Goal: Task Accomplishment & Management: Use online tool/utility

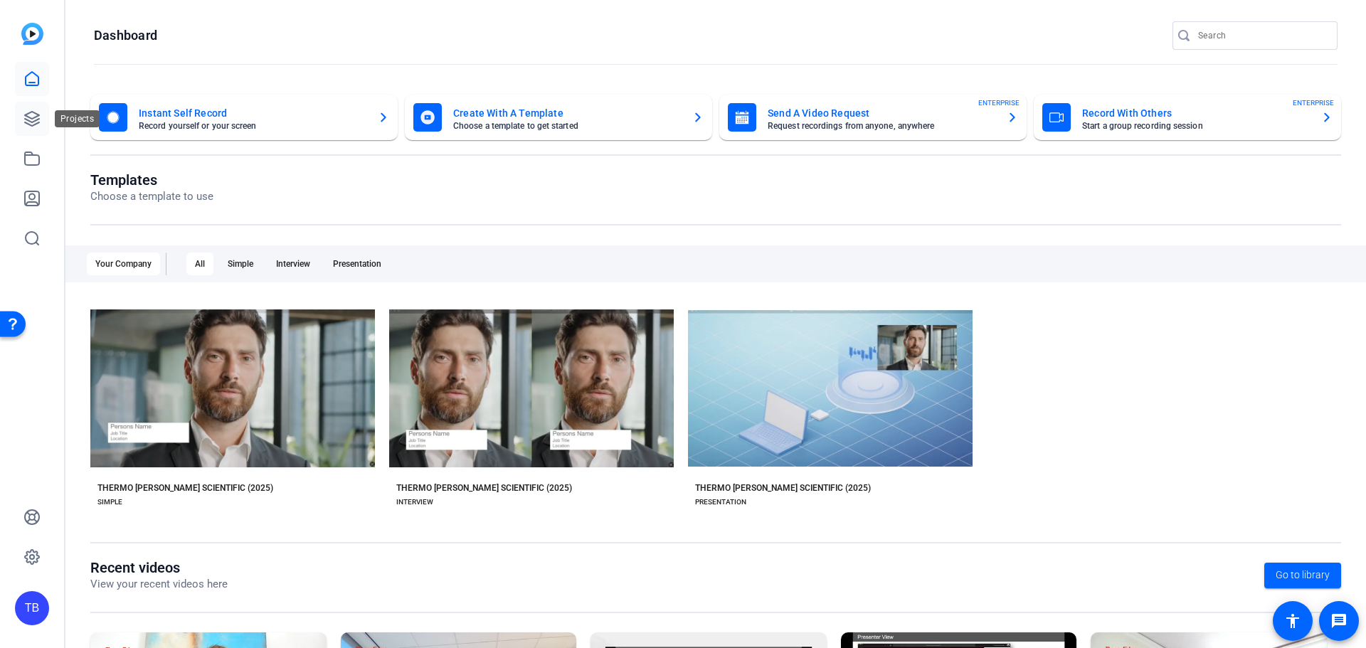
click at [31, 122] on icon at bounding box center [32, 119] width 14 height 14
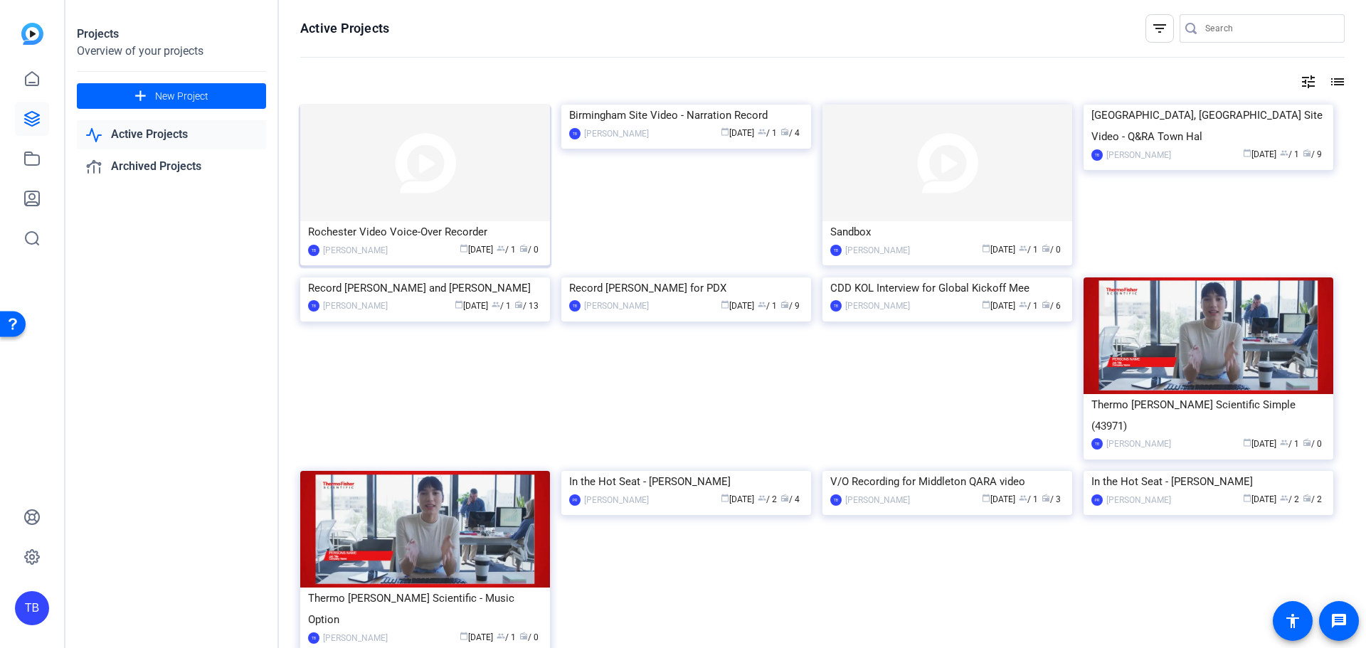
click at [438, 169] on img at bounding box center [425, 163] width 250 height 117
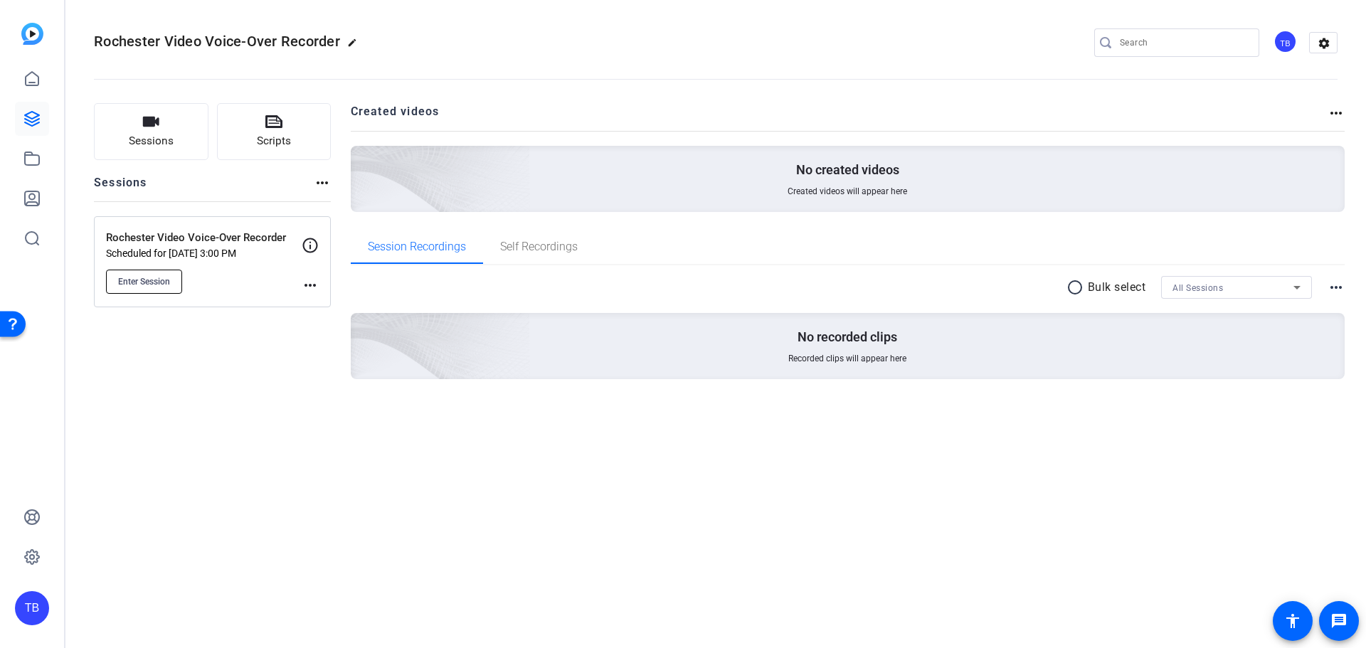
click at [122, 276] on span "Enter Session" at bounding box center [144, 281] width 52 height 11
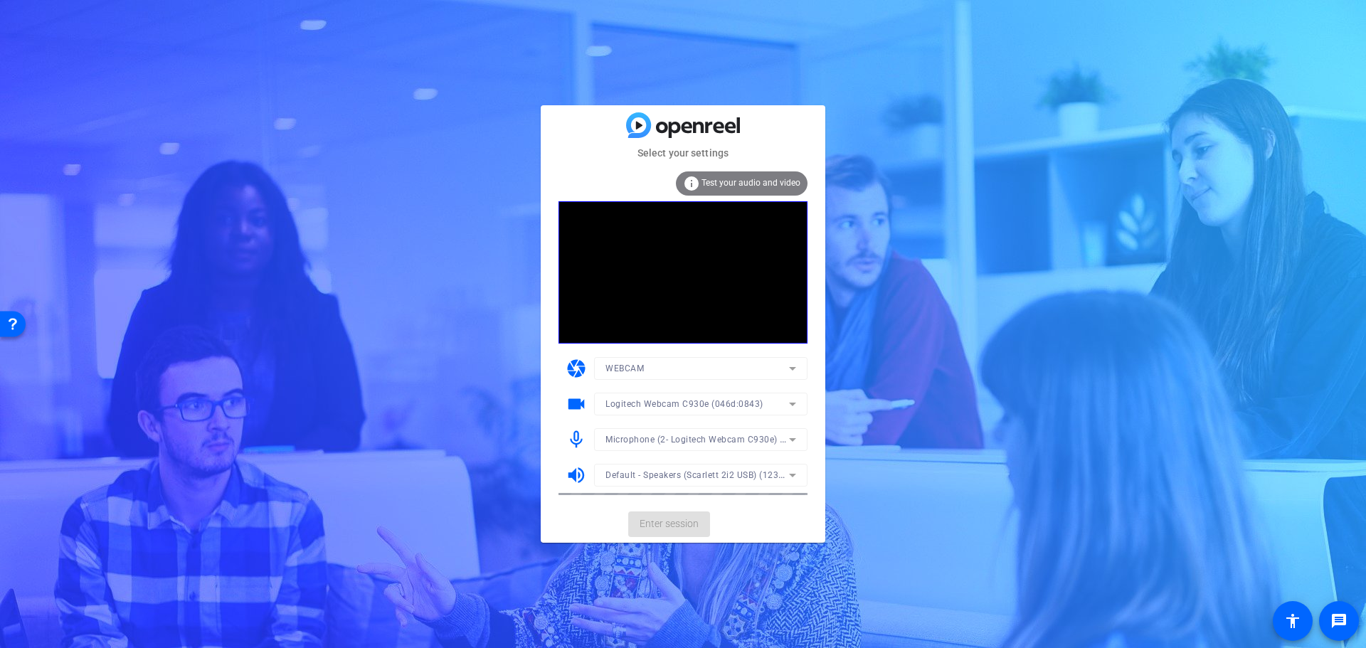
click at [743, 186] on span "Test your audio and video" at bounding box center [750, 183] width 99 height 10
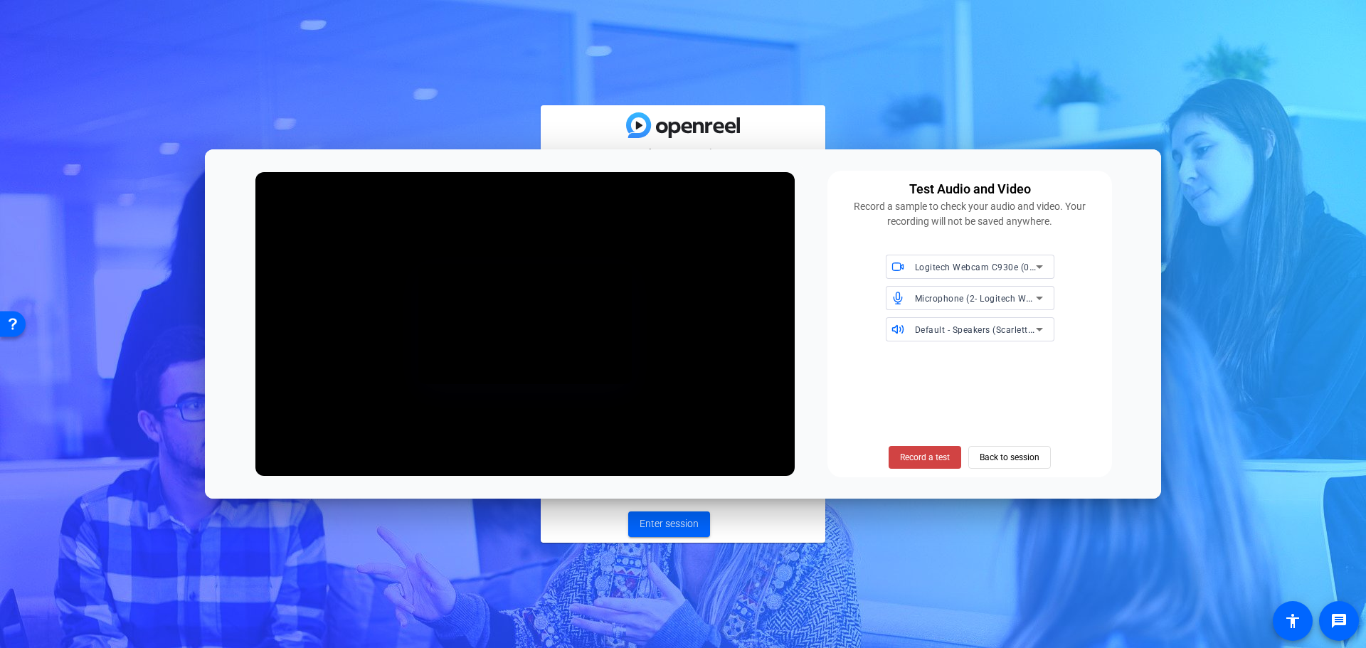
click at [908, 303] on div at bounding box center [900, 298] width 29 height 13
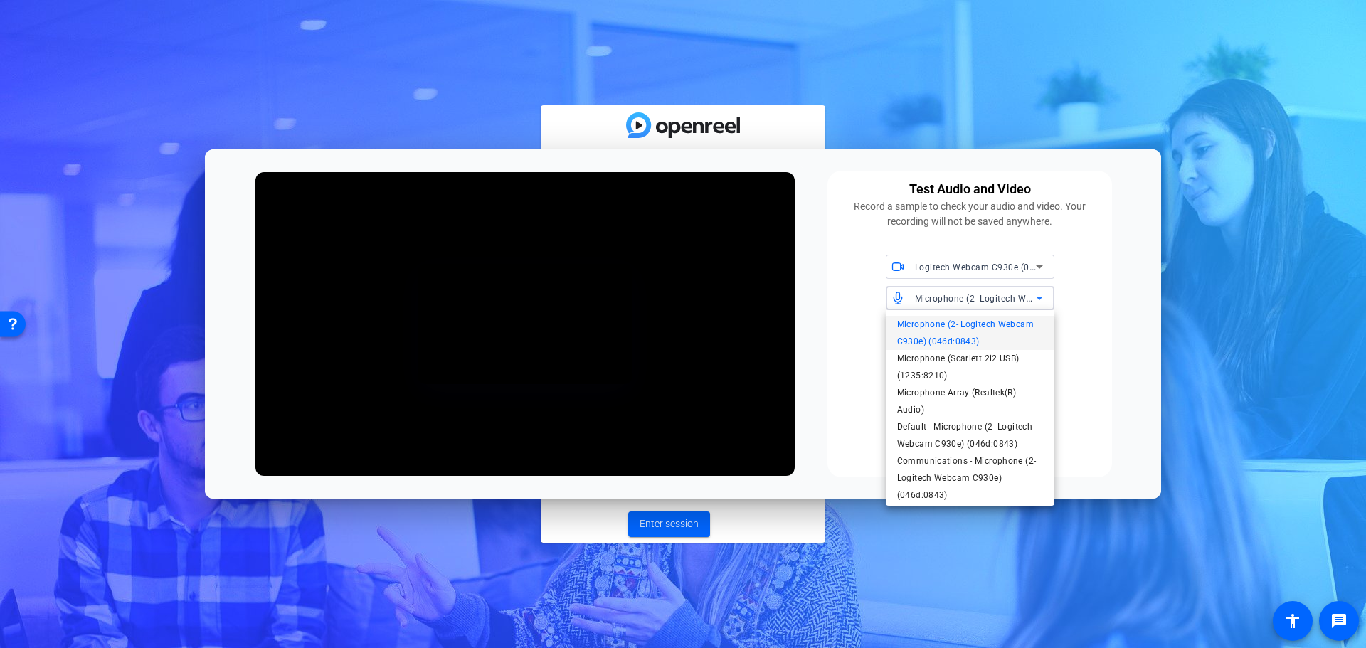
click at [908, 303] on div at bounding box center [683, 324] width 1366 height 648
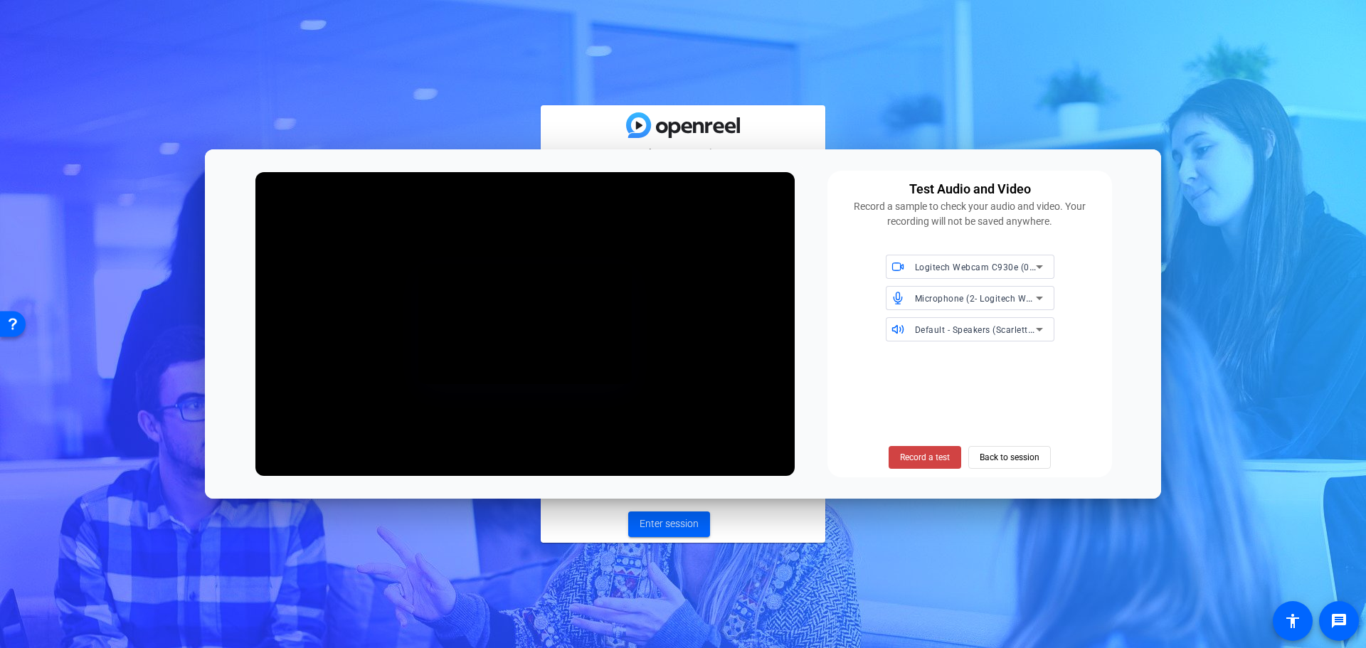
click at [1124, 321] on div "Test Audio and Video Record a sample to check your audio and video. Your record…" at bounding box center [683, 323] width 956 height 349
click at [945, 457] on span "Record a test" at bounding box center [925, 457] width 50 height 13
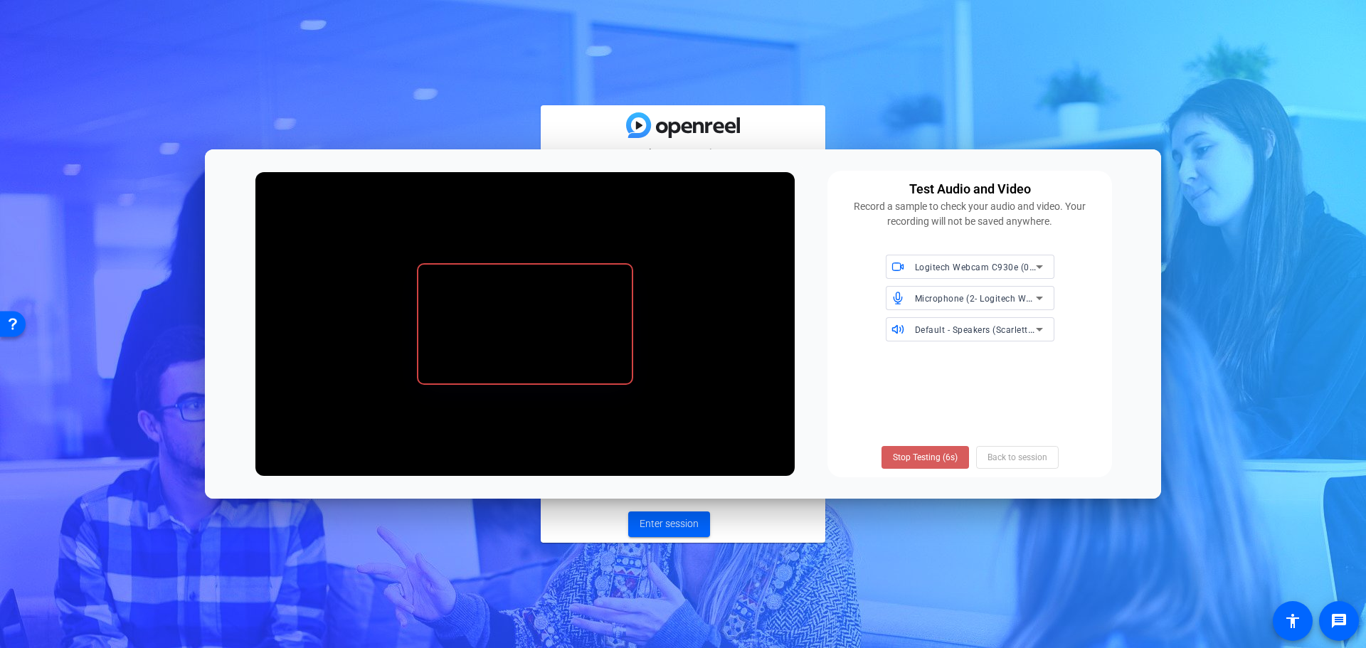
drag, startPoint x: 945, startPoint y: 457, endPoint x: 925, endPoint y: 457, distance: 19.2
click at [925, 457] on span "Stop Testing (6s)" at bounding box center [925, 457] width 65 height 13
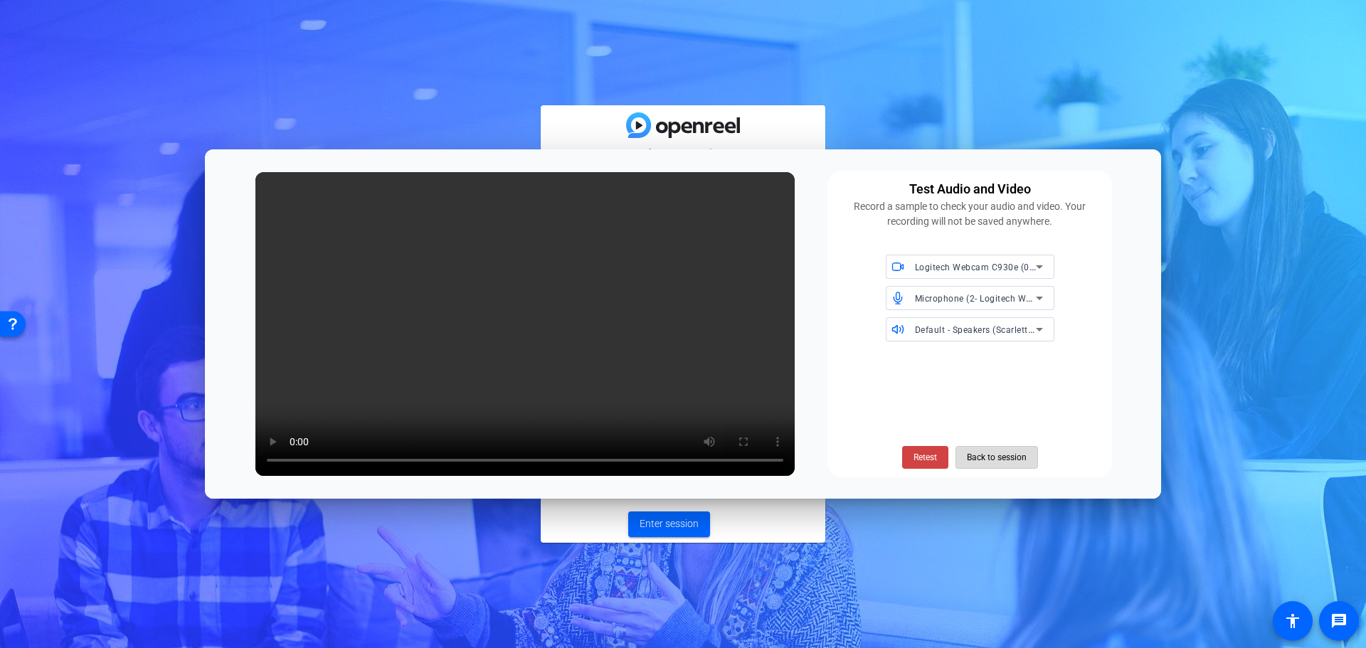
click at [973, 458] on span "Back to session" at bounding box center [997, 457] width 60 height 27
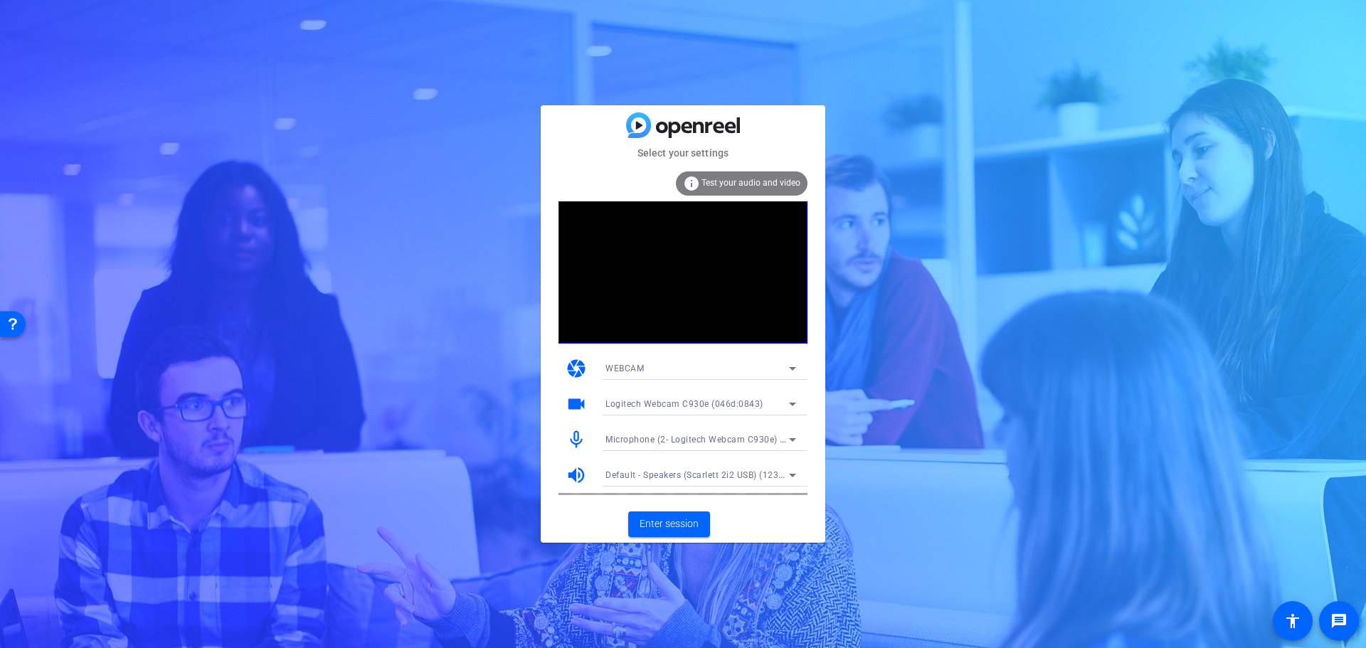
click at [725, 402] on span "Logitech Webcam C930e (046d:0843)" at bounding box center [684, 404] width 158 height 10
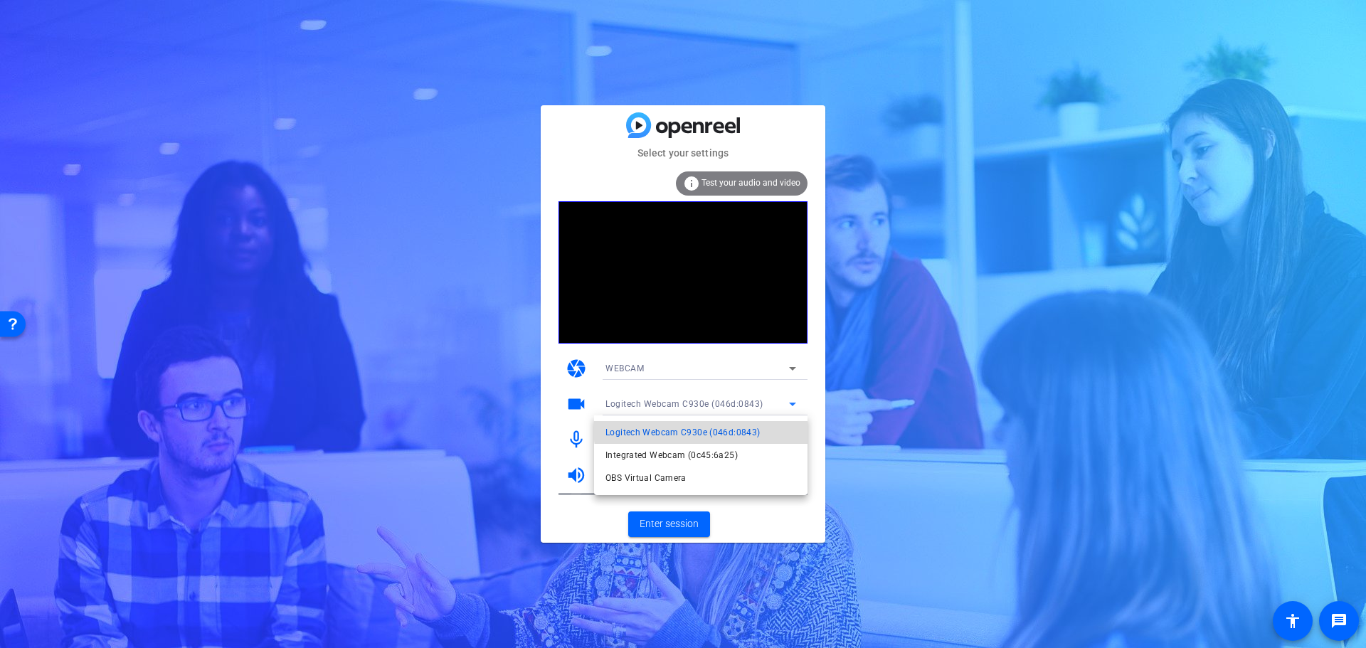
click at [717, 427] on span "Logitech Webcam C930e (046d:0843)" at bounding box center [682, 432] width 154 height 17
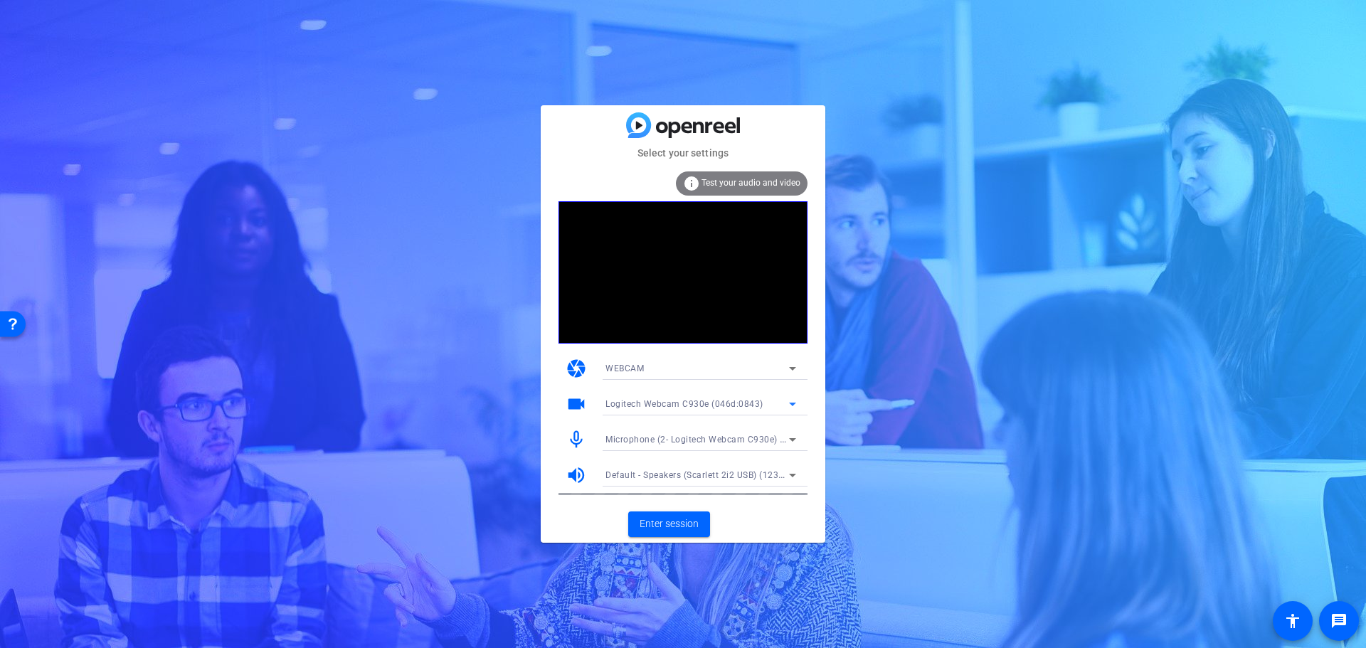
click at [713, 432] on div "Microphone (2- Logitech Webcam C930e) (046d:0843)" at bounding box center [697, 439] width 184 height 18
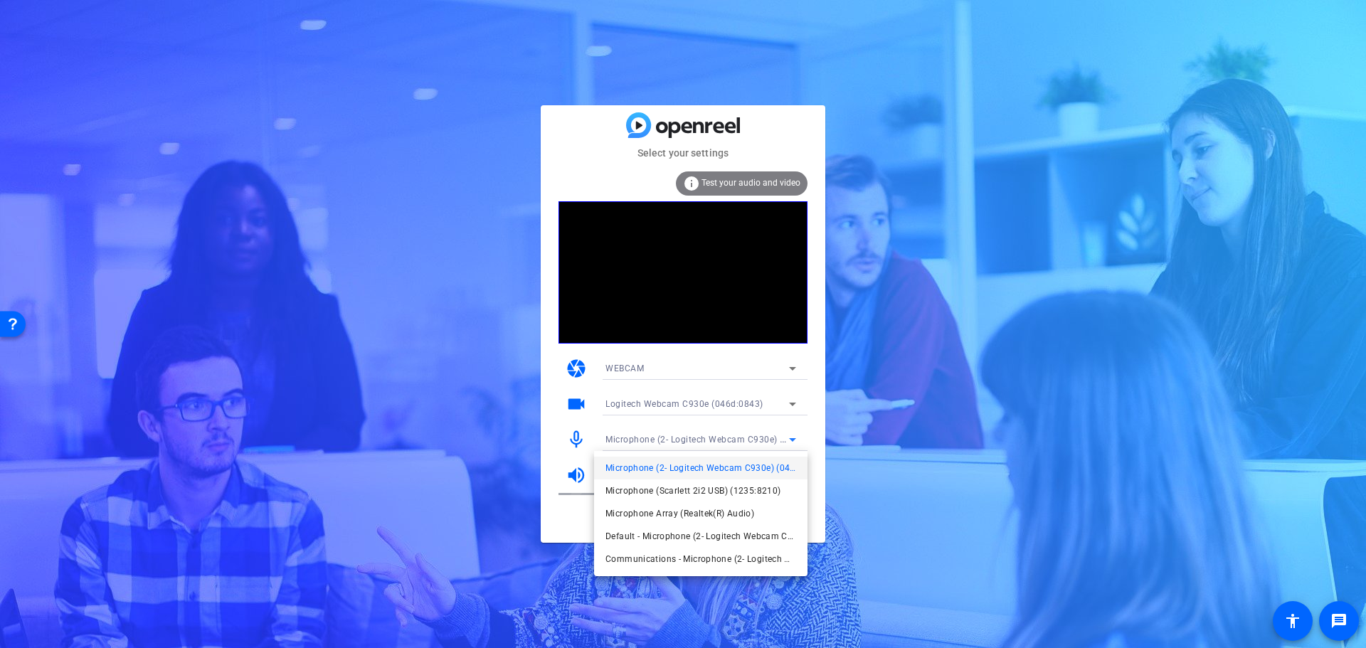
click at [704, 468] on span "Microphone (2- Logitech Webcam C930e) (046d:0843)" at bounding box center [700, 467] width 191 height 17
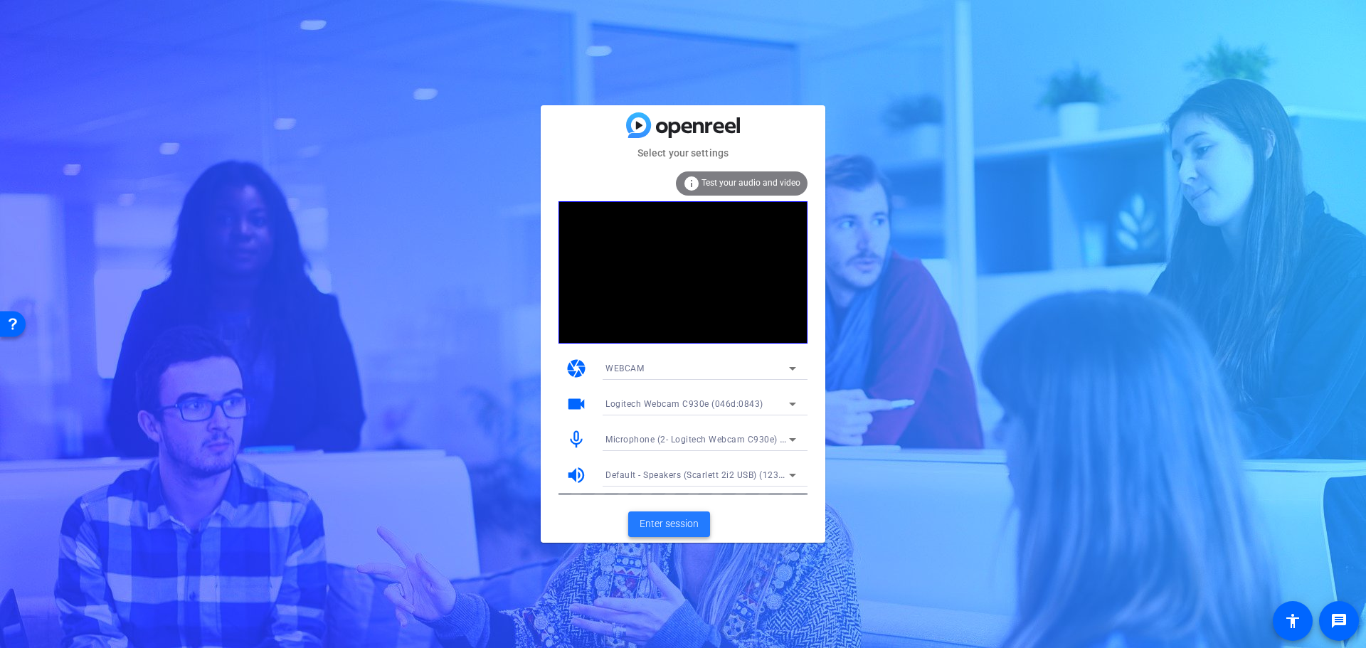
click at [679, 520] on span "Enter session" at bounding box center [668, 523] width 59 height 15
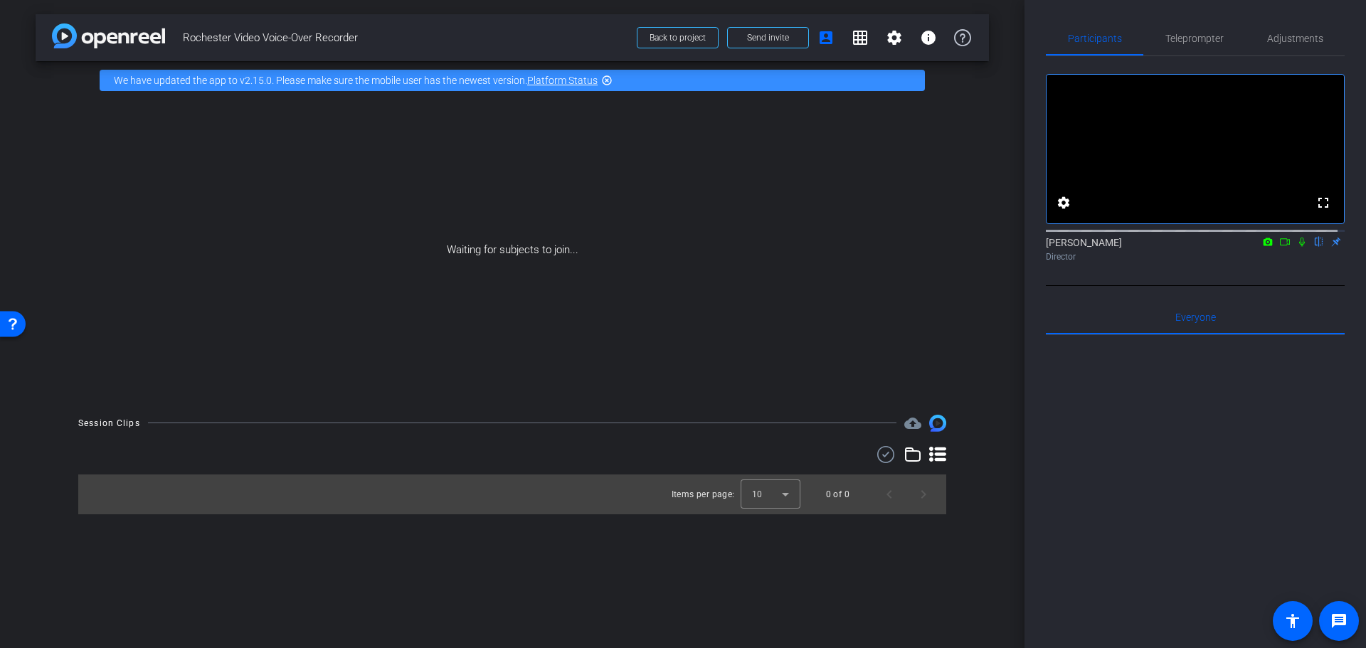
drag, startPoint x: 1299, startPoint y: 258, endPoint x: 974, endPoint y: 193, distance: 331.4
click at [974, 193] on div "Waiting for subjects to join..." at bounding box center [512, 250] width 953 height 301
click at [894, 35] on mat-icon "settings" at bounding box center [894, 37] width 17 height 17
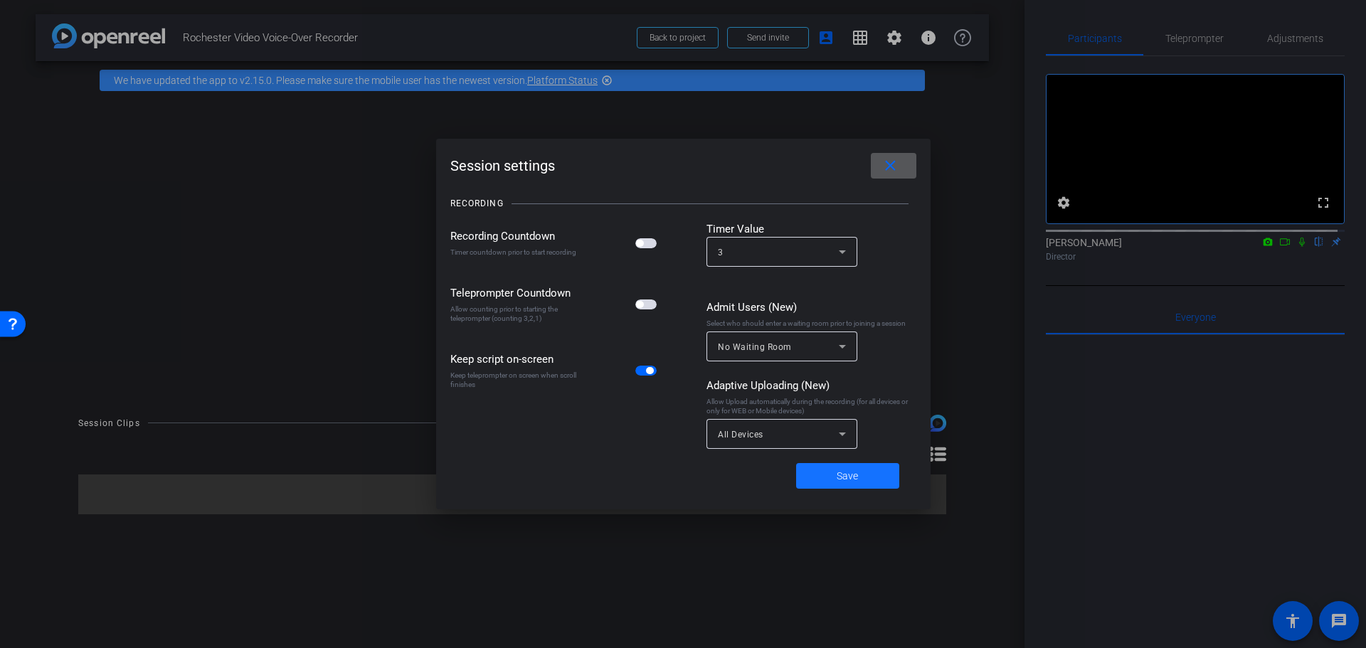
click at [846, 469] on span "Save" at bounding box center [846, 476] width 21 height 15
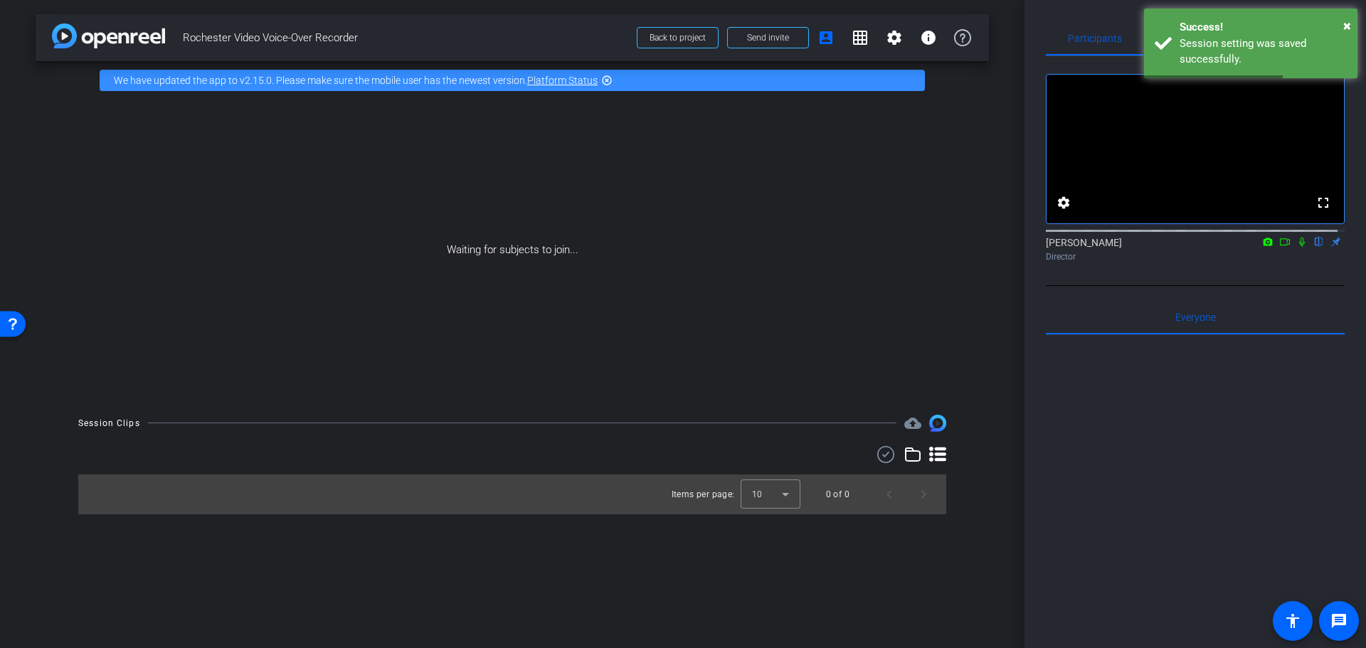
click at [884, 161] on div "Waiting for subjects to join..." at bounding box center [512, 250] width 953 height 301
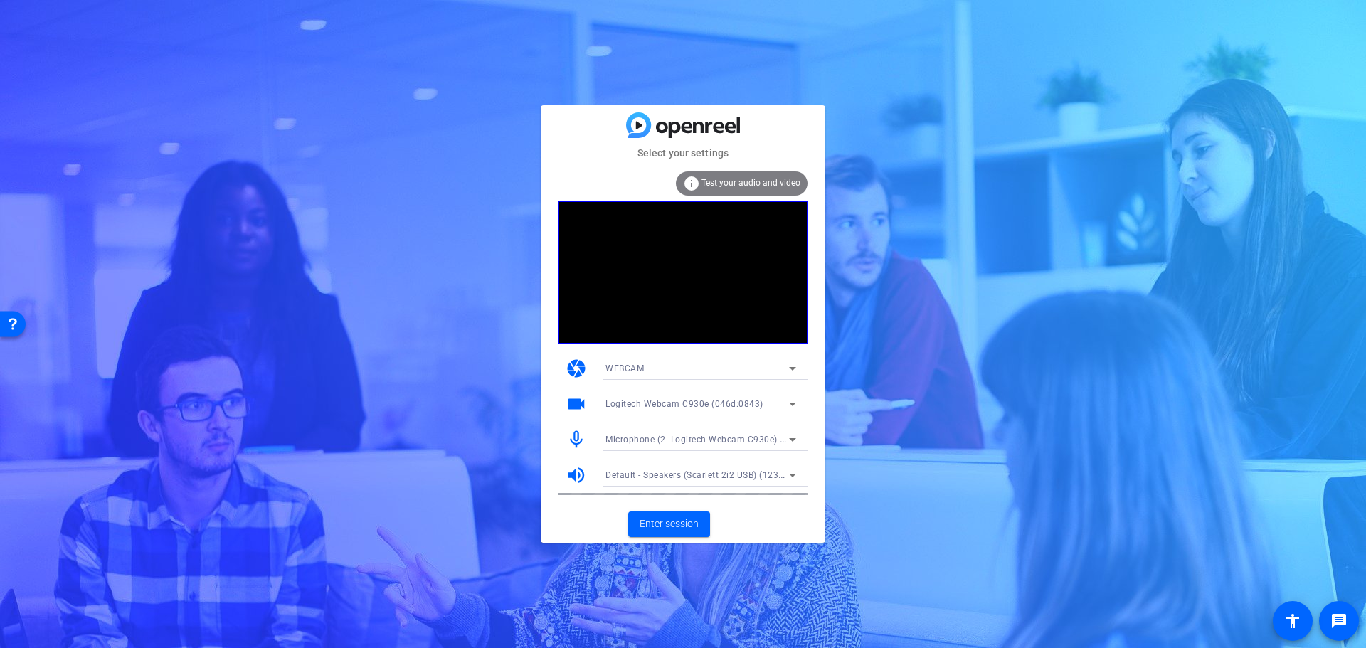
click at [660, 440] on span "Microphone (2- Logitech Webcam C930e) (046d:0843)" at bounding box center [718, 438] width 226 height 11
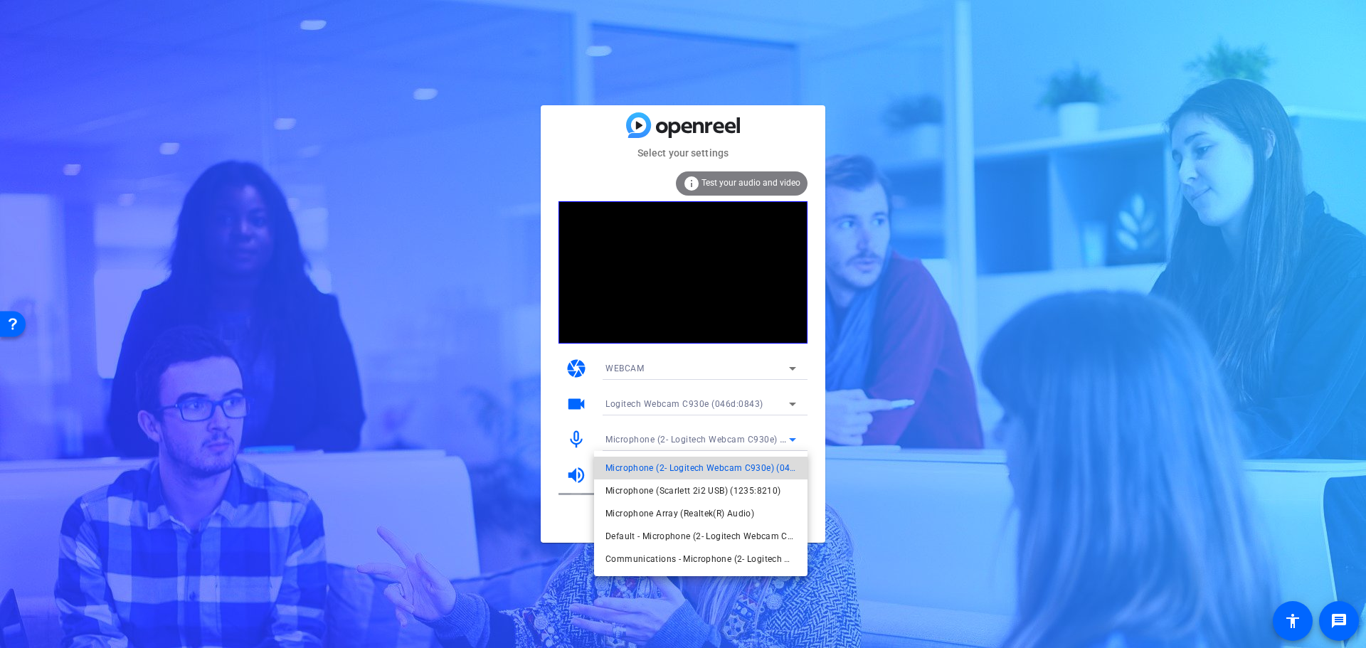
click at [665, 469] on span "Microphone (2- Logitech Webcam C930e) (046d:0843)" at bounding box center [700, 467] width 191 height 17
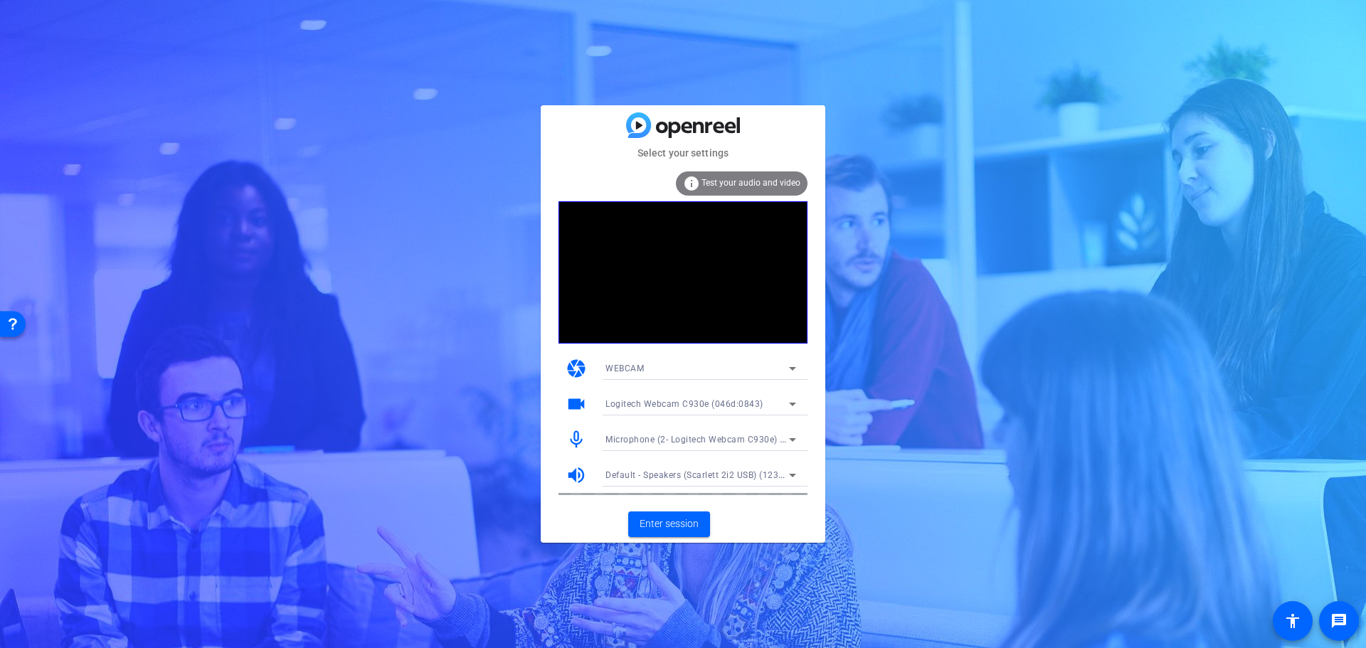
click at [766, 181] on span "Test your audio and video" at bounding box center [750, 183] width 99 height 10
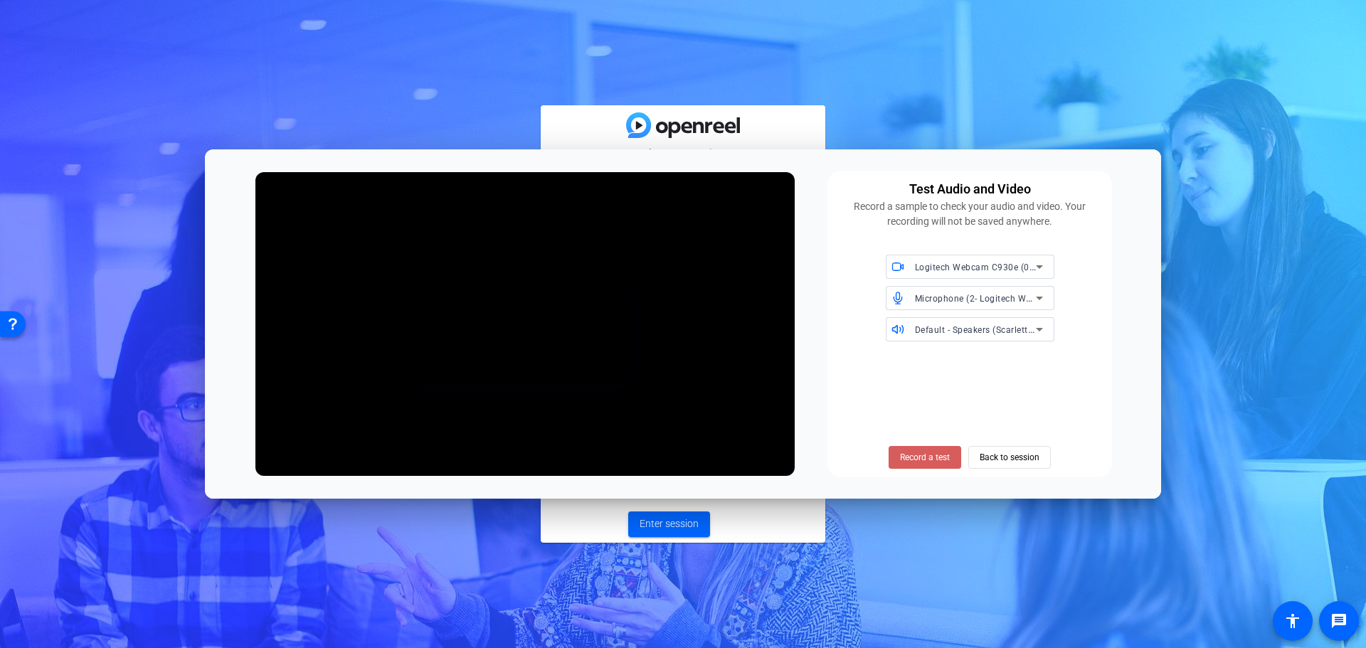
click at [934, 460] on span "Record a test" at bounding box center [925, 457] width 50 height 13
click at [934, 460] on span "Stop Testing (5s)" at bounding box center [925, 457] width 65 height 13
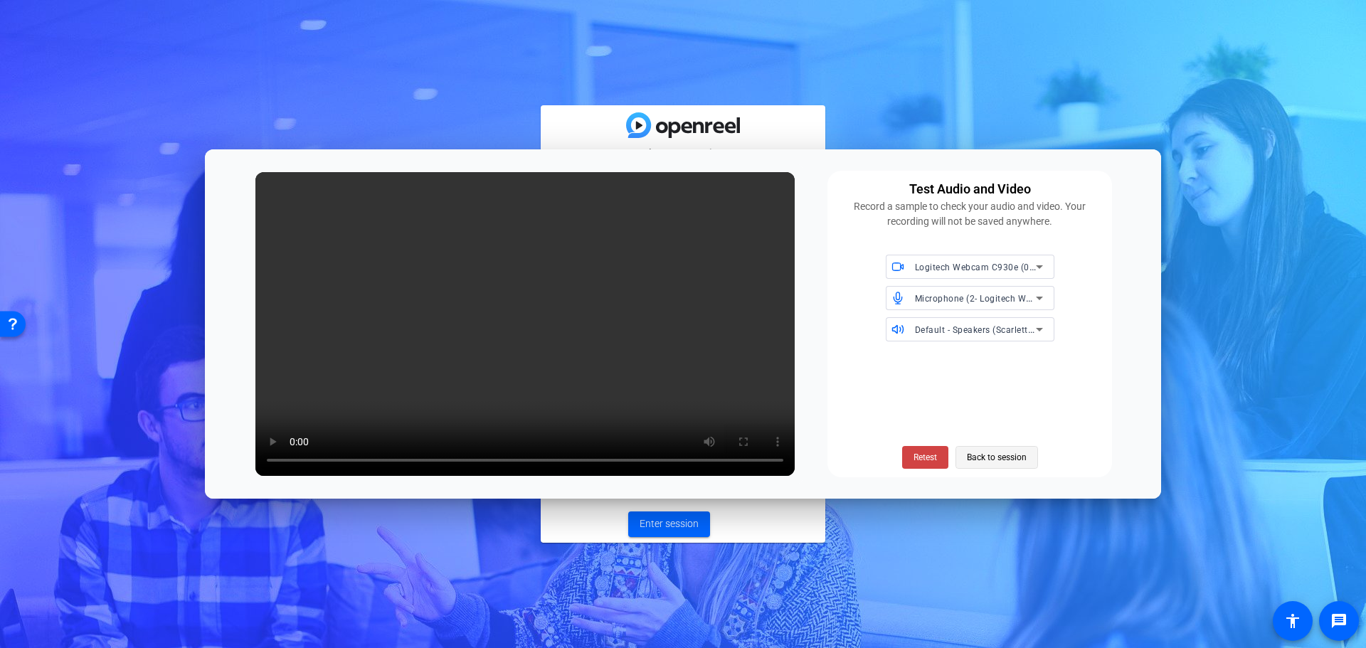
click at [1020, 461] on span "Back to session" at bounding box center [997, 457] width 60 height 27
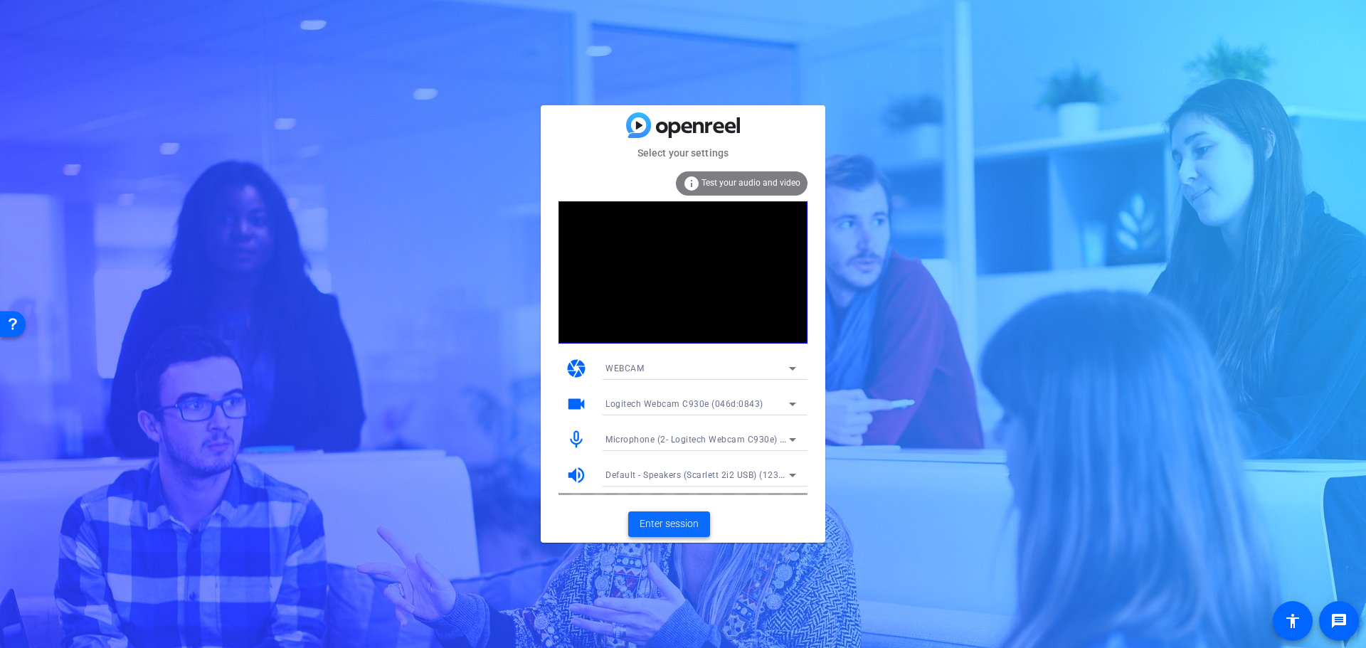
click at [679, 529] on span "Enter session" at bounding box center [668, 523] width 59 height 15
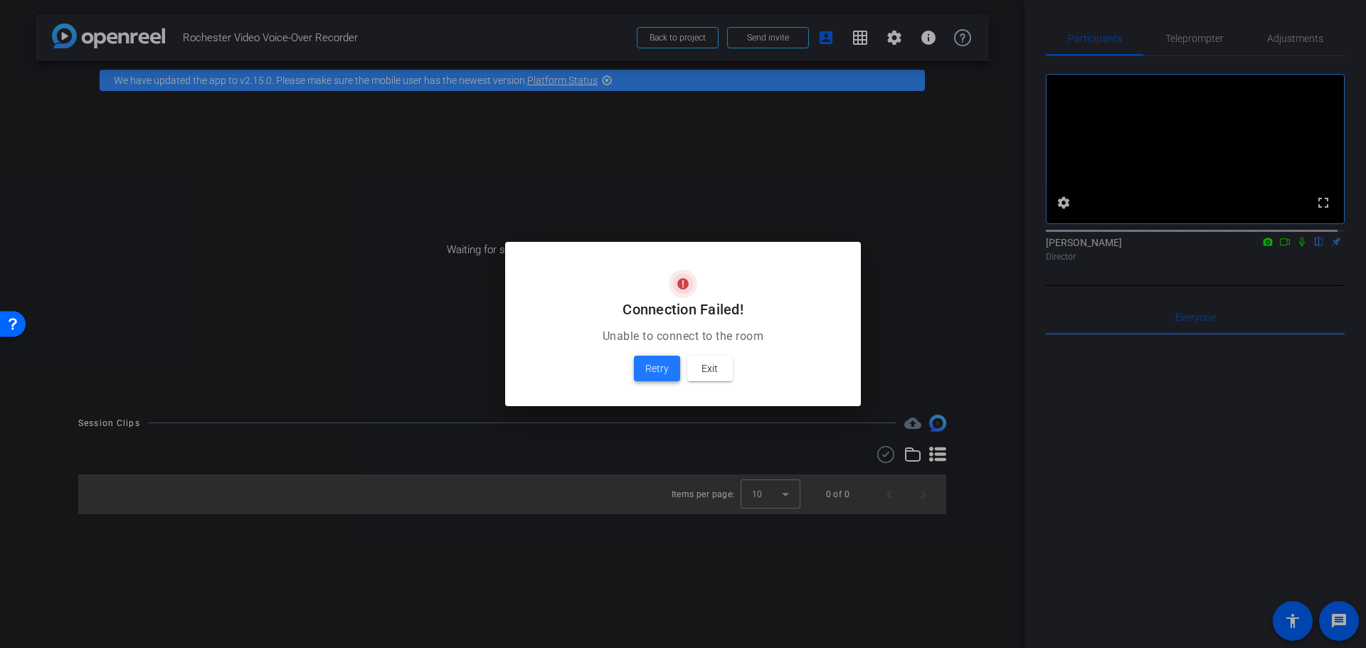
click at [675, 372] on span at bounding box center [657, 368] width 46 height 34
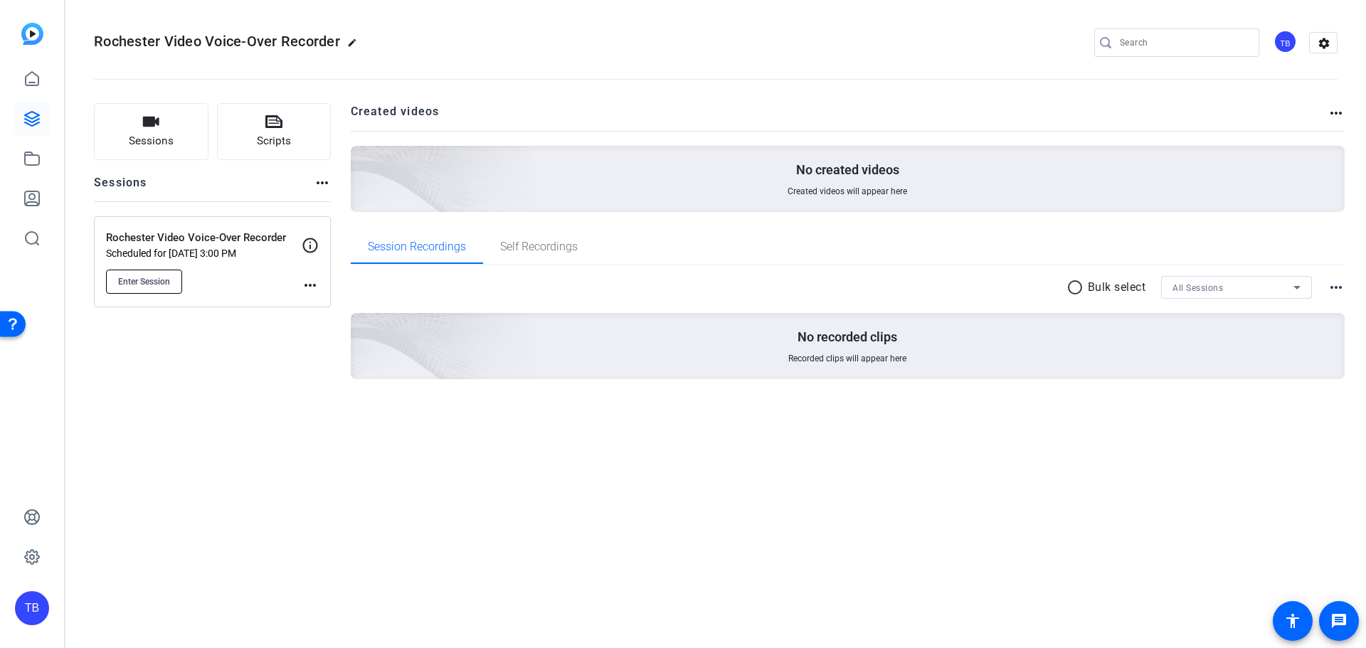
click at [170, 280] on span "Enter Session" at bounding box center [144, 281] width 52 height 11
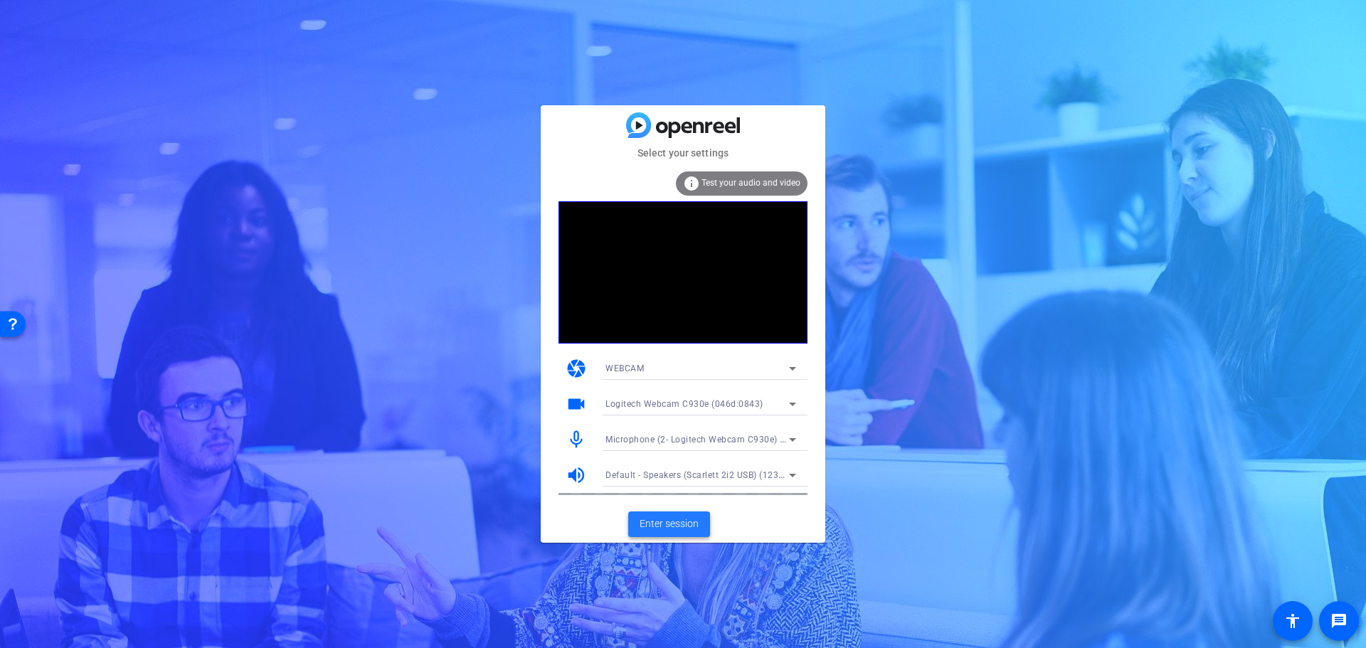
click at [689, 534] on span at bounding box center [669, 524] width 82 height 34
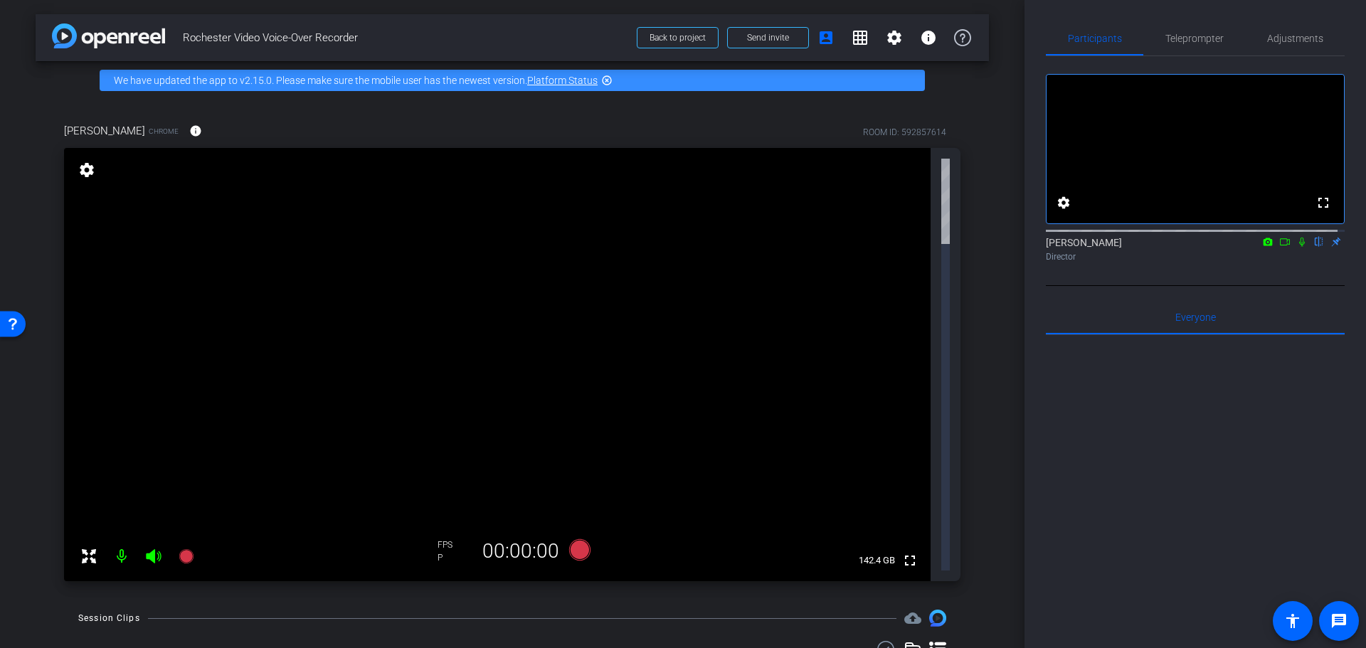
click at [945, 201] on div "fullscreen settings 142.4 GB" at bounding box center [512, 364] width 896 height 433
click at [90, 548] on icon at bounding box center [88, 556] width 17 height 17
click at [189, 127] on mat-icon "info" at bounding box center [195, 130] width 13 height 13
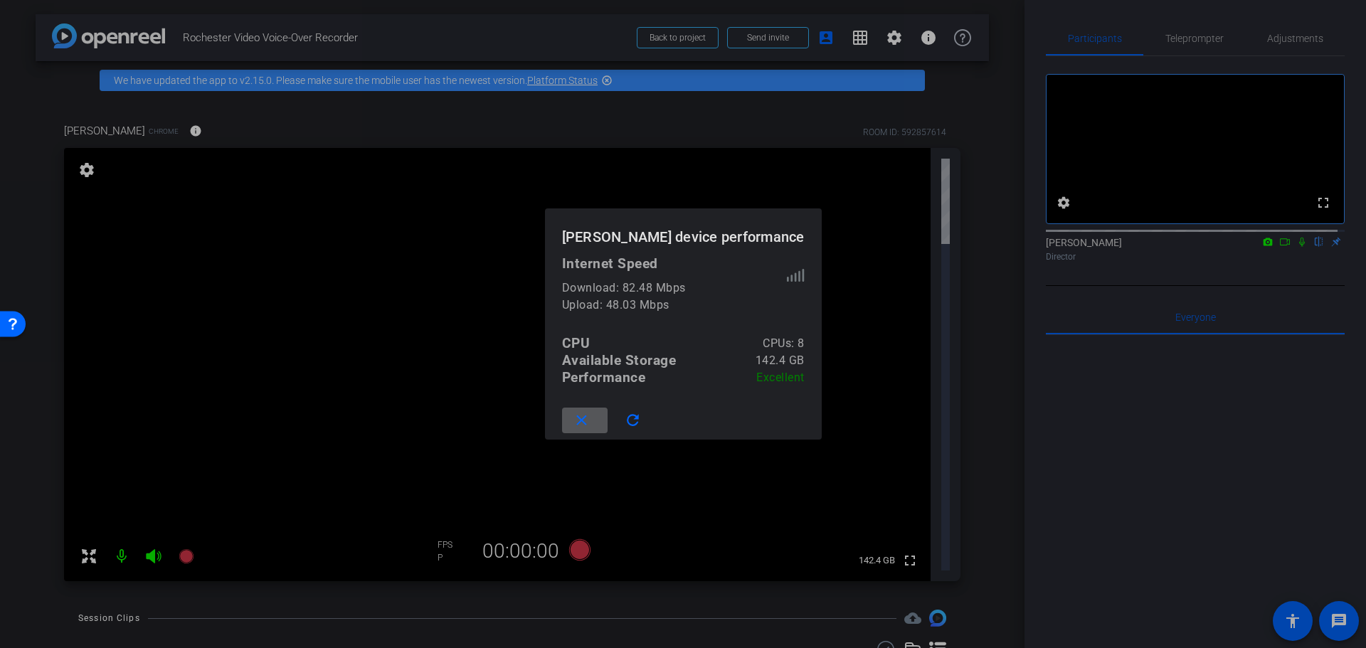
click at [825, 466] on div at bounding box center [683, 324] width 1366 height 648
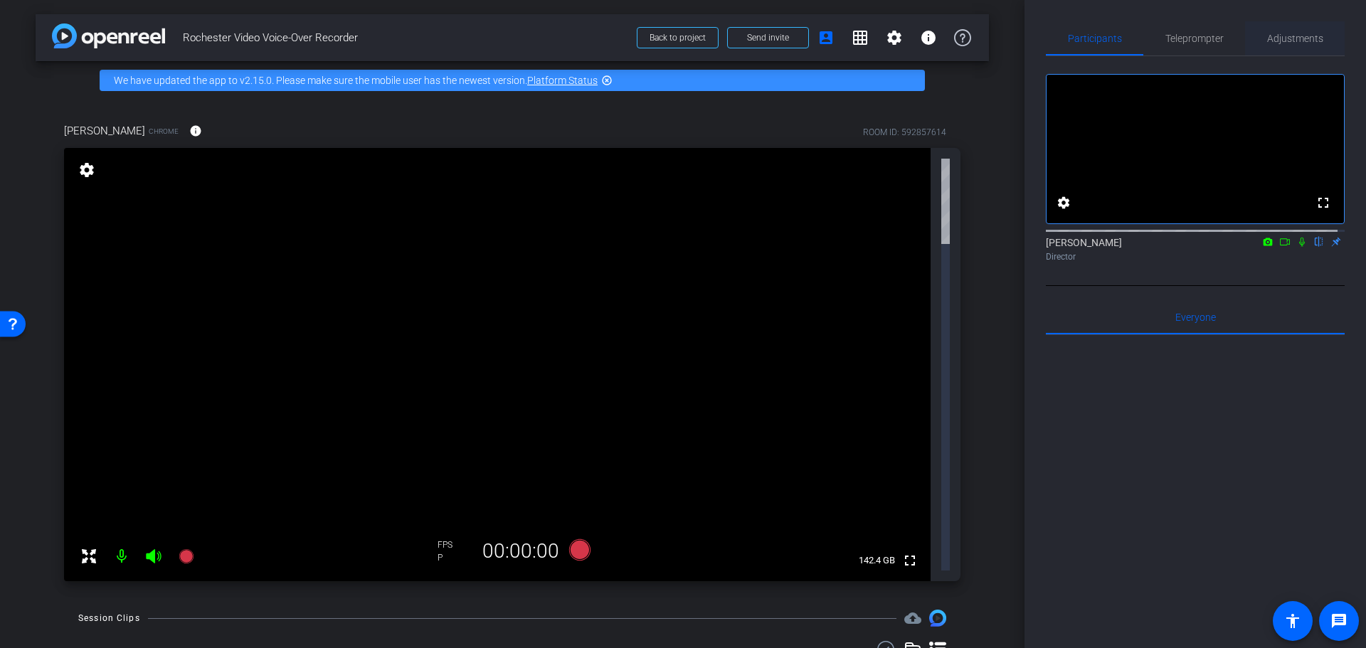
click at [1267, 33] on span "Adjustments" at bounding box center [1295, 38] width 56 height 10
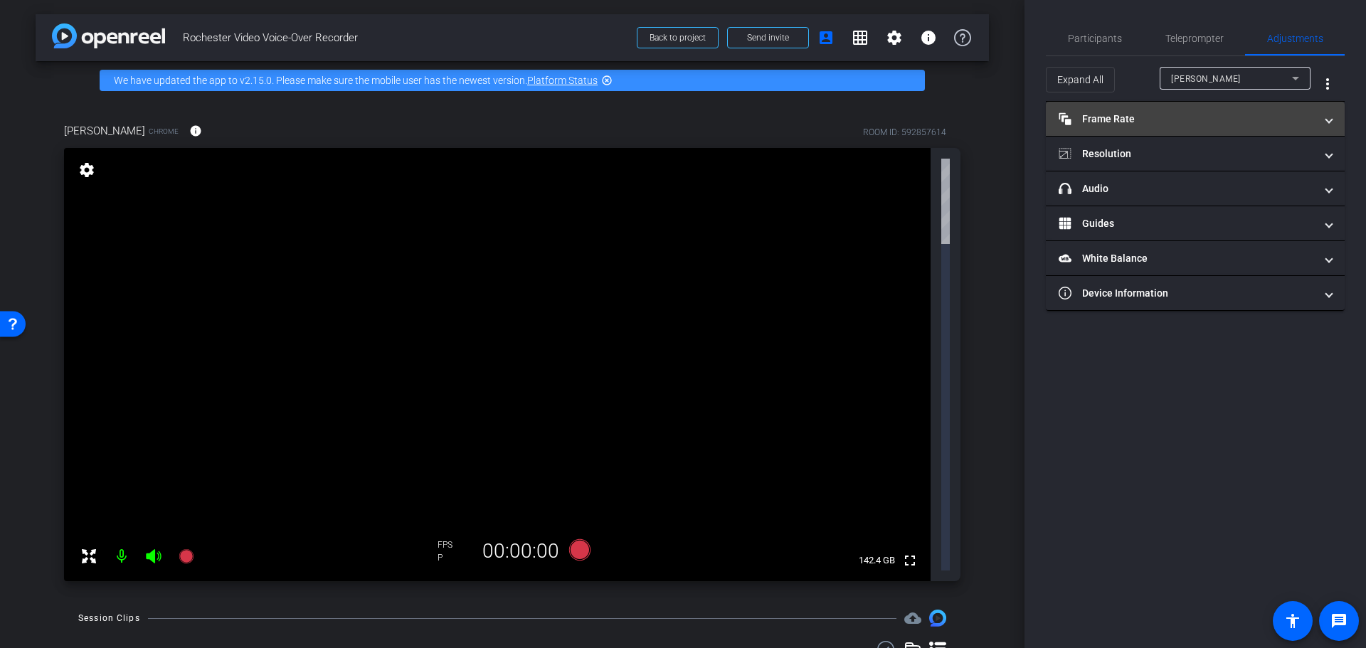
click at [1327, 117] on span at bounding box center [1329, 119] width 6 height 15
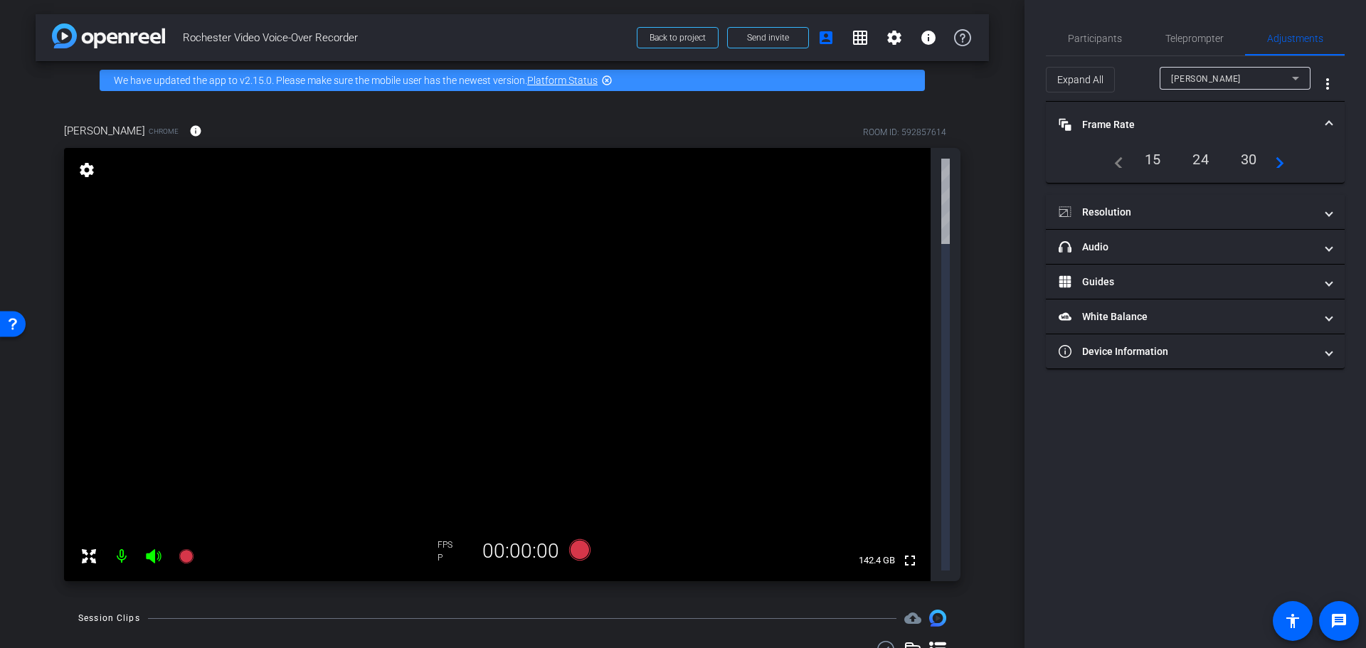
click at [1203, 156] on div "24" at bounding box center [1200, 159] width 38 height 24
click at [1206, 165] on div "24" at bounding box center [1200, 159] width 38 height 24
click at [1326, 214] on span at bounding box center [1329, 212] width 6 height 15
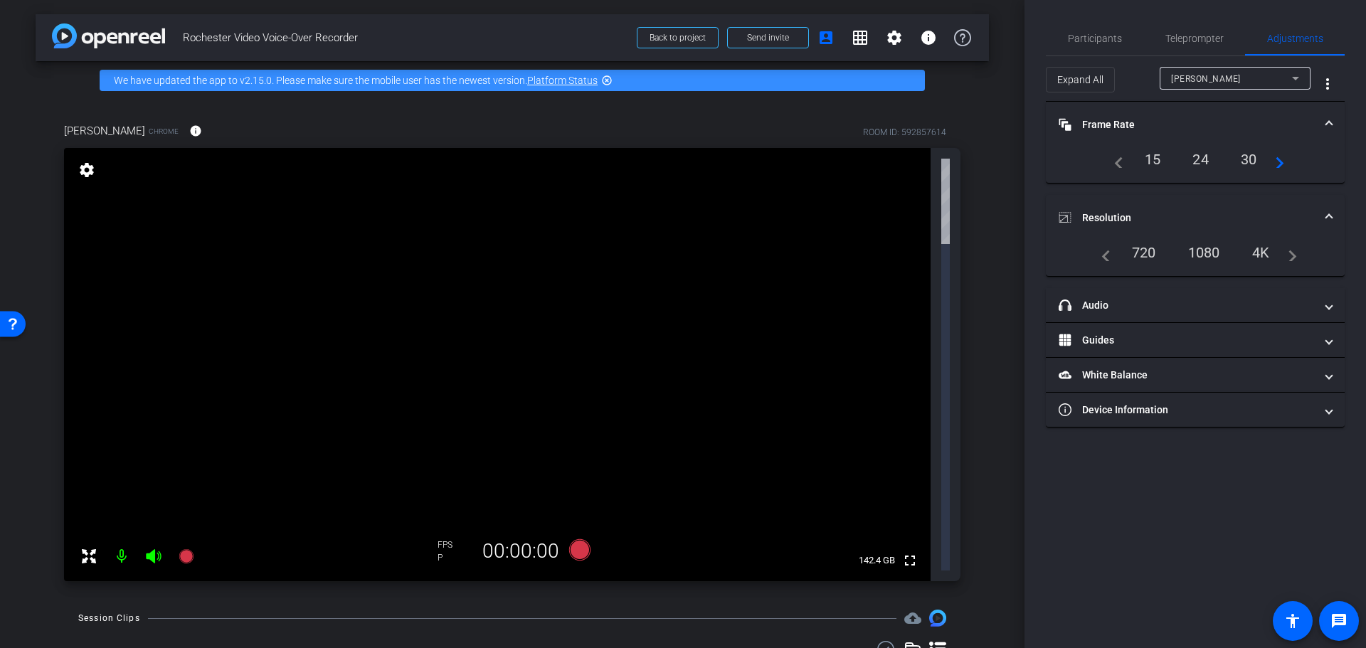
click at [1143, 247] on div "720" at bounding box center [1144, 252] width 46 height 24
click at [1326, 305] on span at bounding box center [1329, 305] width 6 height 15
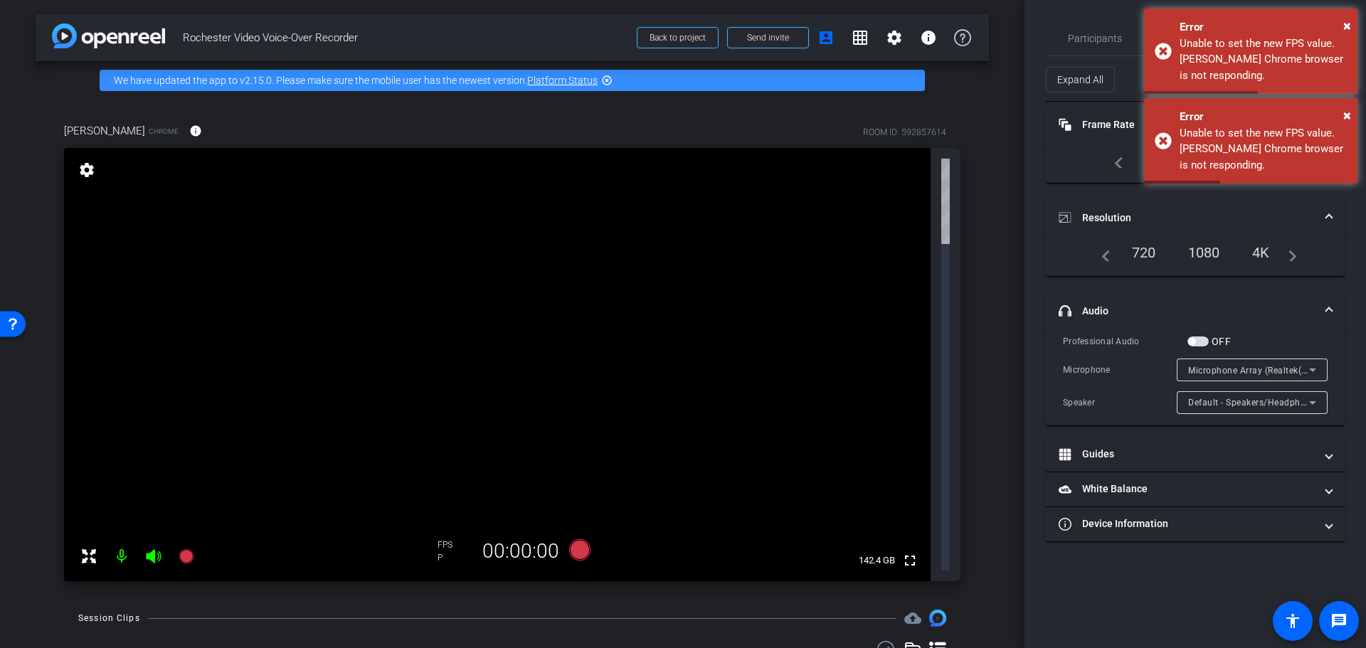
click at [1202, 574] on div "Participants Teleprompter Adjustments settings Tim Benedict flip Director Every…" at bounding box center [1194, 324] width 341 height 648
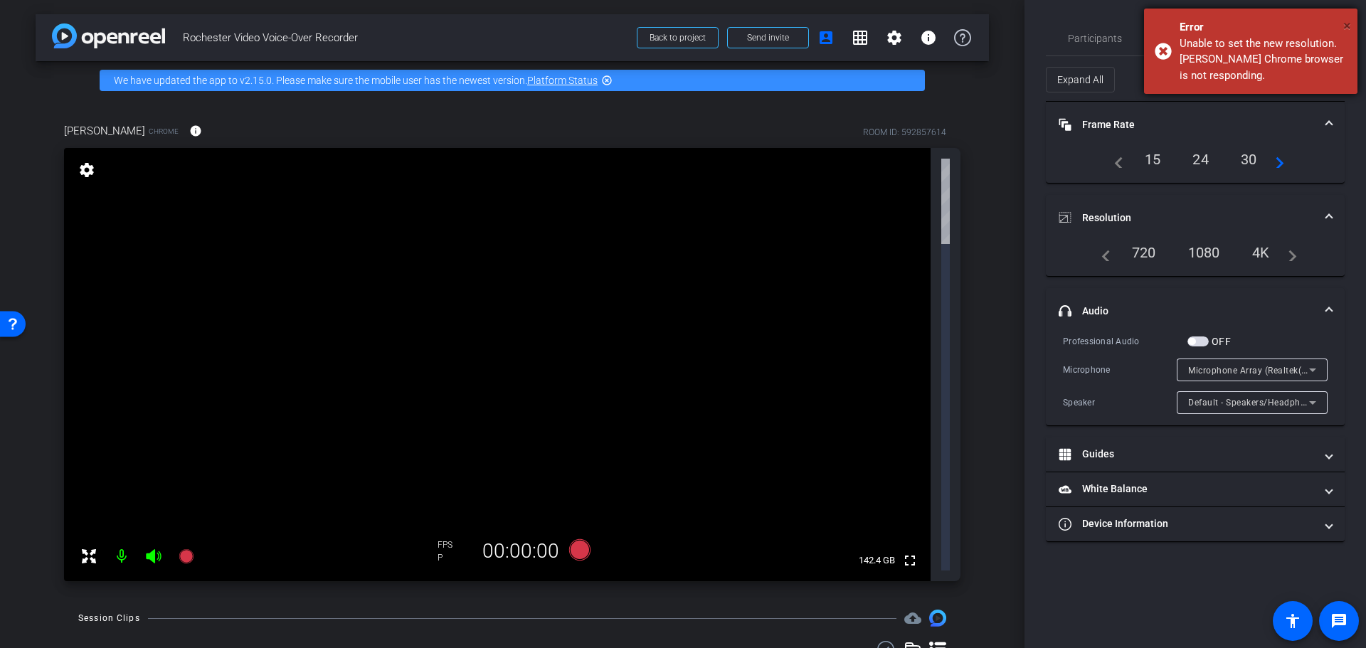
click at [1348, 27] on span "×" at bounding box center [1347, 25] width 8 height 17
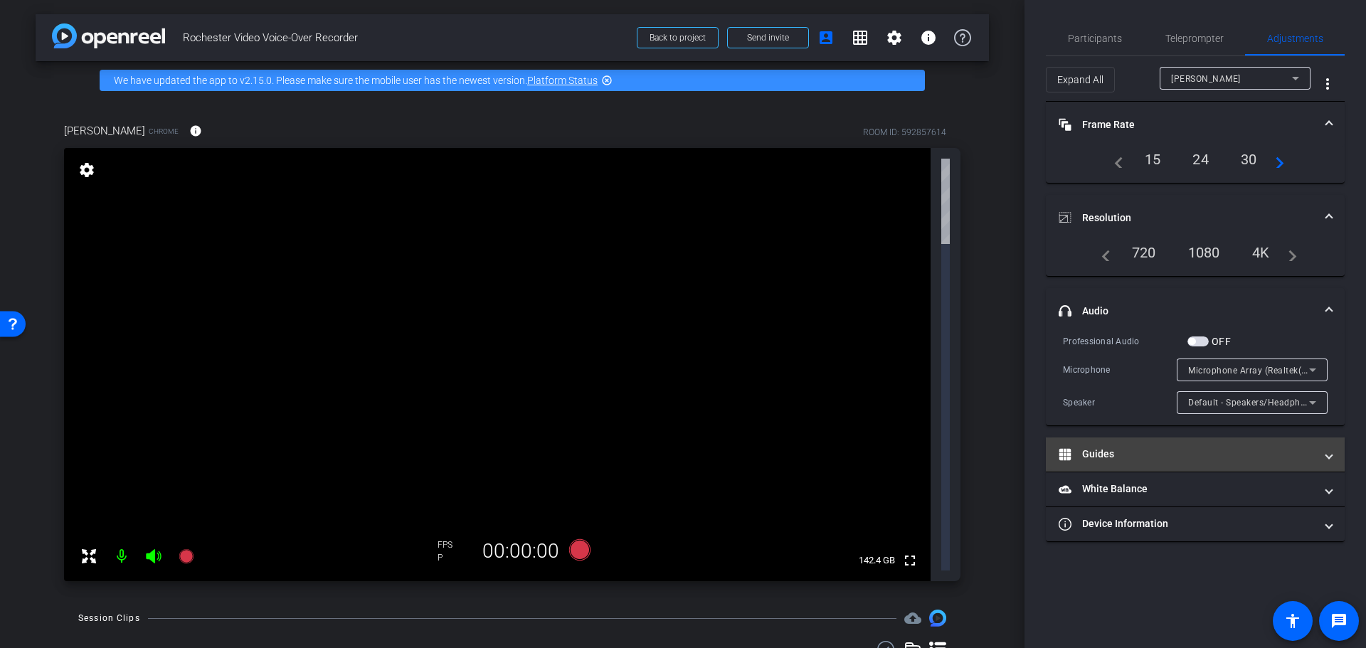
drag, startPoint x: 1162, startPoint y: 439, endPoint x: 1133, endPoint y: 447, distance: 29.5
drag, startPoint x: 1133, startPoint y: 447, endPoint x: 875, endPoint y: 497, distance: 263.1
click at [875, 497] on div "arrow_back Rochester Video Voice-Over Recorder Back to project Send invite acco…" at bounding box center [512, 324] width 1024 height 648
click at [1300, 80] on icon at bounding box center [1295, 78] width 17 height 17
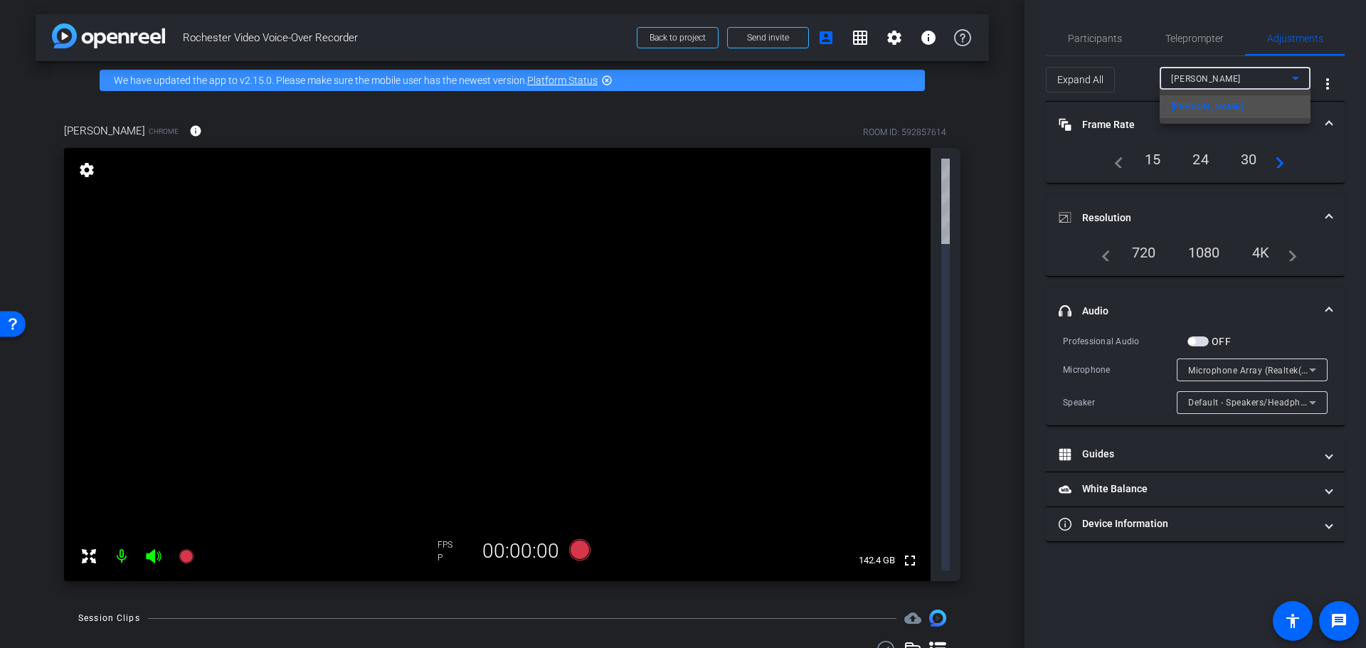
click at [1300, 80] on div at bounding box center [683, 324] width 1366 height 648
click at [1152, 155] on div "15" at bounding box center [1153, 159] width 38 height 24
click at [936, 36] on mat-icon "info" at bounding box center [928, 37] width 17 height 17
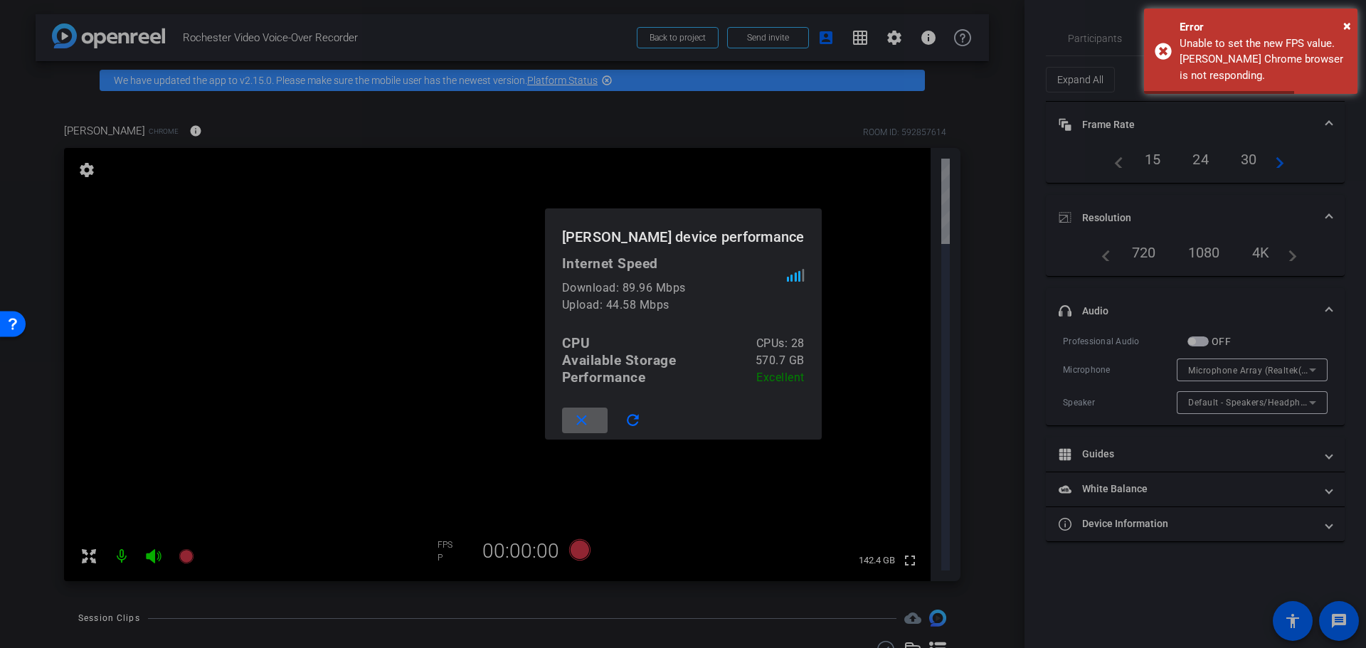
click at [799, 545] on div at bounding box center [683, 324] width 1366 height 648
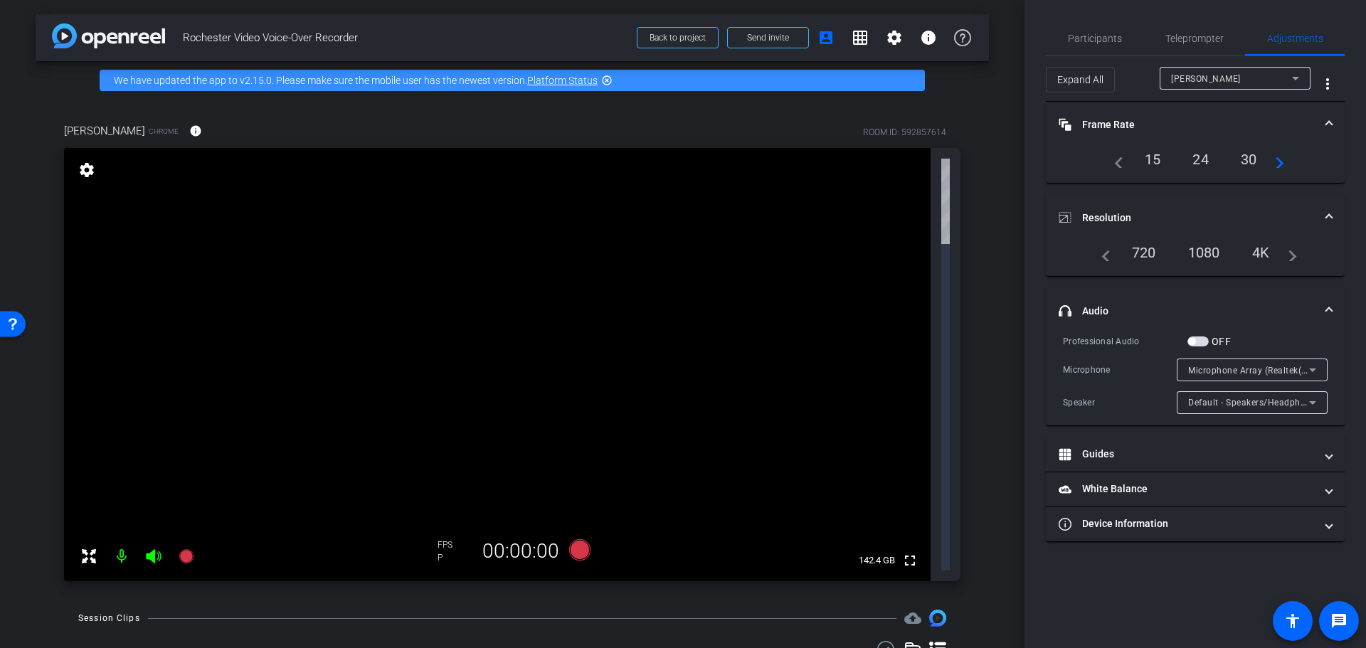
click at [1114, 158] on mat-icon "navigate_before" at bounding box center [1114, 159] width 17 height 17
click at [927, 37] on mat-icon "info" at bounding box center [928, 37] width 17 height 17
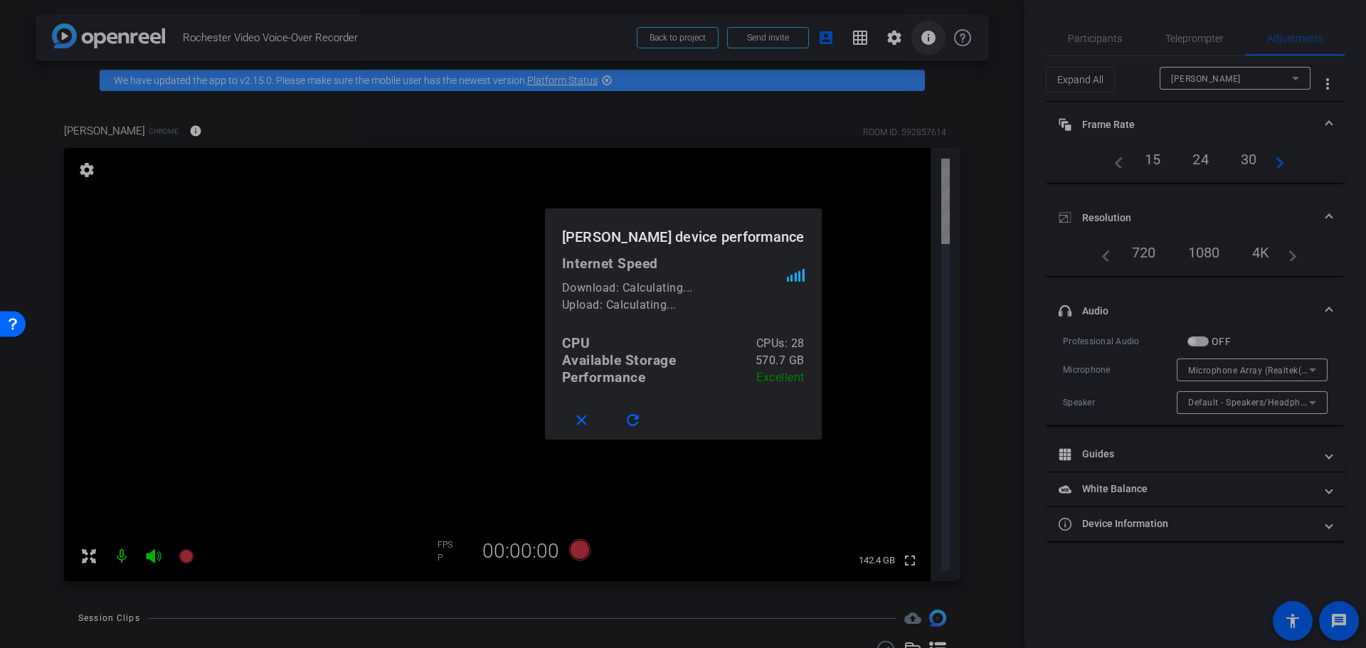
click at [927, 37] on div at bounding box center [683, 324] width 1366 height 648
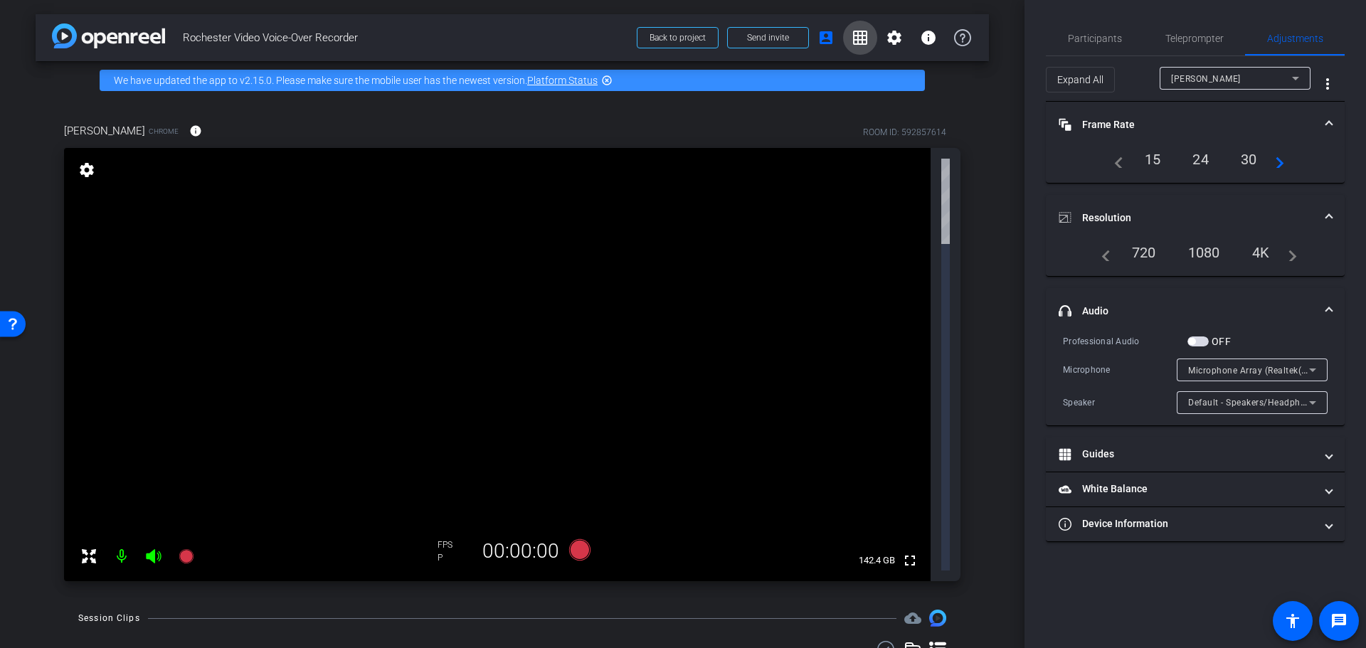
click at [863, 33] on mat-icon "grid_on" at bounding box center [859, 37] width 17 height 17
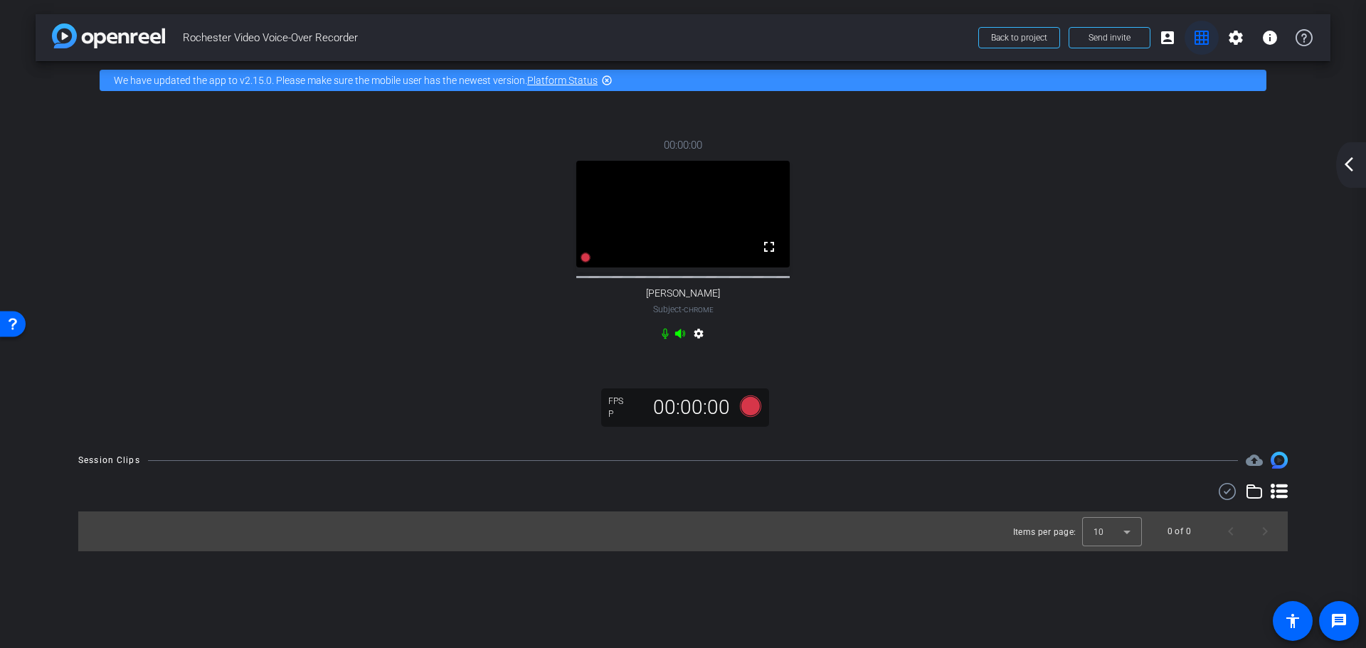
click at [1202, 38] on mat-icon "grid_on" at bounding box center [1201, 37] width 17 height 17
click at [1167, 37] on mat-icon "account_box" at bounding box center [1167, 37] width 17 height 17
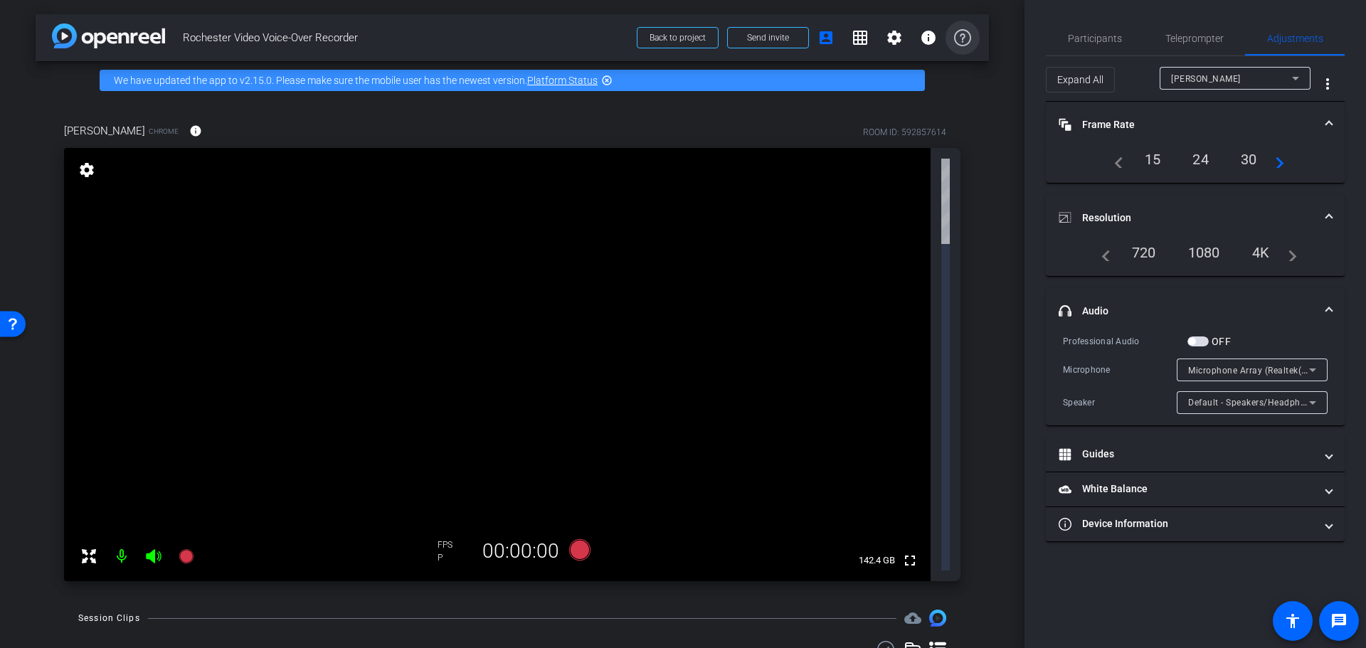
click at [964, 36] on icon at bounding box center [962, 37] width 17 height 17
click at [1216, 341] on label "OFF" at bounding box center [1219, 341] width 22 height 14
click at [1208, 341] on button "OFF" at bounding box center [1197, 341] width 21 height 10
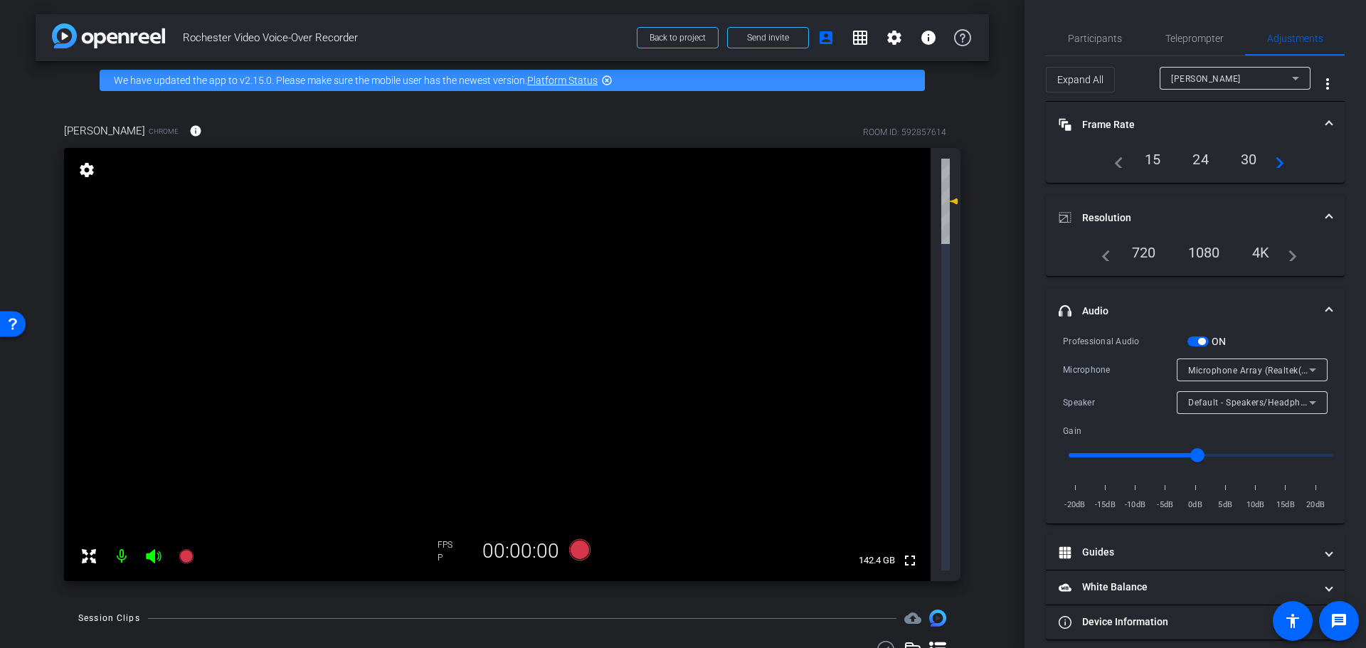
click at [1192, 341] on span "button" at bounding box center [1197, 341] width 21 height 10
click at [1192, 341] on span "button" at bounding box center [1191, 341] width 7 height 7
drag, startPoint x: 1198, startPoint y: 341, endPoint x: 1174, endPoint y: 341, distance: 24.2
click at [1174, 341] on div "Professional Audio ON" at bounding box center [1195, 341] width 265 height 15
click at [1184, 341] on div "Professional Audio" at bounding box center [1125, 341] width 124 height 14
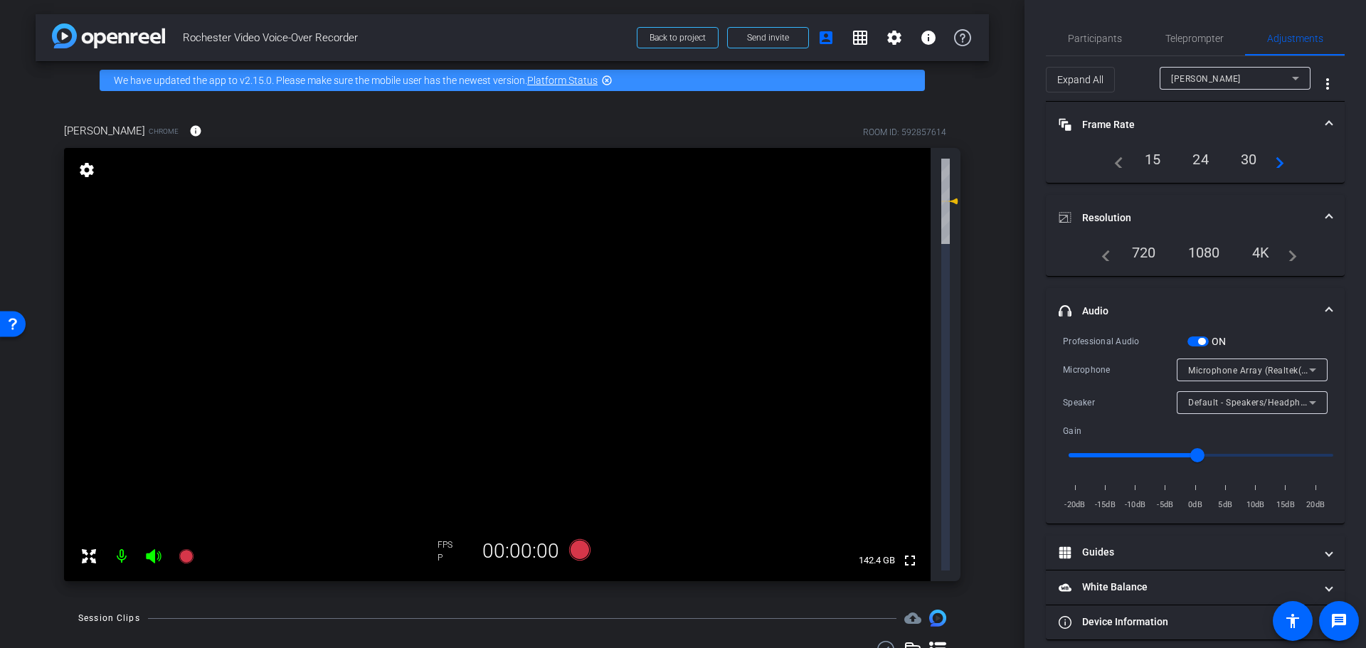
click at [1187, 341] on span "button" at bounding box center [1197, 341] width 21 height 10
click at [1191, 341] on span "button" at bounding box center [1191, 341] width 7 height 7
click at [1191, 341] on span "button" at bounding box center [1197, 341] width 21 height 10
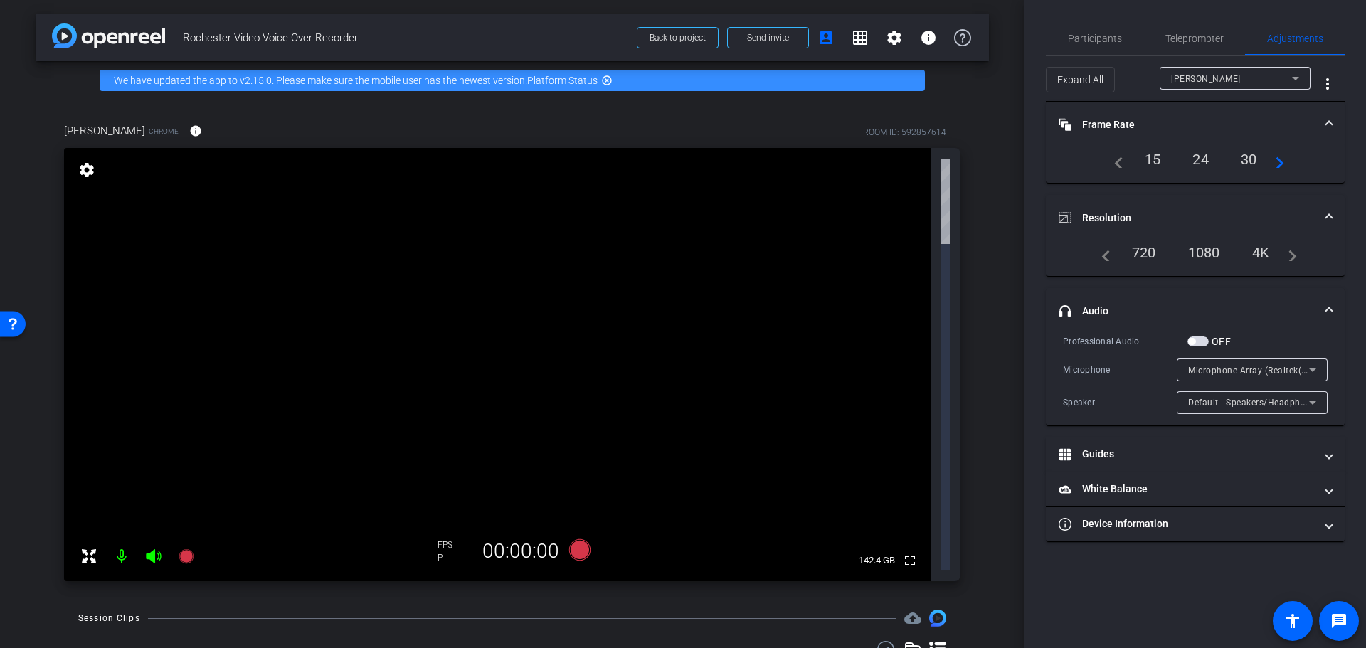
click at [1203, 342] on span "button" at bounding box center [1197, 341] width 21 height 10
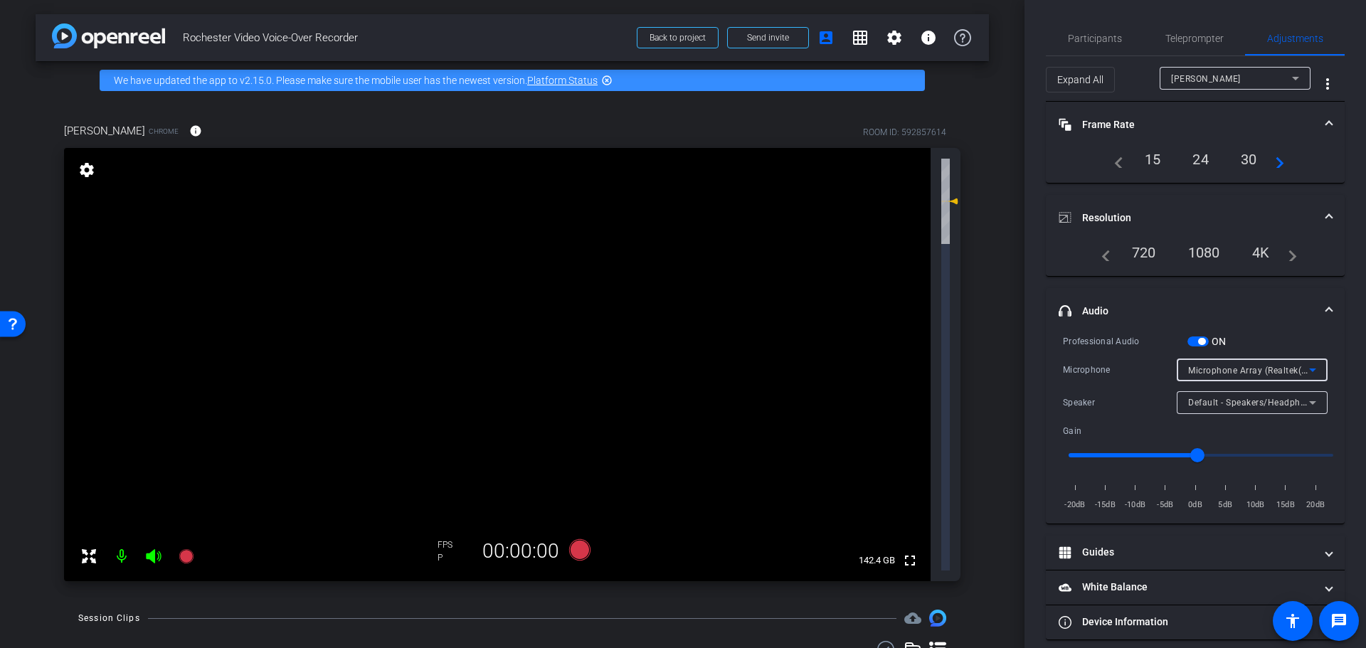
click at [1226, 363] on div "Microphone Array (Realtek(R) Audio)" at bounding box center [1248, 370] width 121 height 18
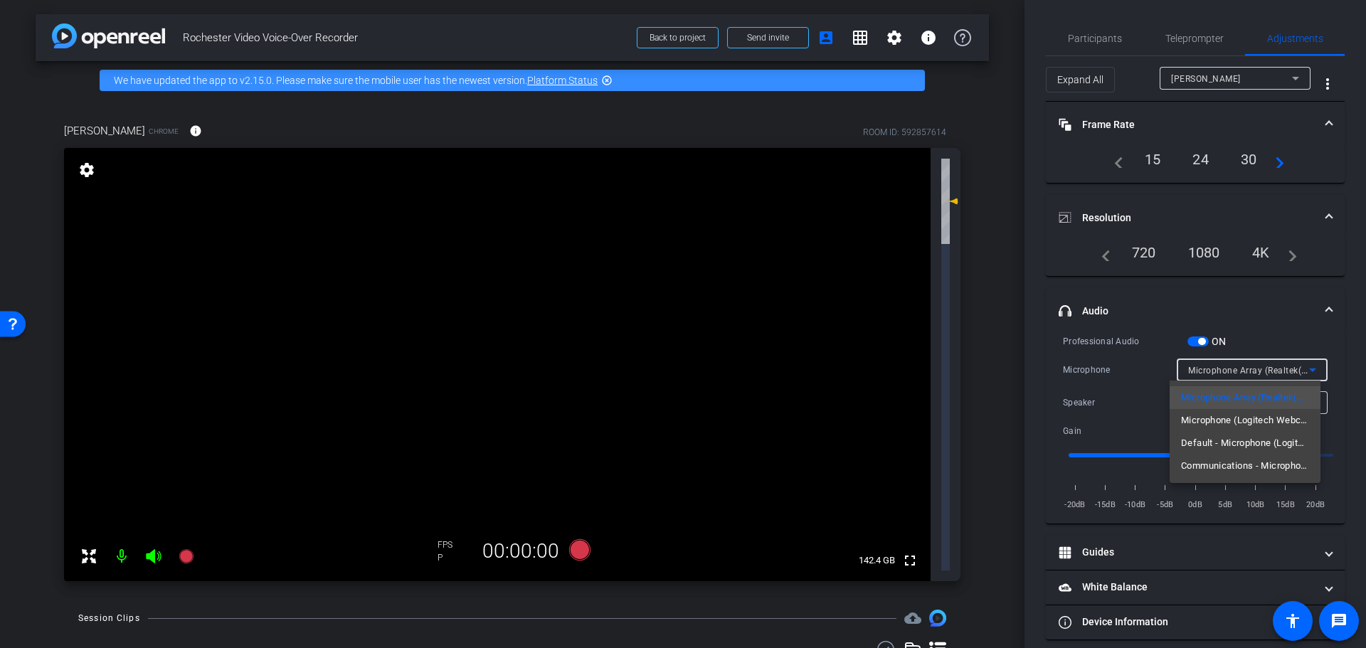
click at [1221, 409] on mat-option "Microphone (Logitech Webcam C930e) (046d:0843)" at bounding box center [1244, 420] width 151 height 23
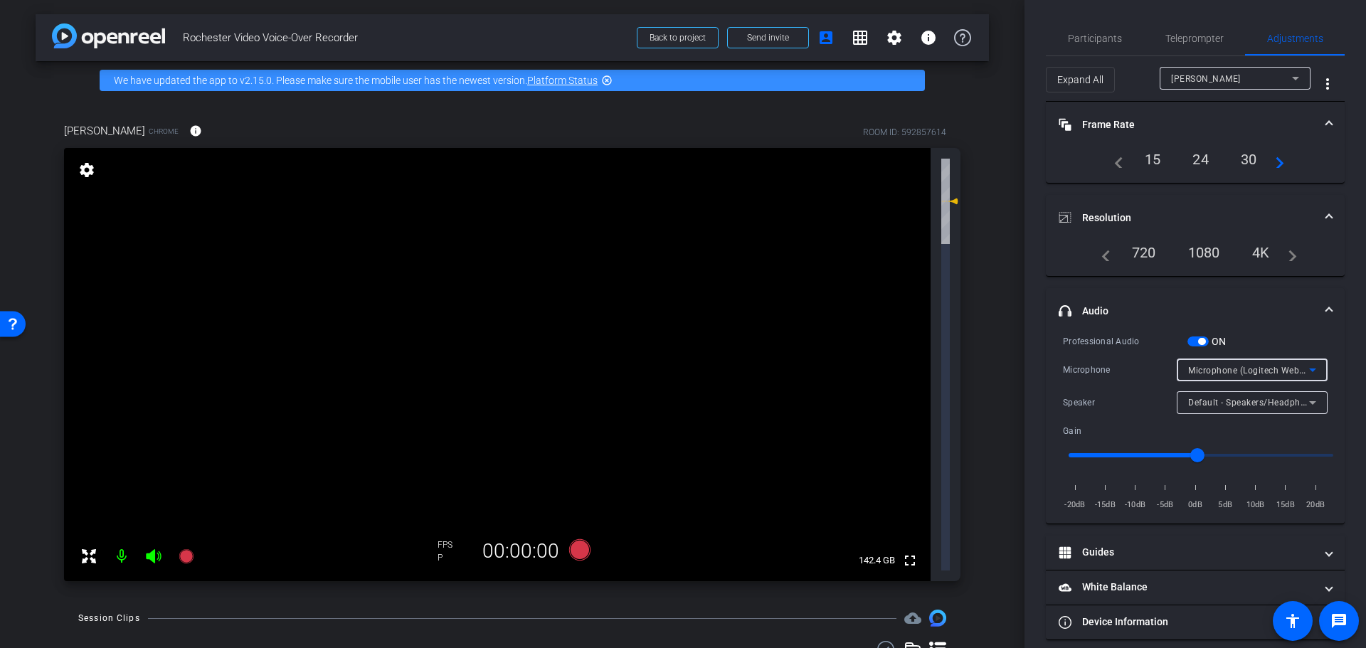
click at [1239, 367] on span "Microphone (Logitech Webcam C930e) (046d:0843)" at bounding box center [1296, 369] width 216 height 11
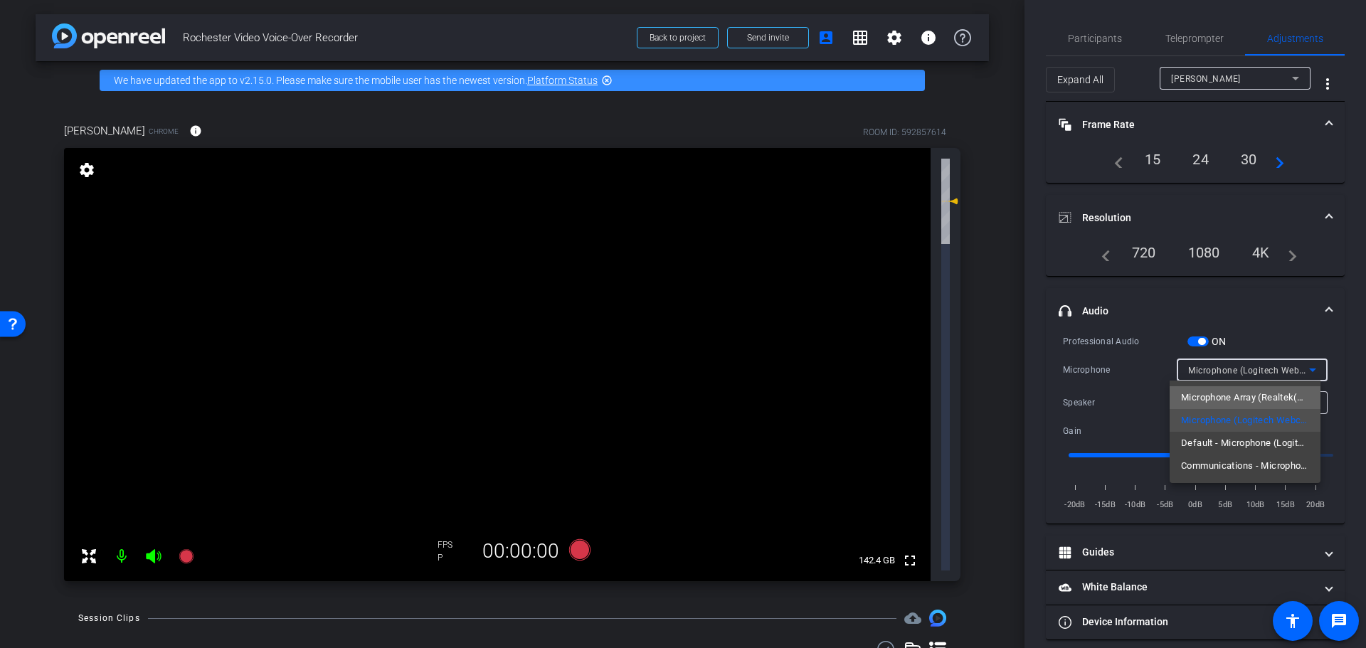
click at [1225, 401] on span "Microphone Array (Realtek(R) Audio)" at bounding box center [1245, 397] width 128 height 17
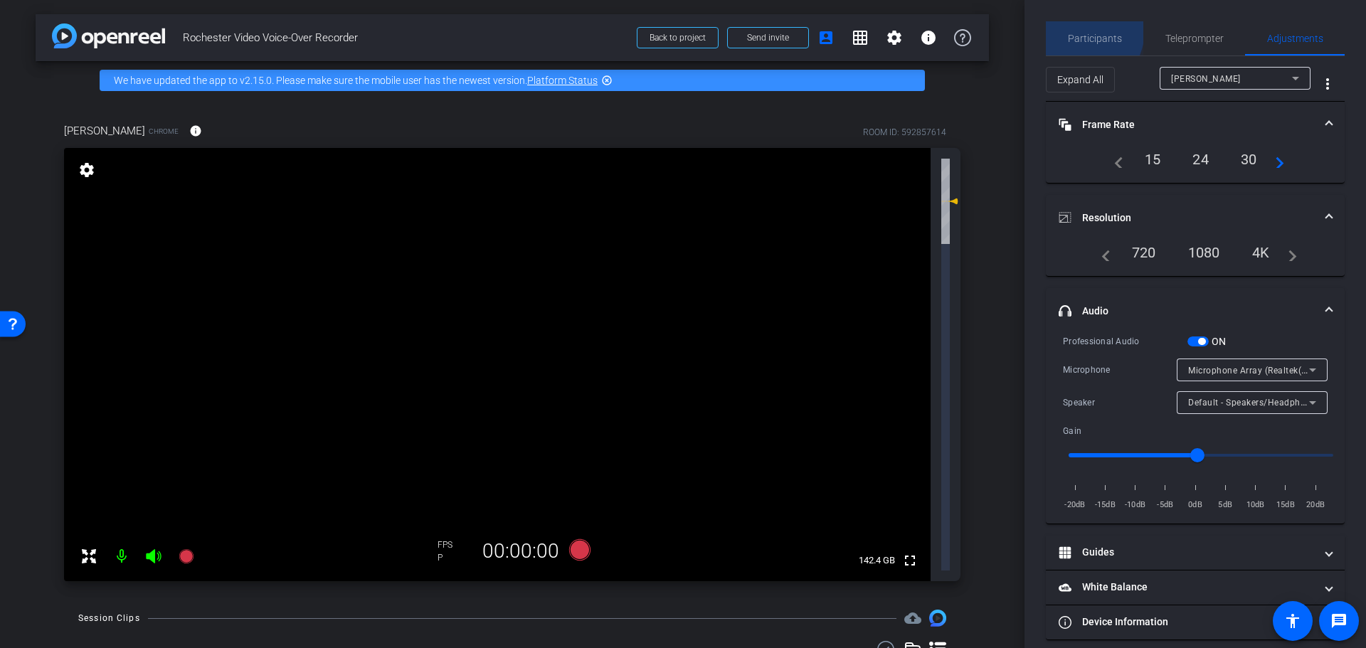
click at [1080, 31] on span "Participants" at bounding box center [1095, 38] width 54 height 34
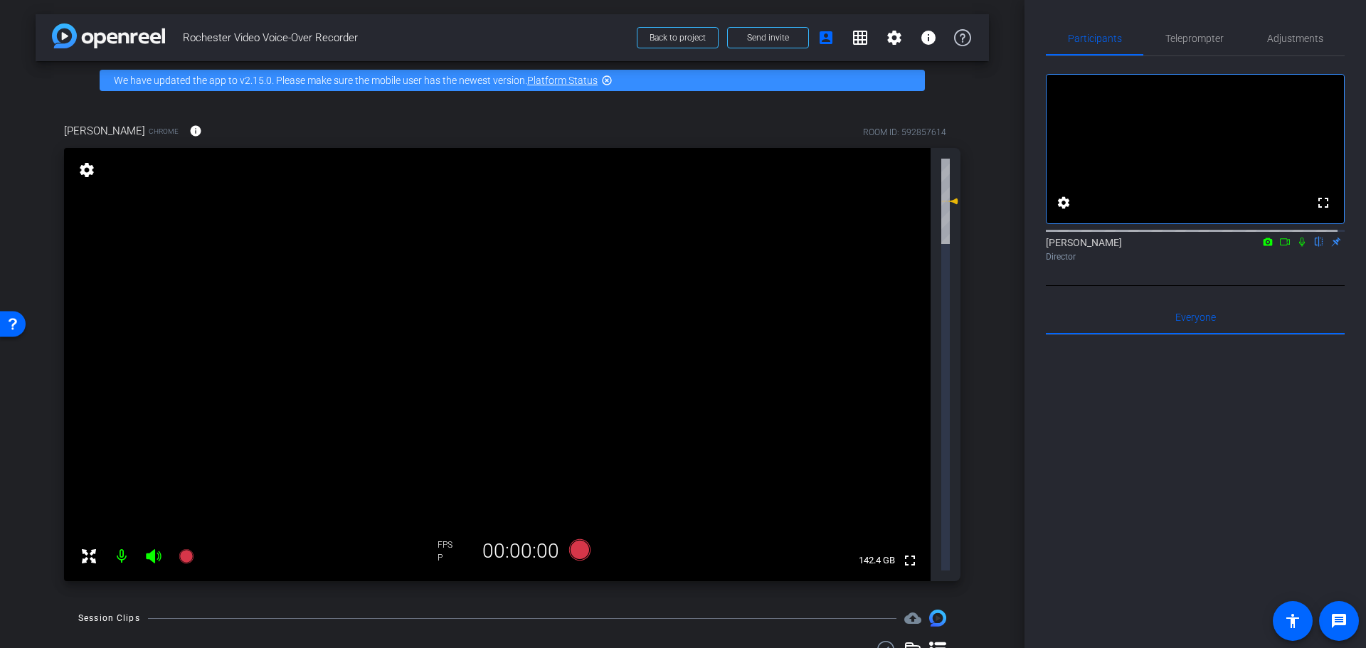
drag, startPoint x: 1080, startPoint y: 31, endPoint x: 1065, endPoint y: 408, distance: 378.0
click at [1065, 408] on div at bounding box center [1195, 511] width 299 height 352
click at [90, 168] on mat-icon "settings" at bounding box center [87, 169] width 20 height 17
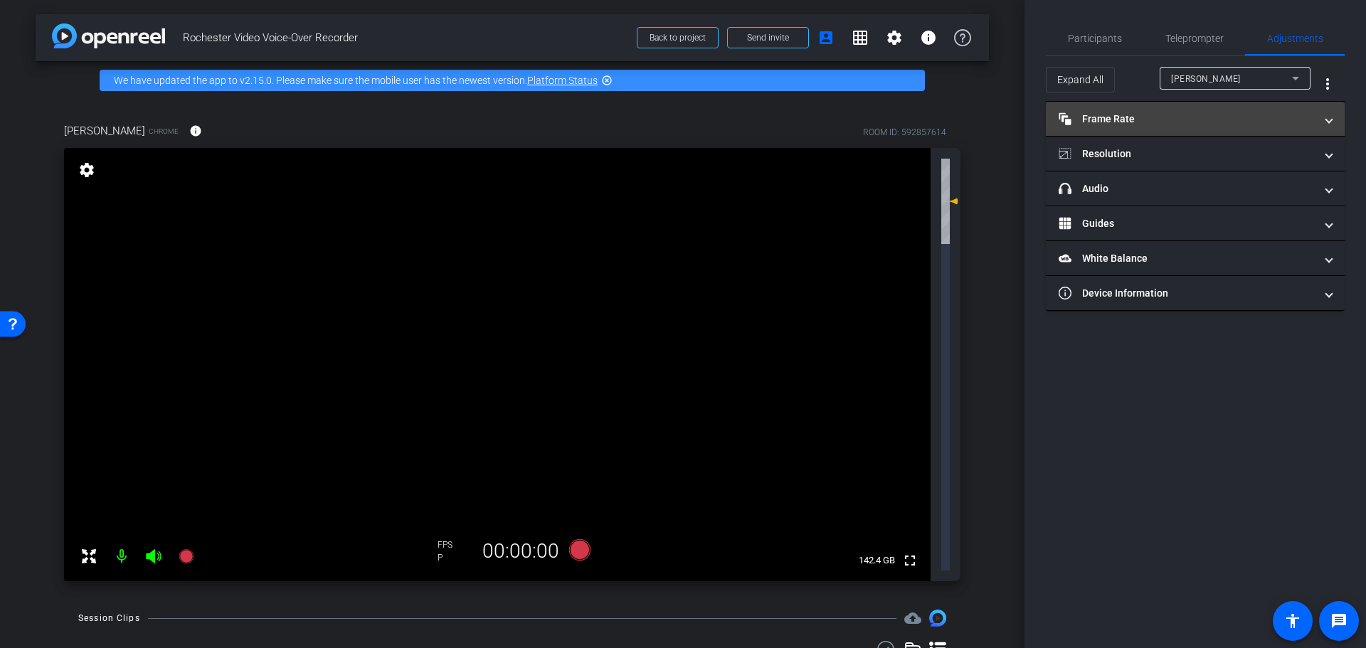
click at [1323, 118] on span "Frame Rate Frame Rate" at bounding box center [1191, 119] width 267 height 15
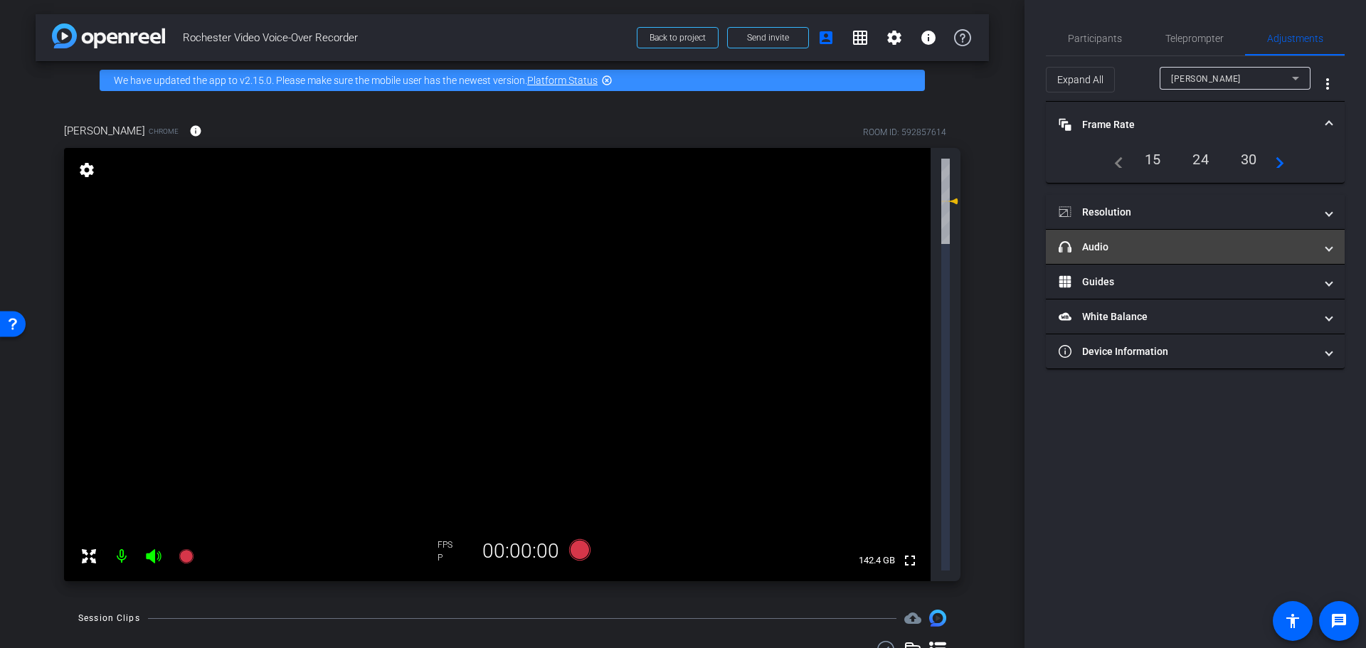
click at [1330, 247] on span at bounding box center [1329, 247] width 6 height 15
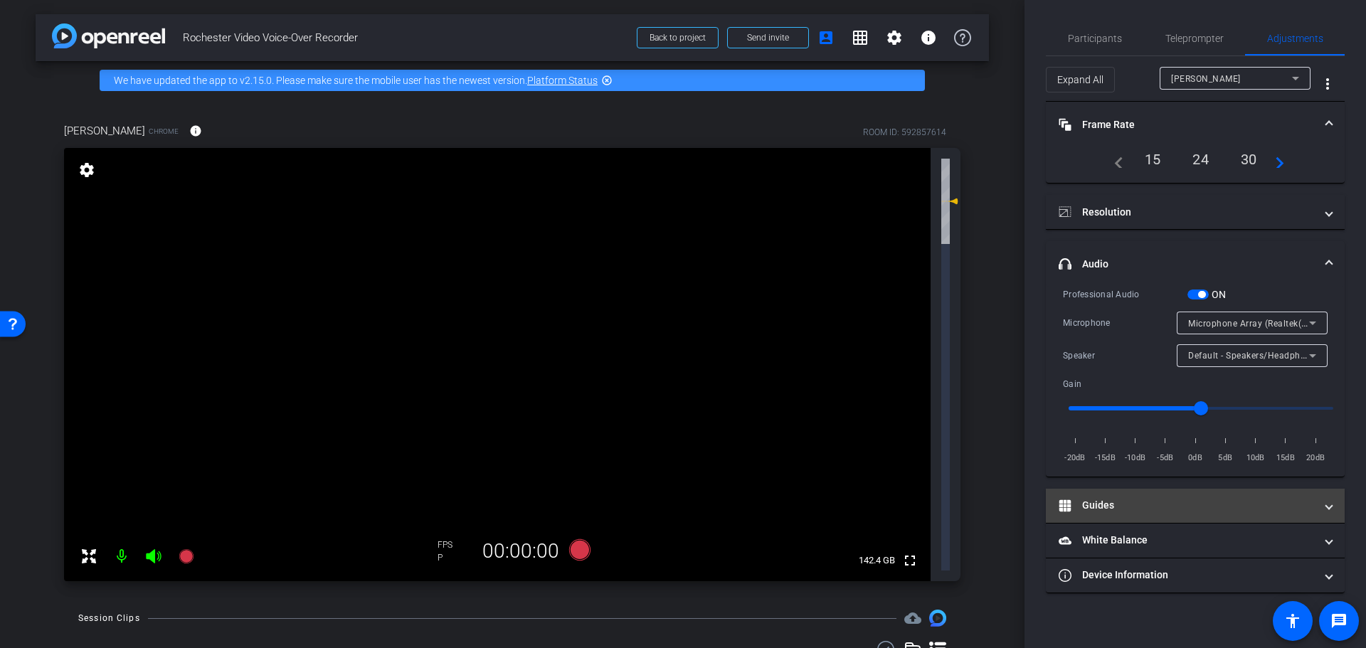
click at [1324, 508] on span "Guides" at bounding box center [1191, 505] width 267 height 15
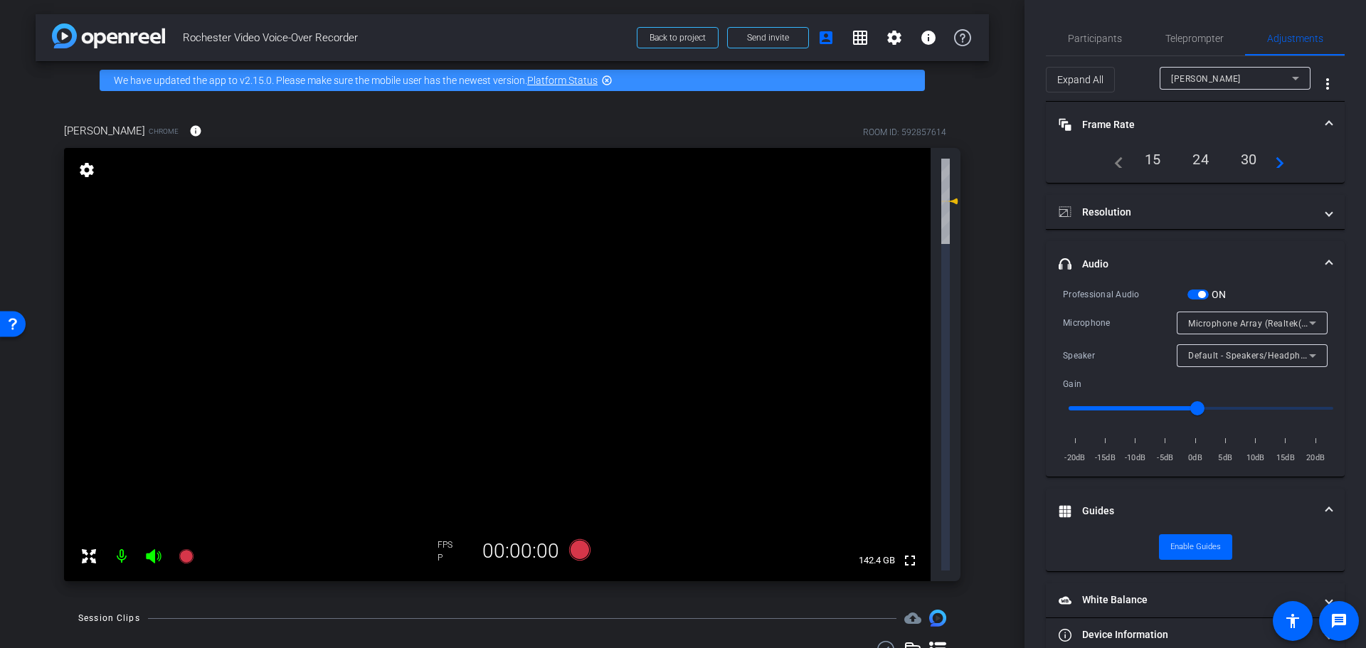
scroll to position [26, 0]
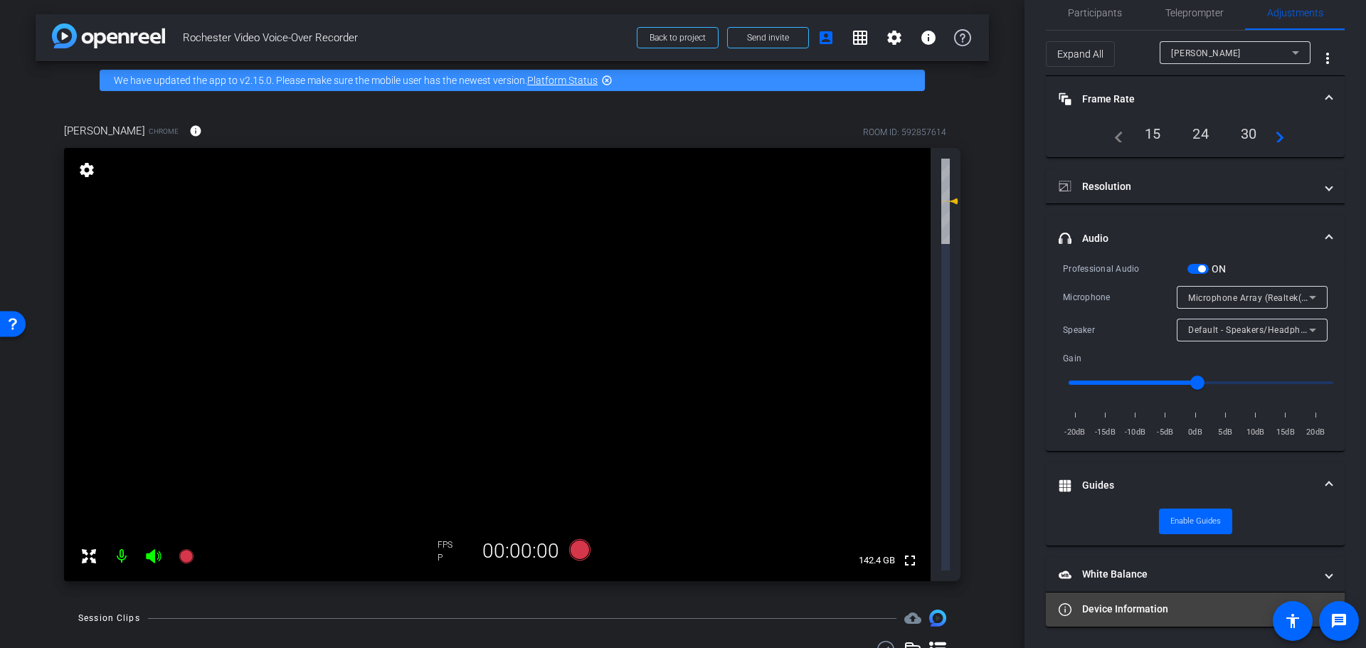
click at [1154, 604] on mat-panel-title "Device Information" at bounding box center [1186, 609] width 256 height 15
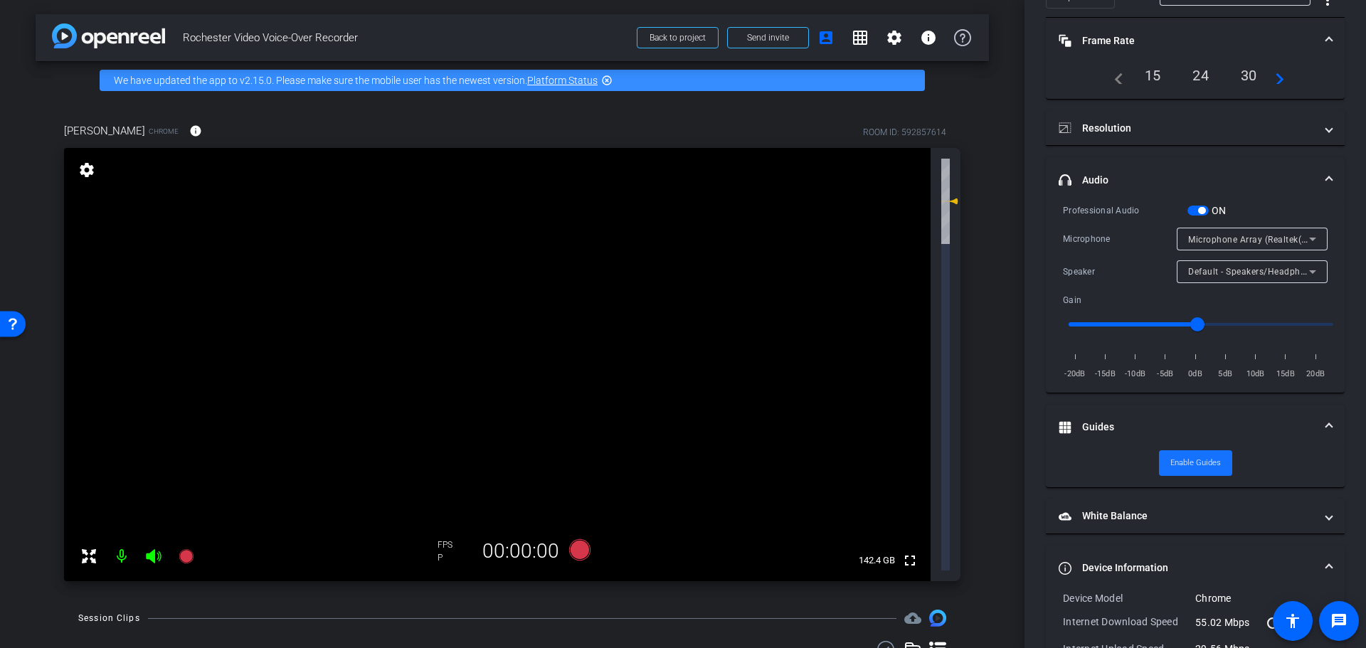
scroll to position [245, 0]
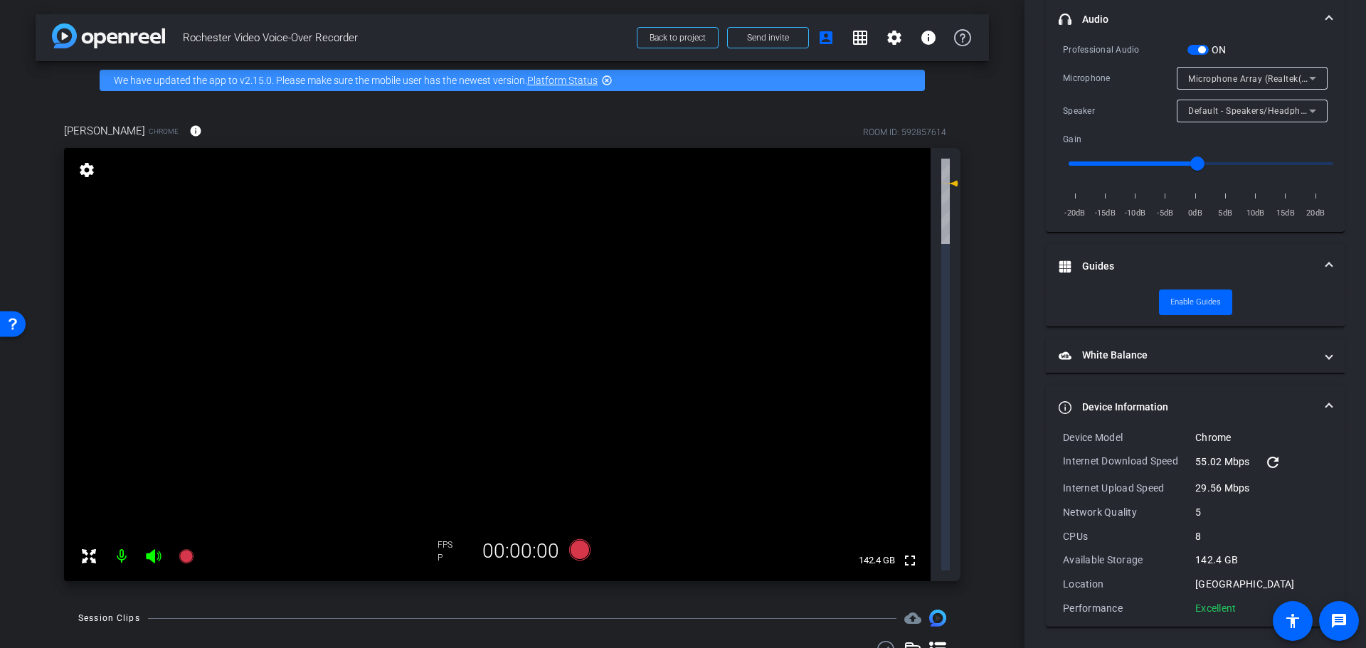
click at [955, 184] on icon at bounding box center [952, 184] width 10 height 6
click at [935, 610] on img at bounding box center [937, 618] width 17 height 17
type input "1.4"
click at [937, 642] on icon at bounding box center [937, 649] width 17 height 15
click at [913, 641] on icon at bounding box center [912, 649] width 17 height 17
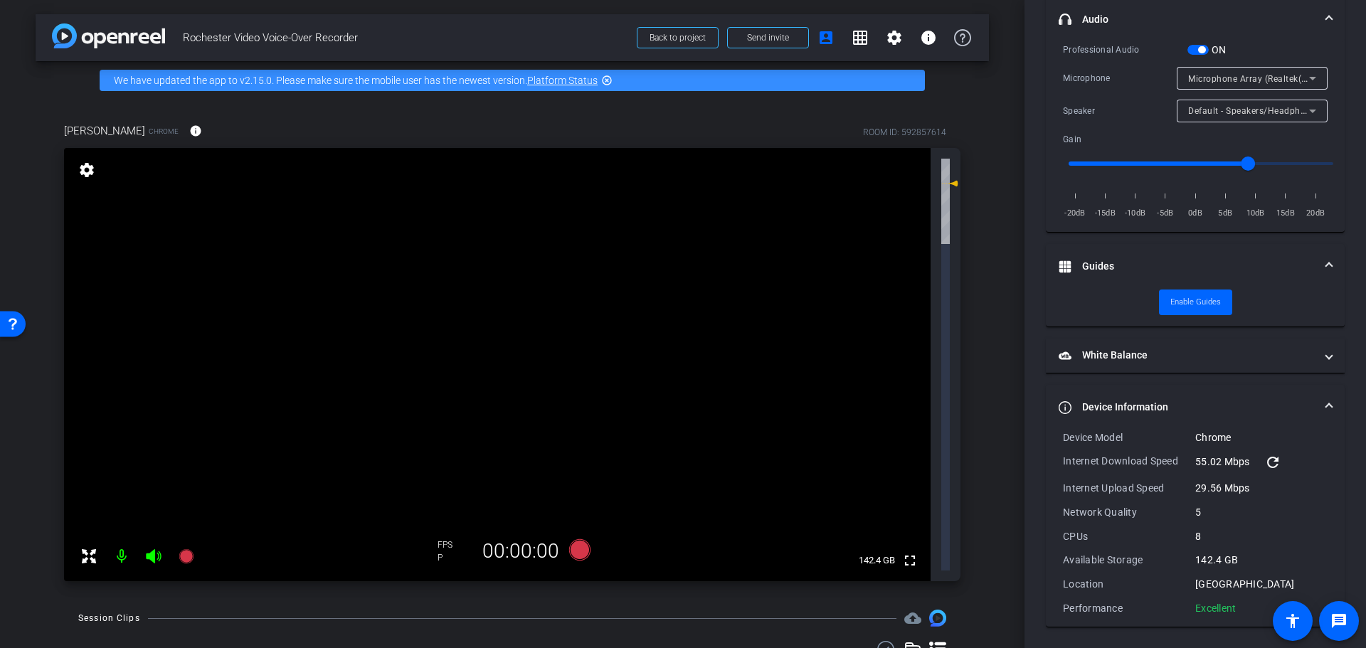
click at [913, 641] on icon at bounding box center [912, 649] width 17 height 17
click at [766, 397] on mat-option "5" at bounding box center [770, 394] width 60 height 23
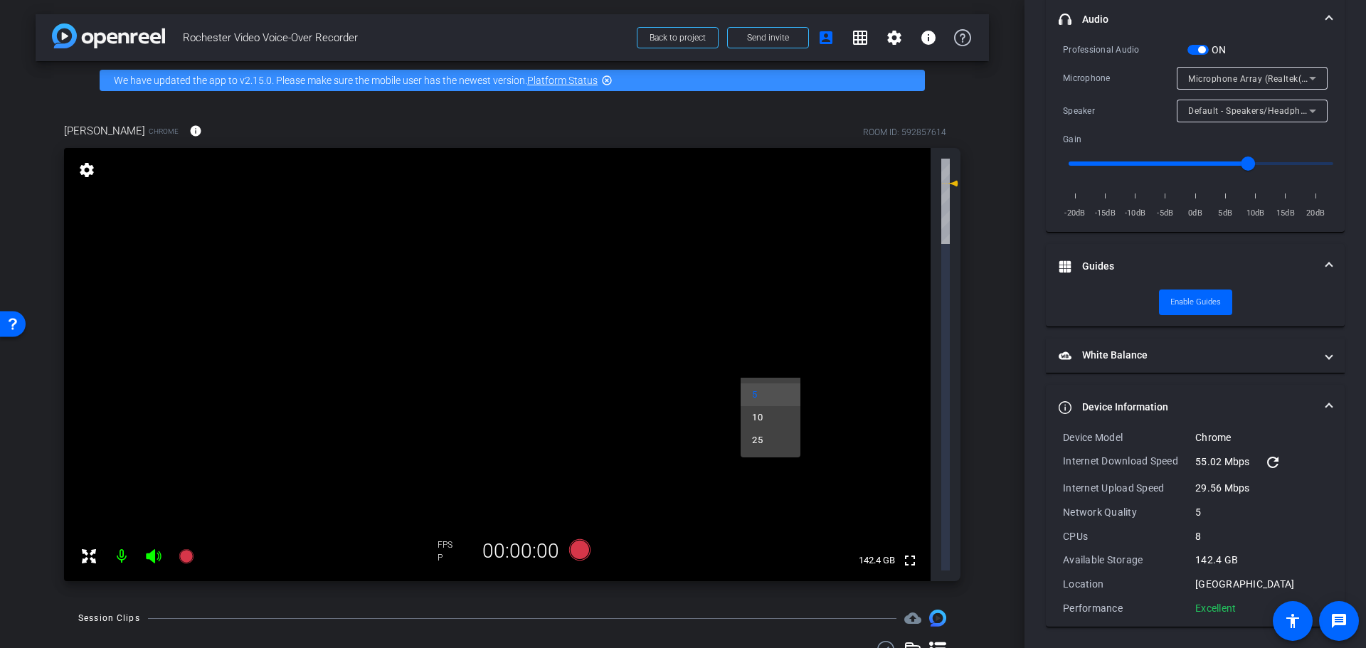
click at [880, 471] on div at bounding box center [683, 324] width 1366 height 648
click at [122, 542] on mat-icon at bounding box center [121, 556] width 28 height 28
click at [89, 548] on icon at bounding box center [88, 556] width 17 height 17
click at [82, 166] on mat-icon "settings" at bounding box center [87, 169] width 20 height 17
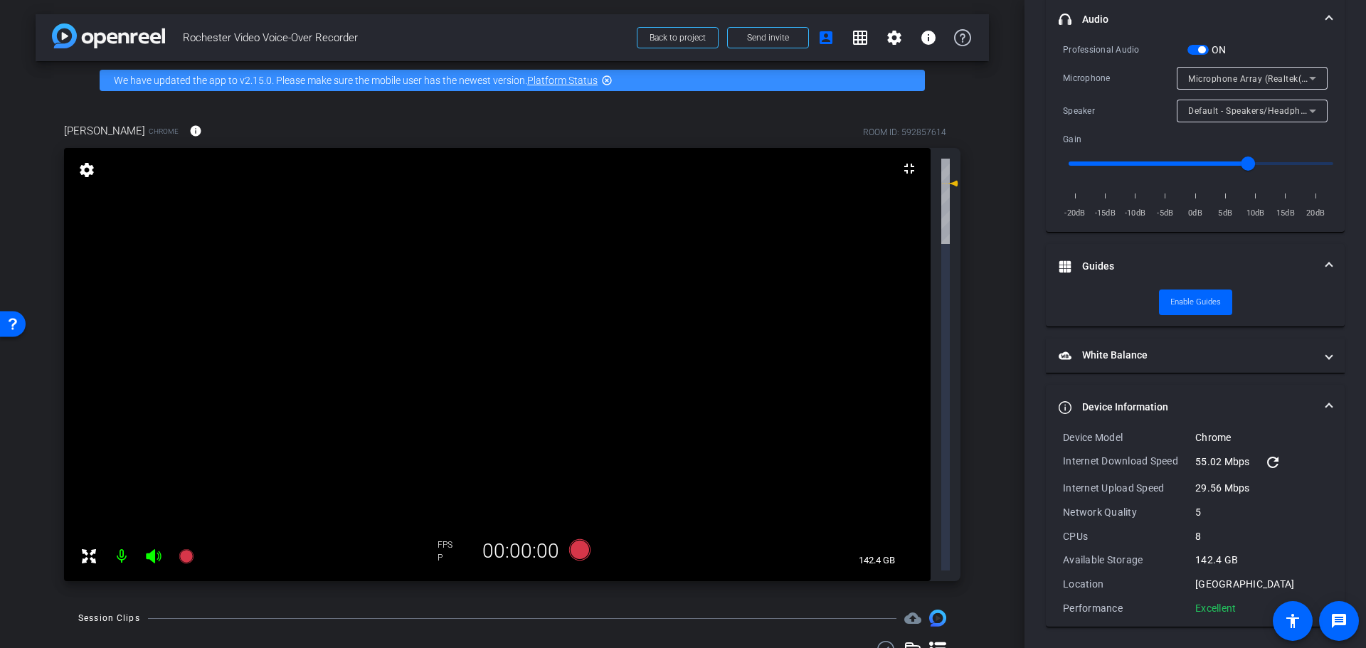
click at [89, 166] on mat-icon "settings" at bounding box center [87, 169] width 20 height 17
click at [909, 168] on mat-icon "fullscreen_exit" at bounding box center [908, 168] width 17 height 17
click at [883, 425] on div "arrow_back Rochester Video Voice-Over Recorder Back to project Send invite acco…" at bounding box center [512, 324] width 1024 height 648
drag, startPoint x: 955, startPoint y: 188, endPoint x: 812, endPoint y: 497, distance: 340.8
click at [792, 494] on div "arrow_back Rochester Video Voice-Over Recorder Back to project Send invite acco…" at bounding box center [512, 324] width 1024 height 648
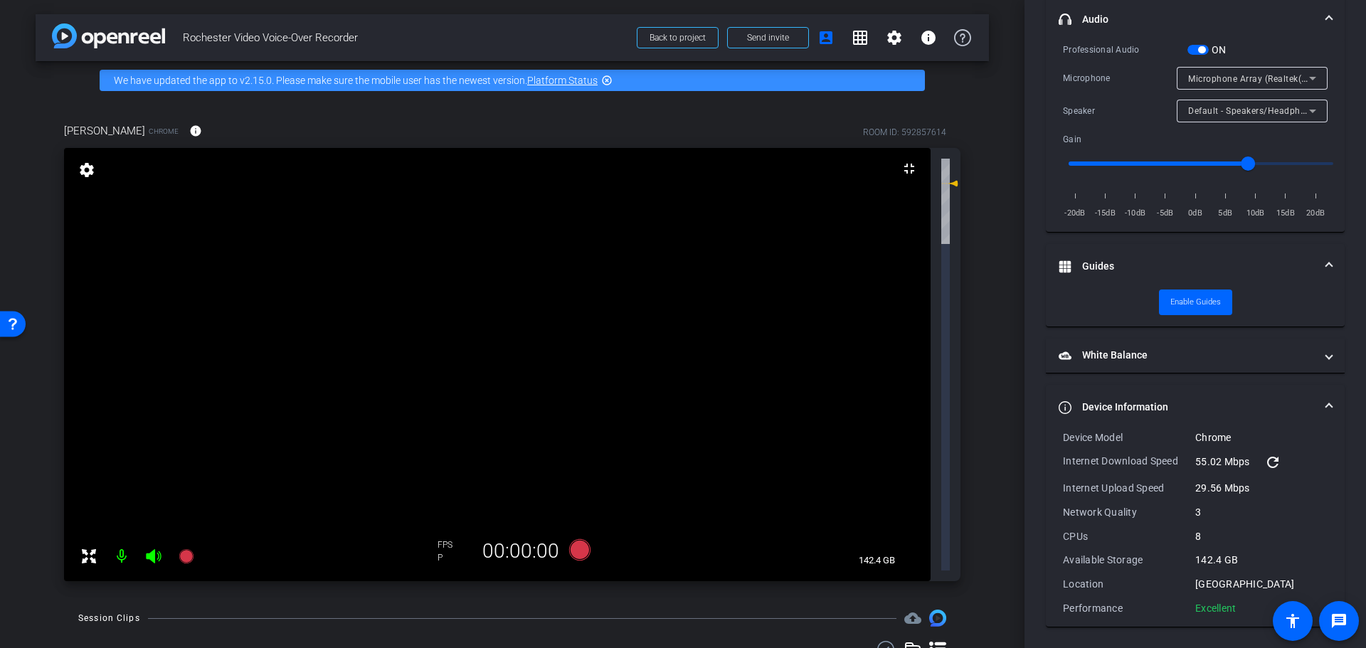
scroll to position [0, 0]
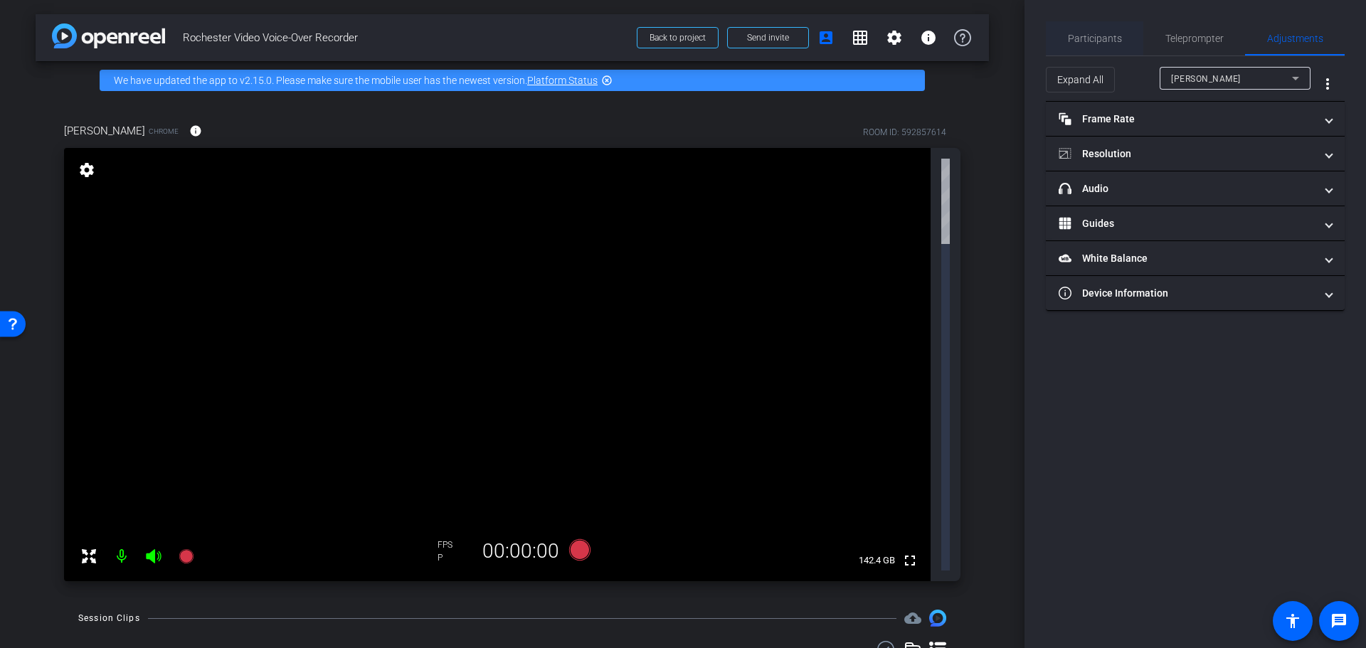
click at [1104, 43] on span "Participants" at bounding box center [1095, 38] width 54 height 10
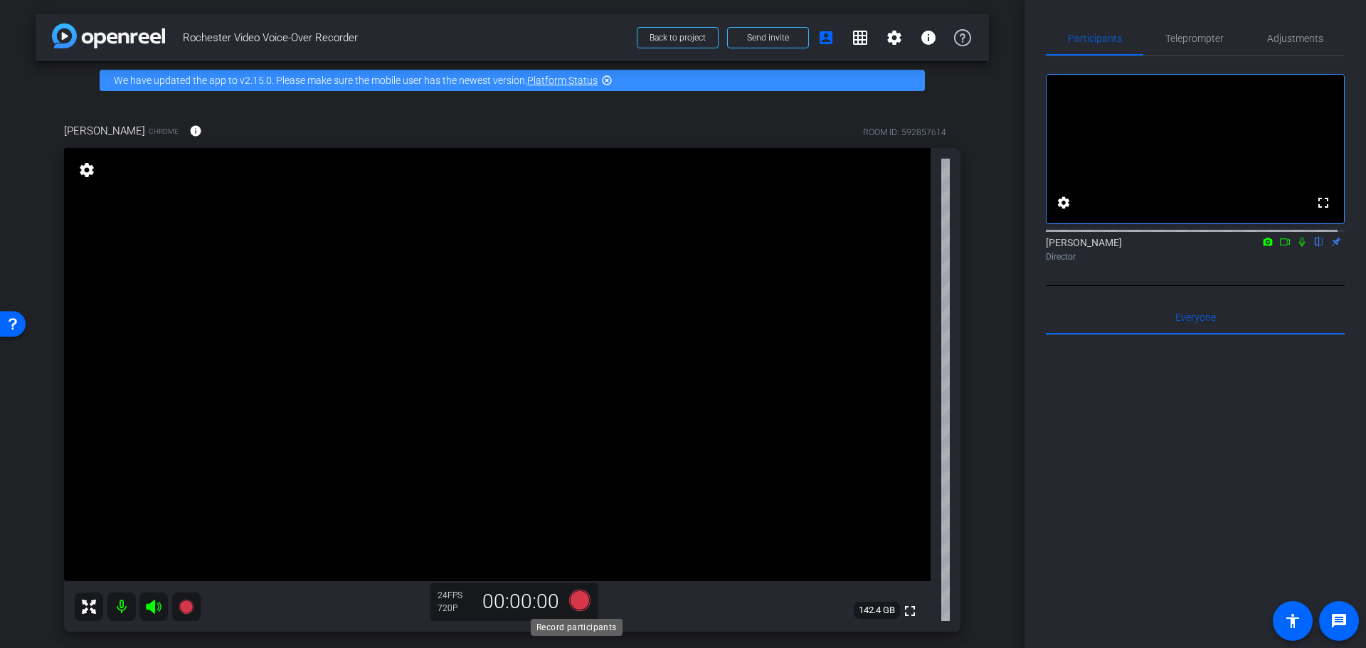
click at [573, 595] on icon at bounding box center [579, 599] width 21 height 21
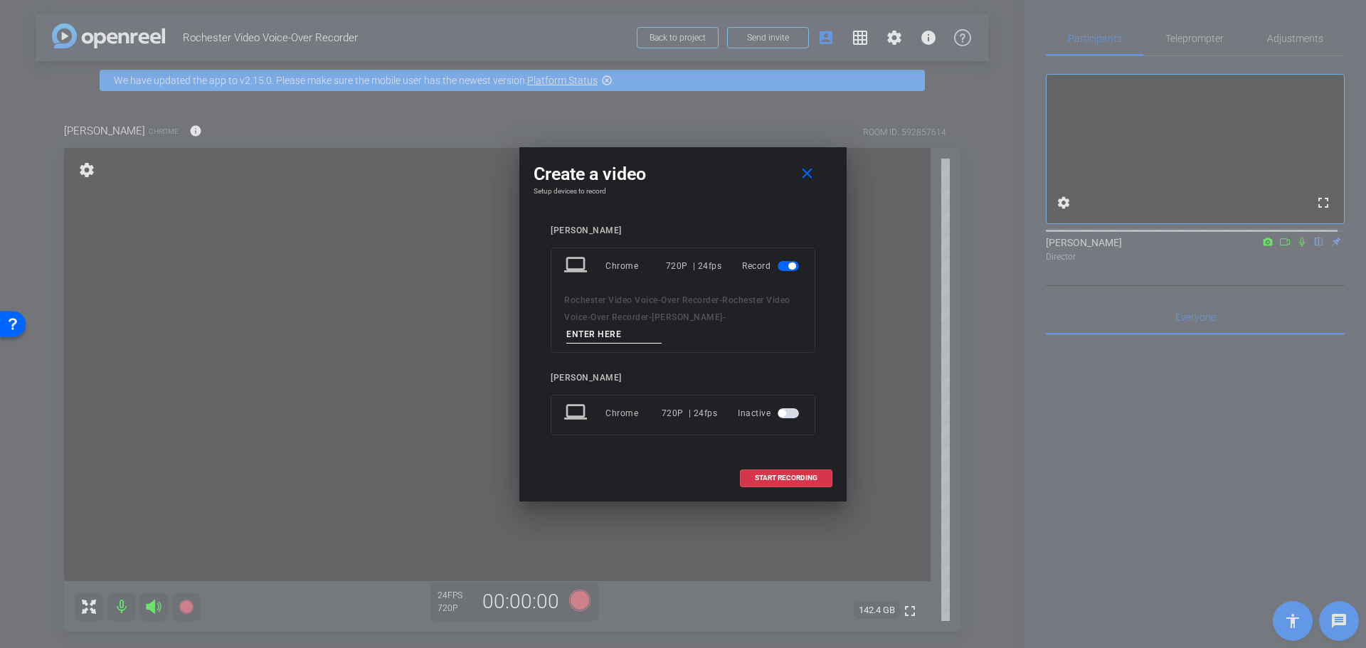
click at [644, 330] on input at bounding box center [613, 335] width 95 height 18
type input "r"
type input "test"
click at [790, 478] on span "START RECORDING" at bounding box center [786, 477] width 63 height 7
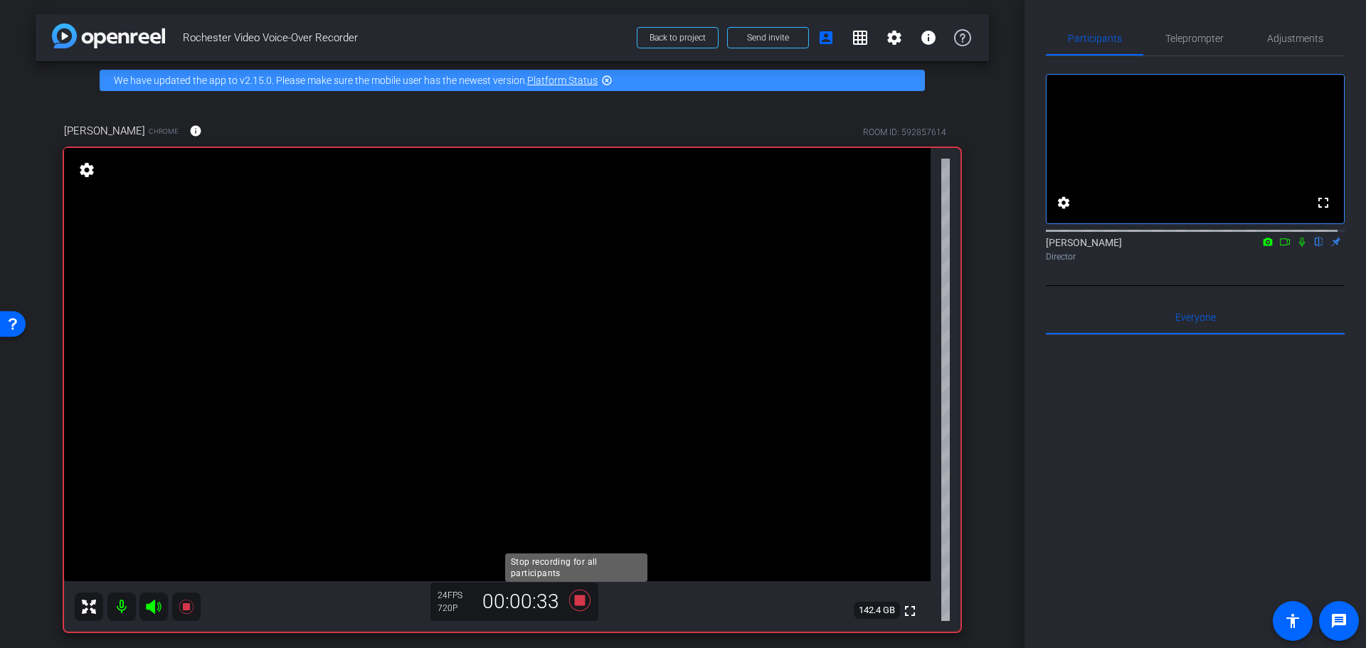
click at [580, 600] on icon at bounding box center [579, 599] width 21 height 21
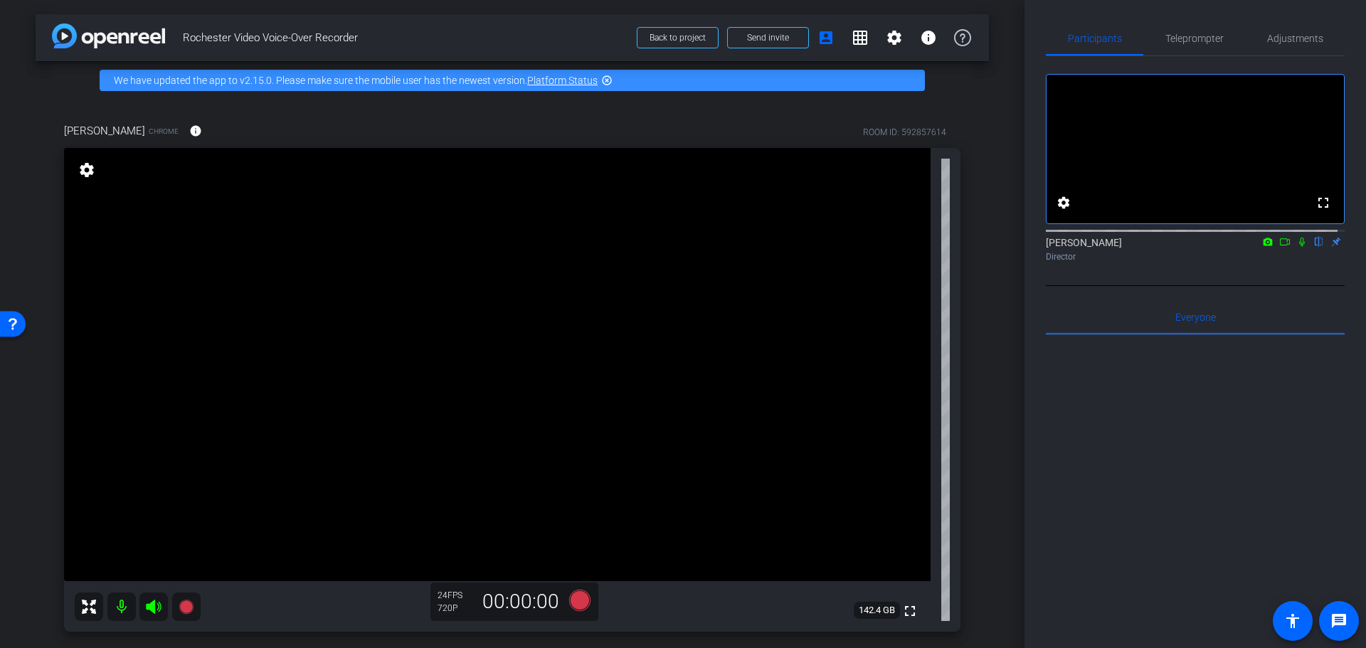
drag, startPoint x: 230, startPoint y: 249, endPoint x: 185, endPoint y: 233, distance: 47.7
drag, startPoint x: 962, startPoint y: 196, endPoint x: 962, endPoint y: 174, distance: 22.8
click at [962, 174] on div "Alan Hatch Chrome info ROOM ID: 592857614 fullscreen settings 142.4 GB 24 FPS 7…" at bounding box center [512, 373] width 953 height 546
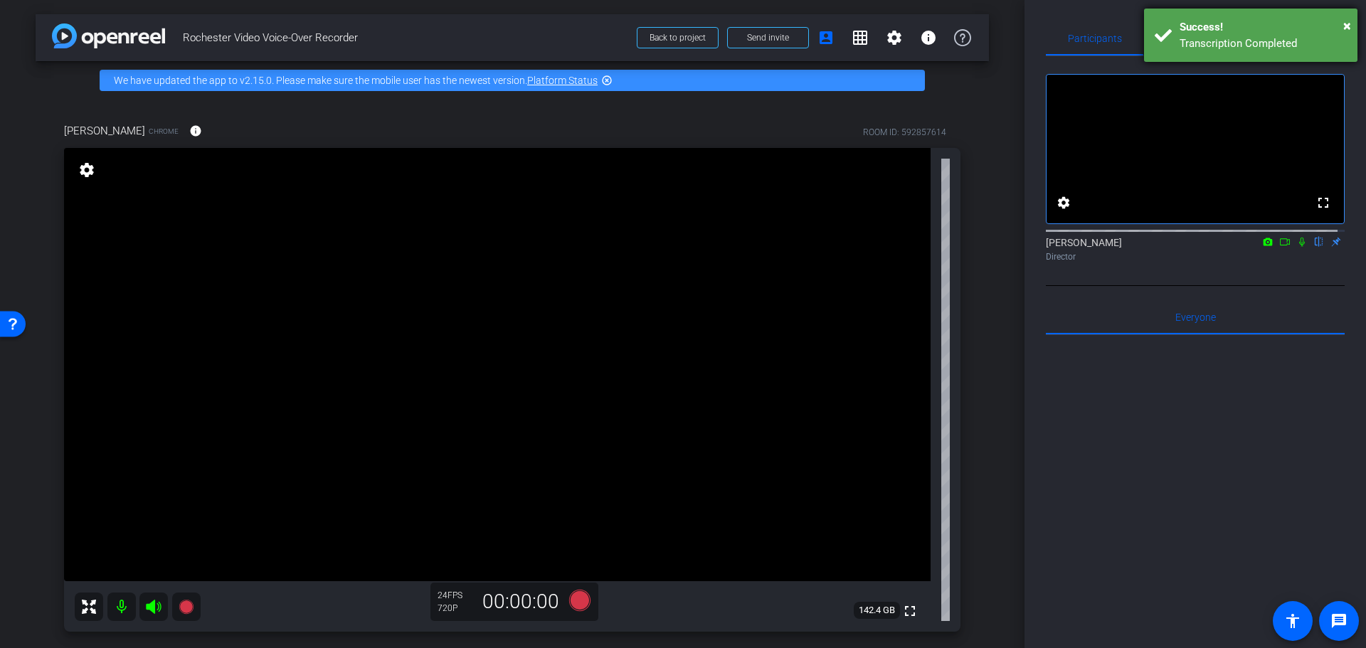
click at [1245, 33] on div "Success!" at bounding box center [1262, 27] width 167 height 16
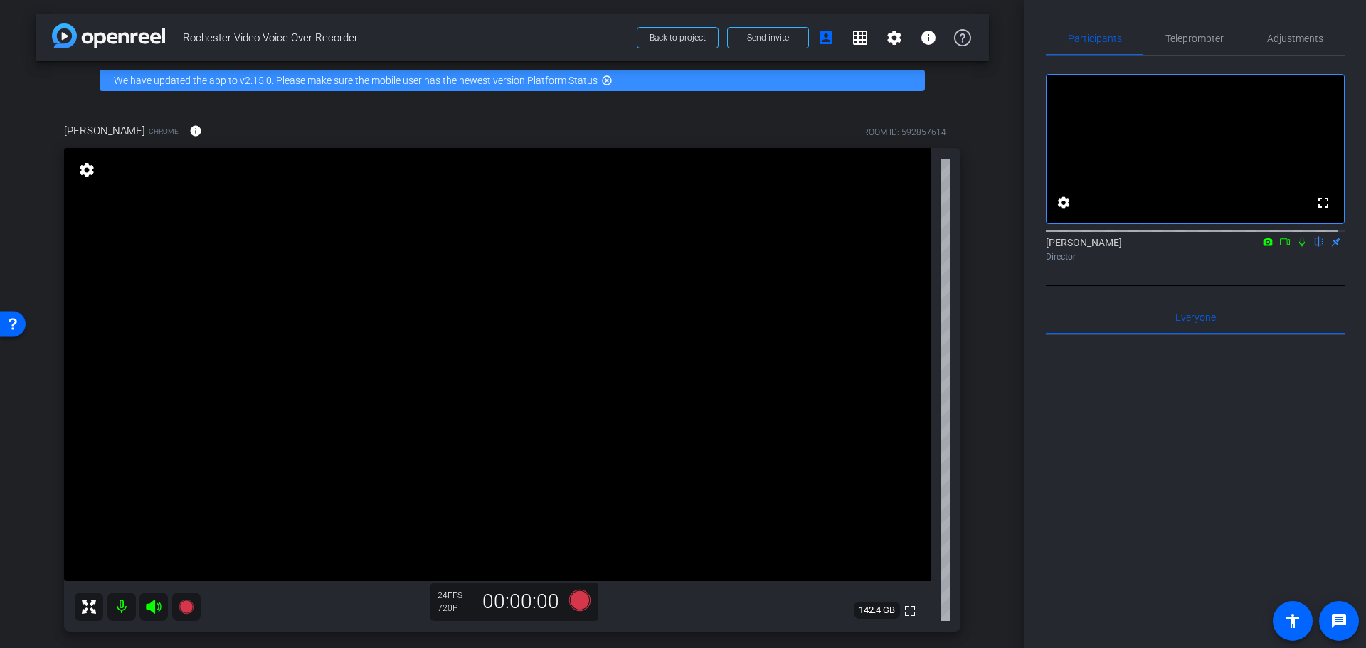
click at [1180, 362] on div at bounding box center [1195, 511] width 299 height 352
drag, startPoint x: 1315, startPoint y: 446, endPoint x: 1318, endPoint y: 453, distance: 7.7
drag, startPoint x: 1318, startPoint y: 453, endPoint x: 1218, endPoint y: 539, distance: 132.2
click at [1218, 574] on div at bounding box center [1195, 511] width 299 height 352
click at [889, 36] on mat-icon "settings" at bounding box center [894, 37] width 17 height 17
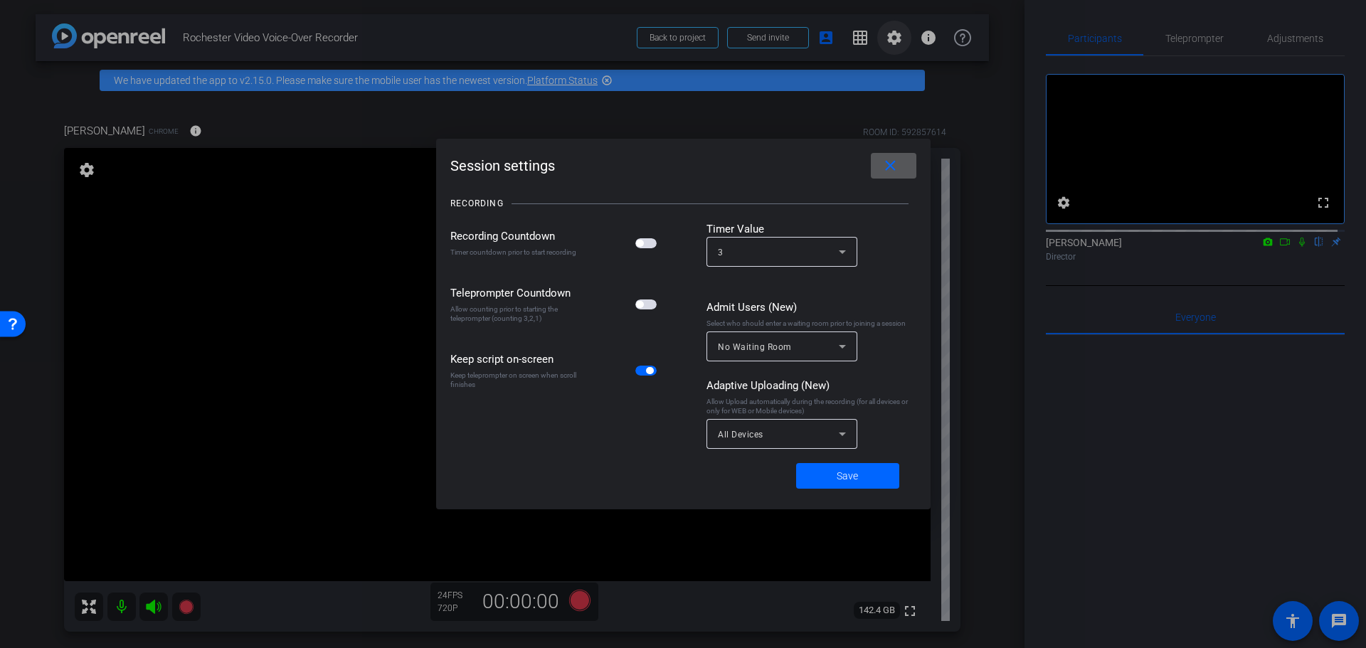
click at [889, 36] on div at bounding box center [683, 324] width 1366 height 648
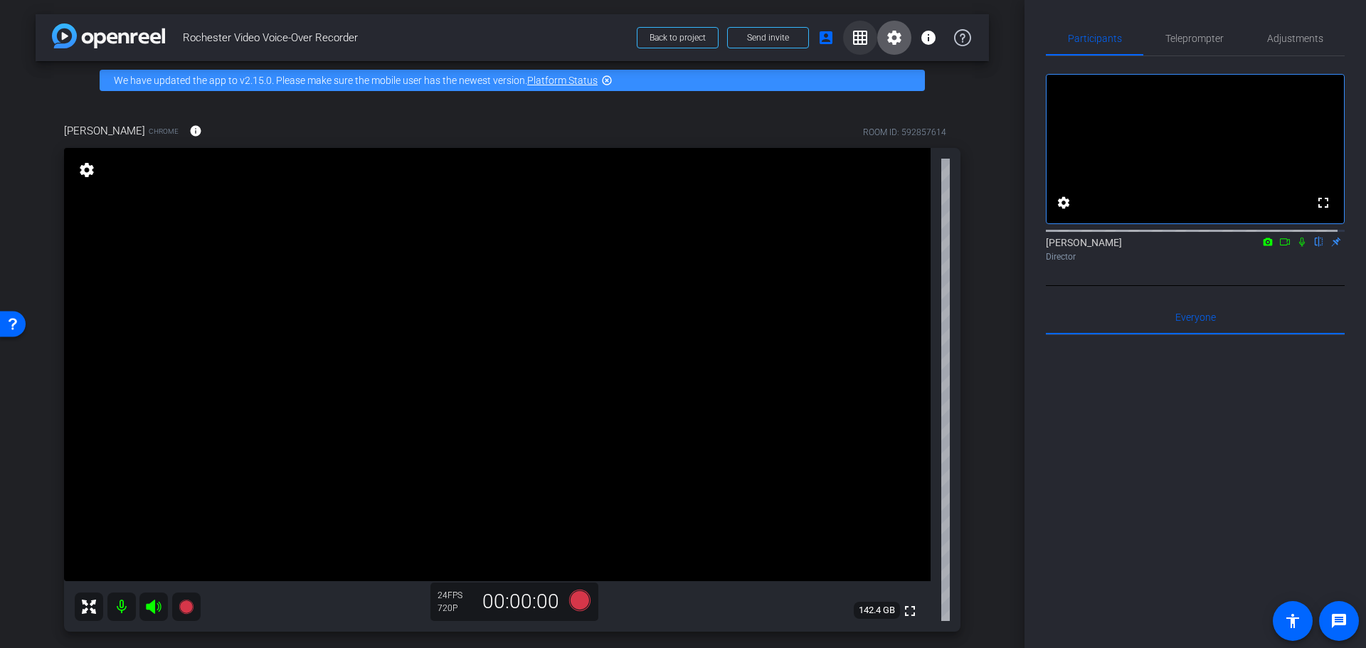
click at [853, 36] on mat-icon "grid_on" at bounding box center [859, 37] width 17 height 17
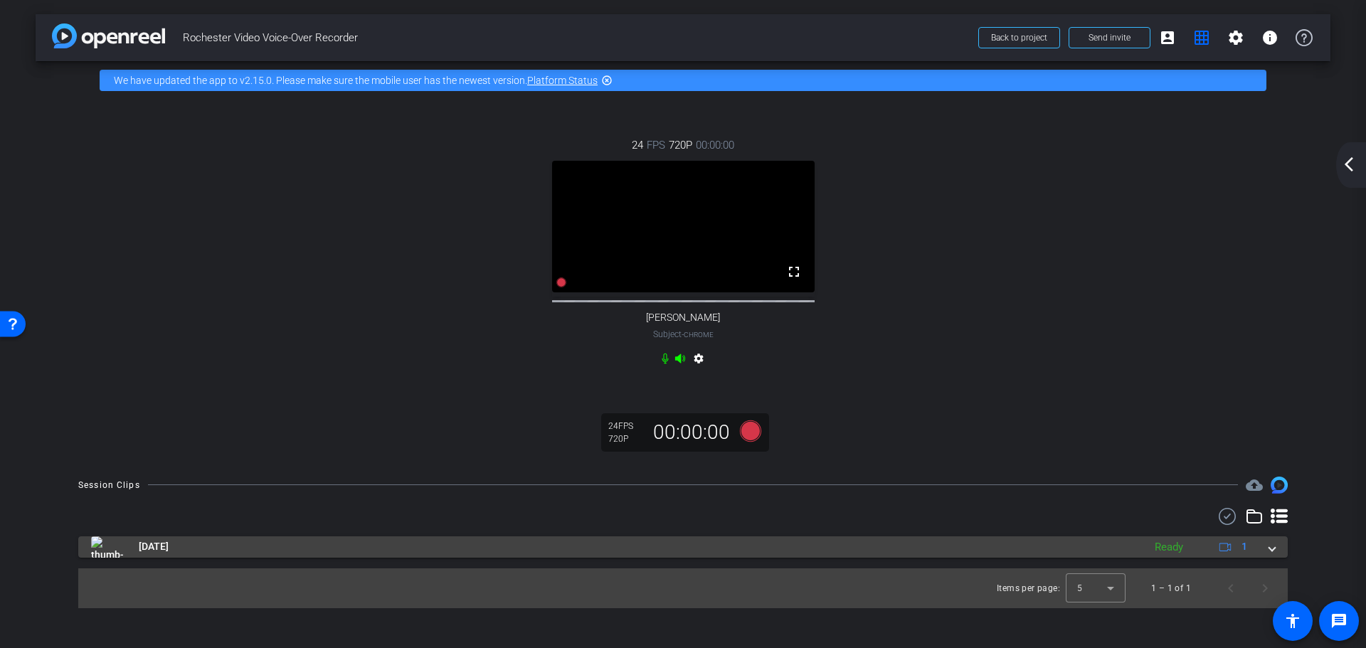
click at [110, 558] on img at bounding box center [107, 546] width 32 height 21
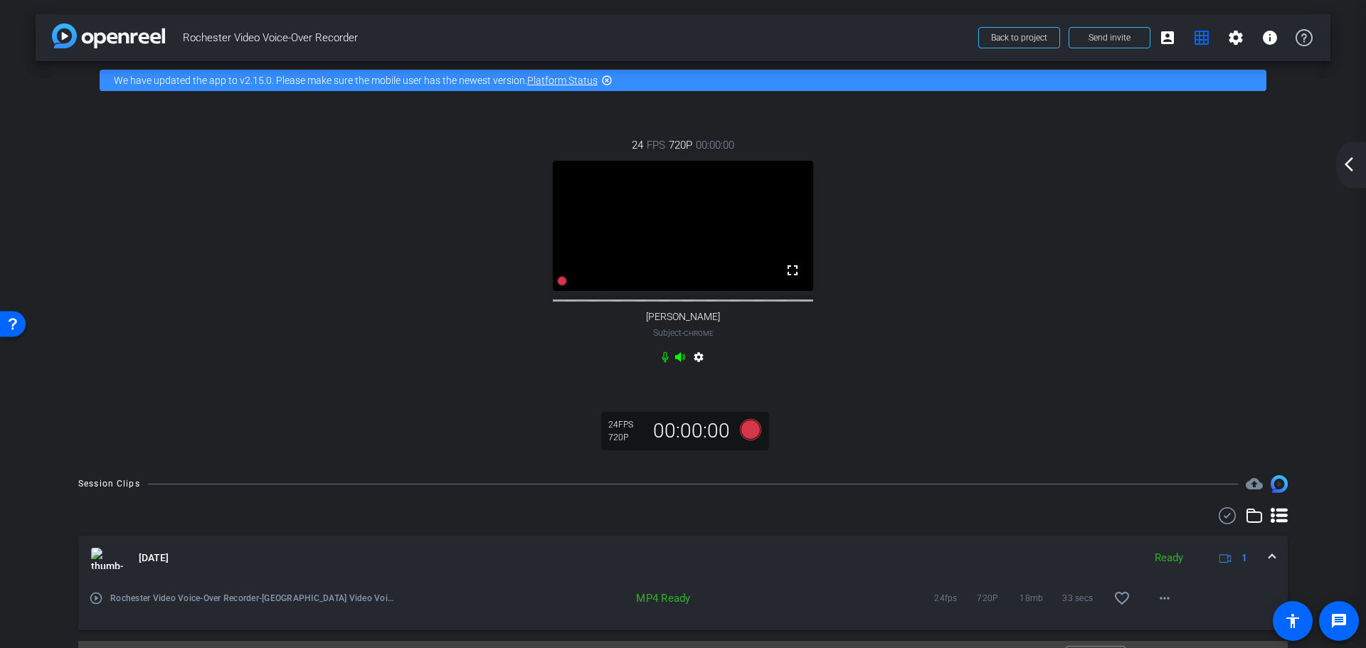
click at [102, 606] on div "play_circle_outline Rochester Video Voice-Over Recorder-Rochester Video Voice-O…" at bounding box center [243, 598] width 309 height 34
click at [100, 605] on mat-icon "play_circle_outline" at bounding box center [96, 598] width 14 height 14
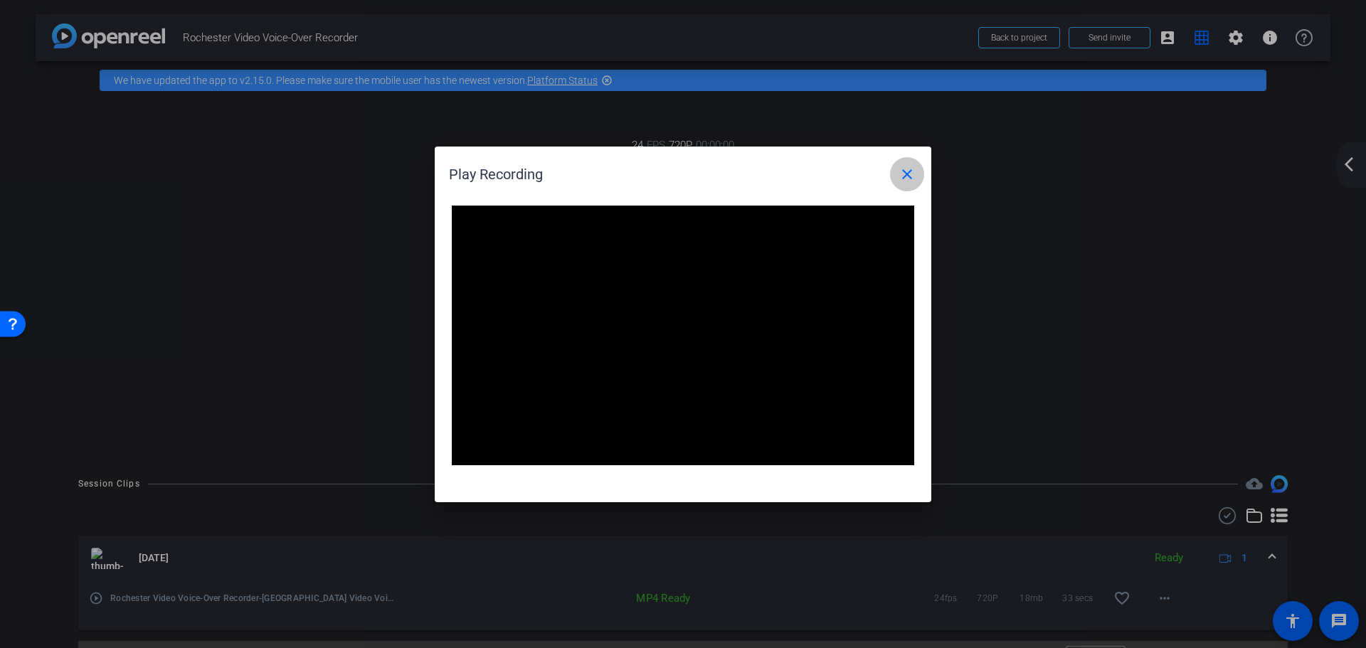
click at [913, 176] on mat-icon "close" at bounding box center [906, 174] width 17 height 17
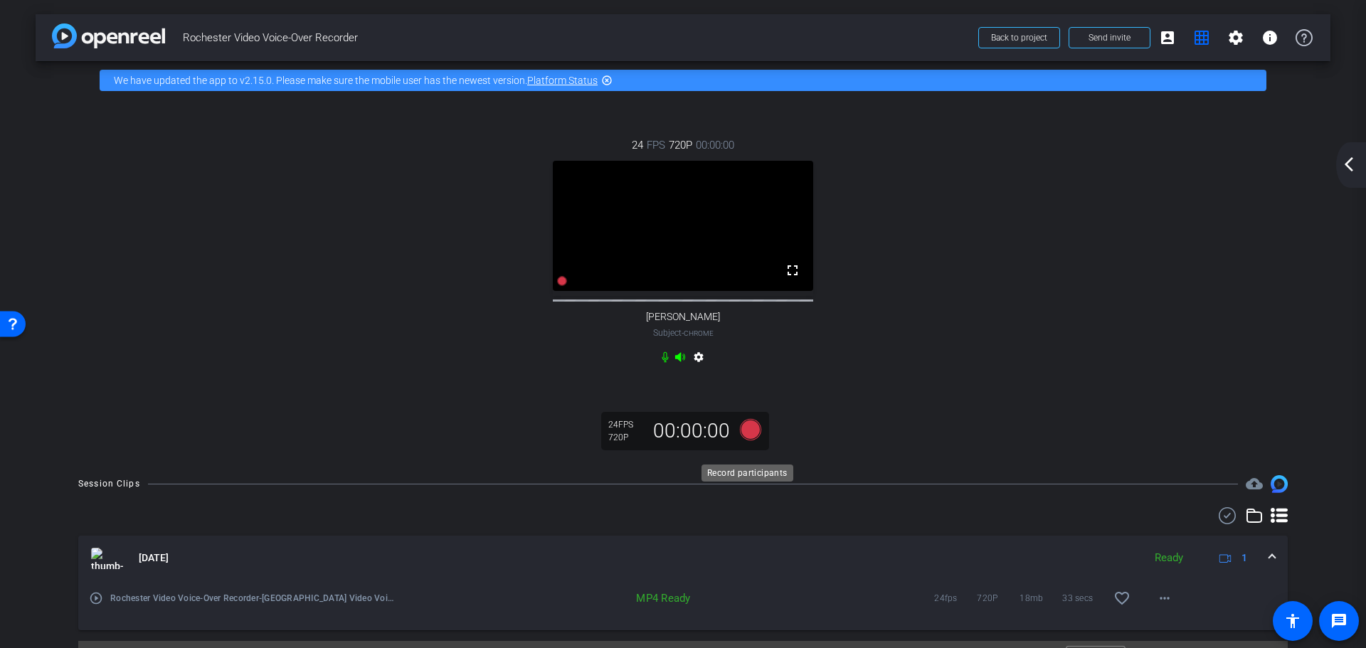
click at [744, 440] on icon at bounding box center [750, 429] width 21 height 21
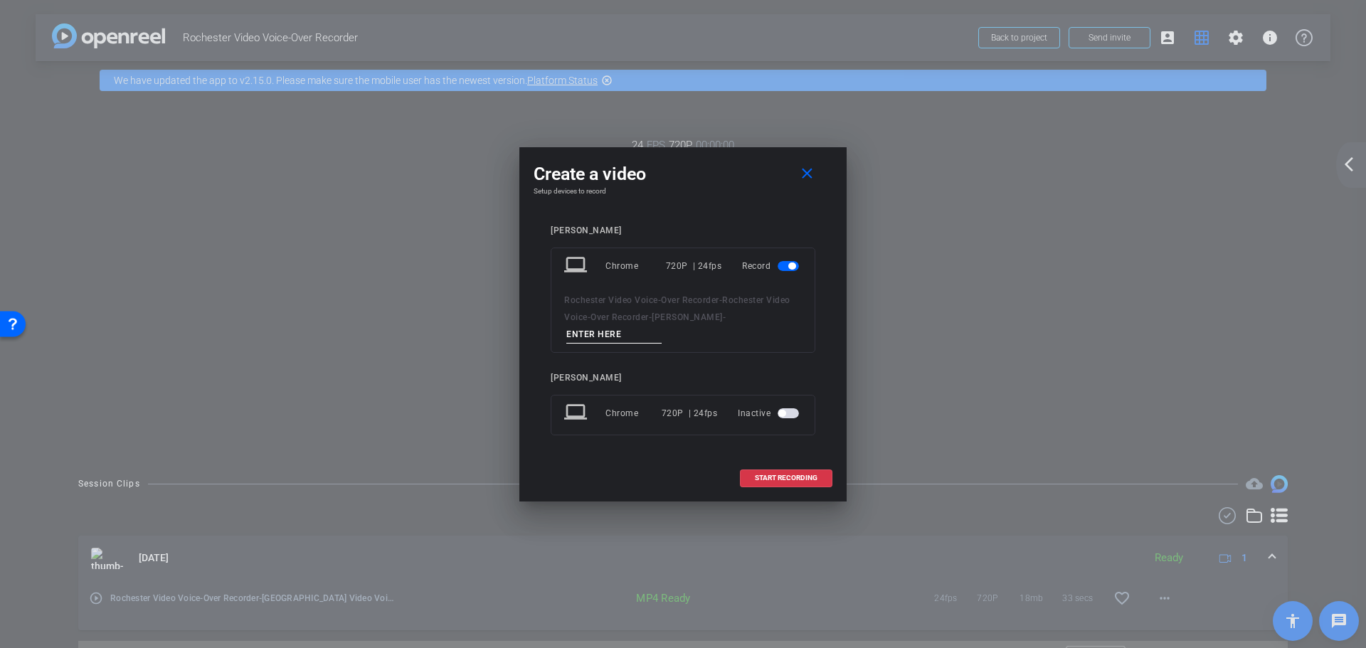
click at [604, 328] on input at bounding box center [613, 335] width 95 height 18
type input "one"
click at [779, 462] on span at bounding box center [785, 478] width 91 height 34
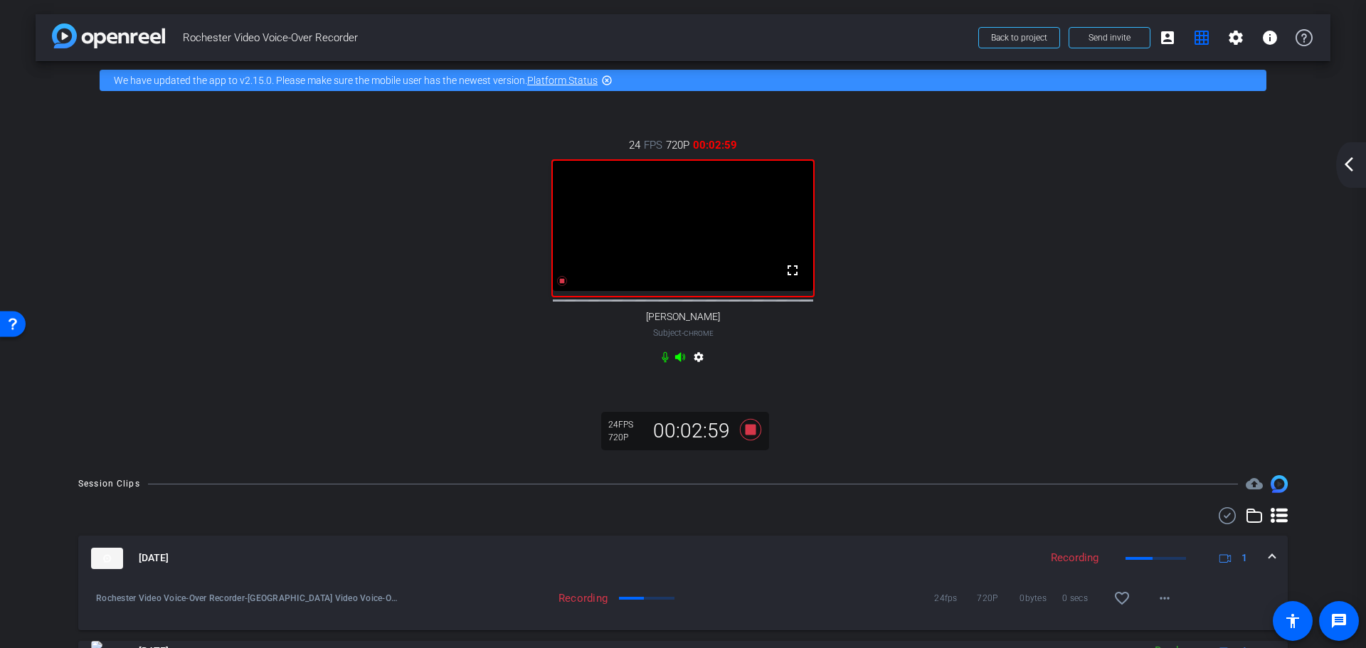
click at [1342, 163] on mat-icon "arrow_back_ios_new" at bounding box center [1348, 164] width 17 height 17
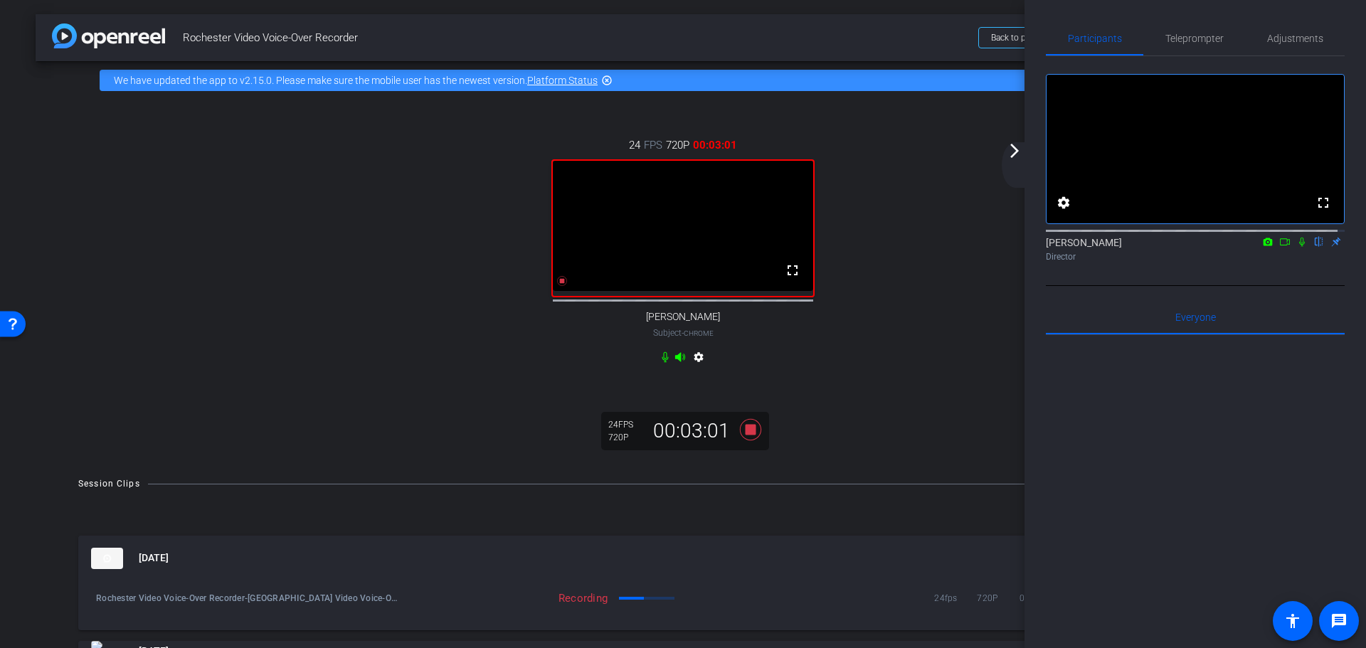
click at [1299, 247] on icon at bounding box center [1302, 242] width 6 height 9
click at [1296, 247] on icon at bounding box center [1301, 242] width 11 height 10
click at [1299, 247] on icon at bounding box center [1302, 242] width 6 height 9
click at [1296, 247] on icon at bounding box center [1301, 242] width 11 height 10
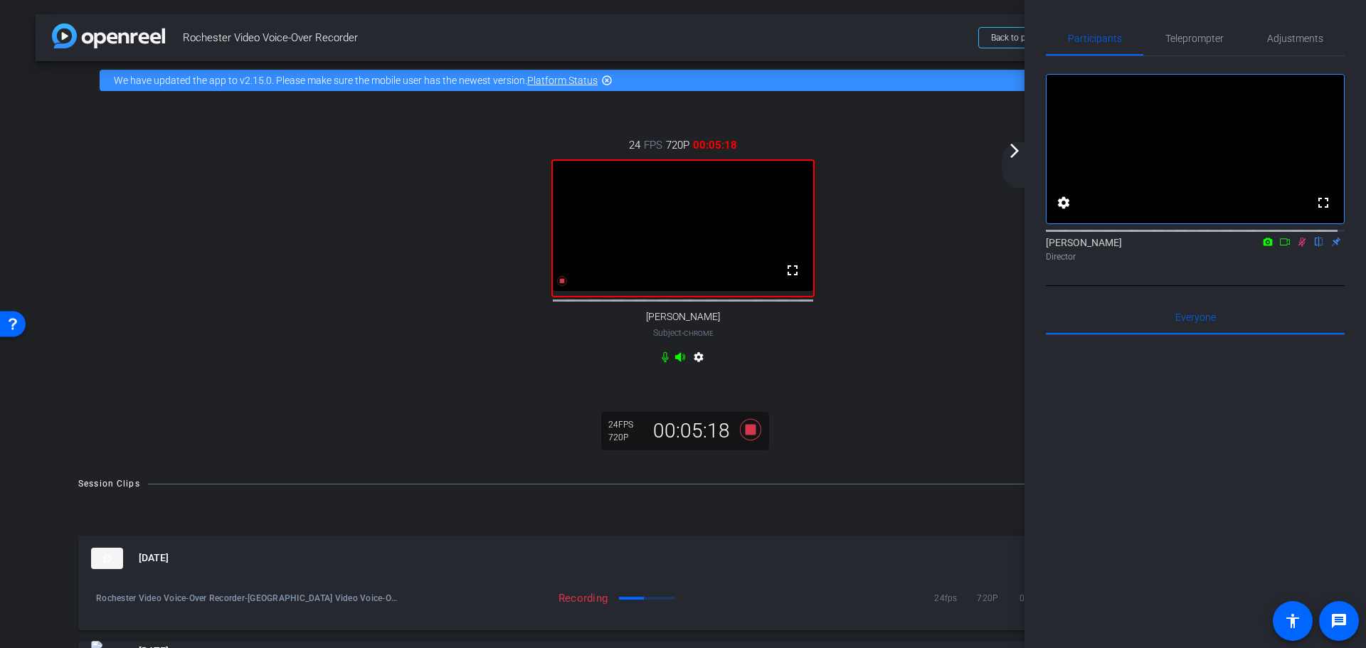
click at [1298, 247] on icon at bounding box center [1302, 242] width 8 height 9
click at [1297, 247] on icon at bounding box center [1301, 242] width 11 height 10
click at [1298, 247] on icon at bounding box center [1302, 242] width 8 height 9
click at [1297, 247] on icon at bounding box center [1301, 242] width 11 height 10
click at [748, 440] on icon at bounding box center [750, 430] width 34 height 26
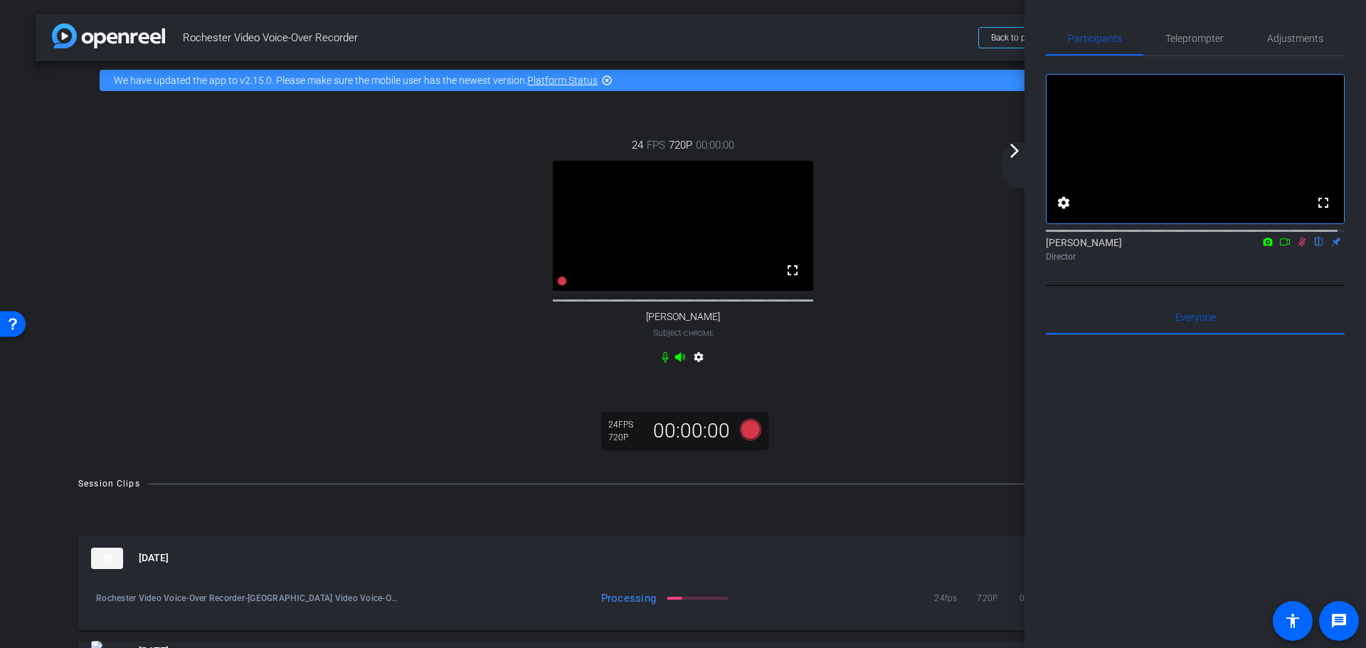
click at [1298, 247] on icon at bounding box center [1302, 242] width 8 height 9
click at [750, 440] on icon at bounding box center [750, 429] width 21 height 21
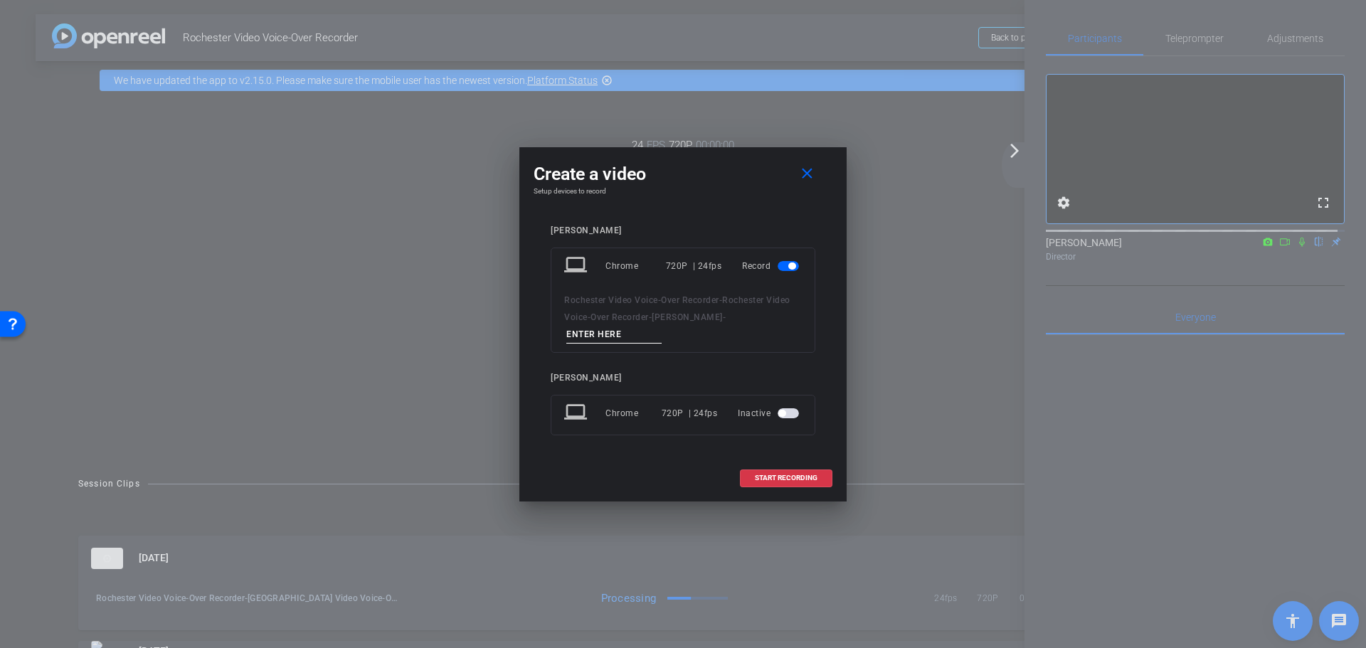
click at [616, 334] on input at bounding box center [613, 335] width 95 height 18
type input "two"
click at [817, 474] on span "START RECORDING" at bounding box center [786, 477] width 63 height 7
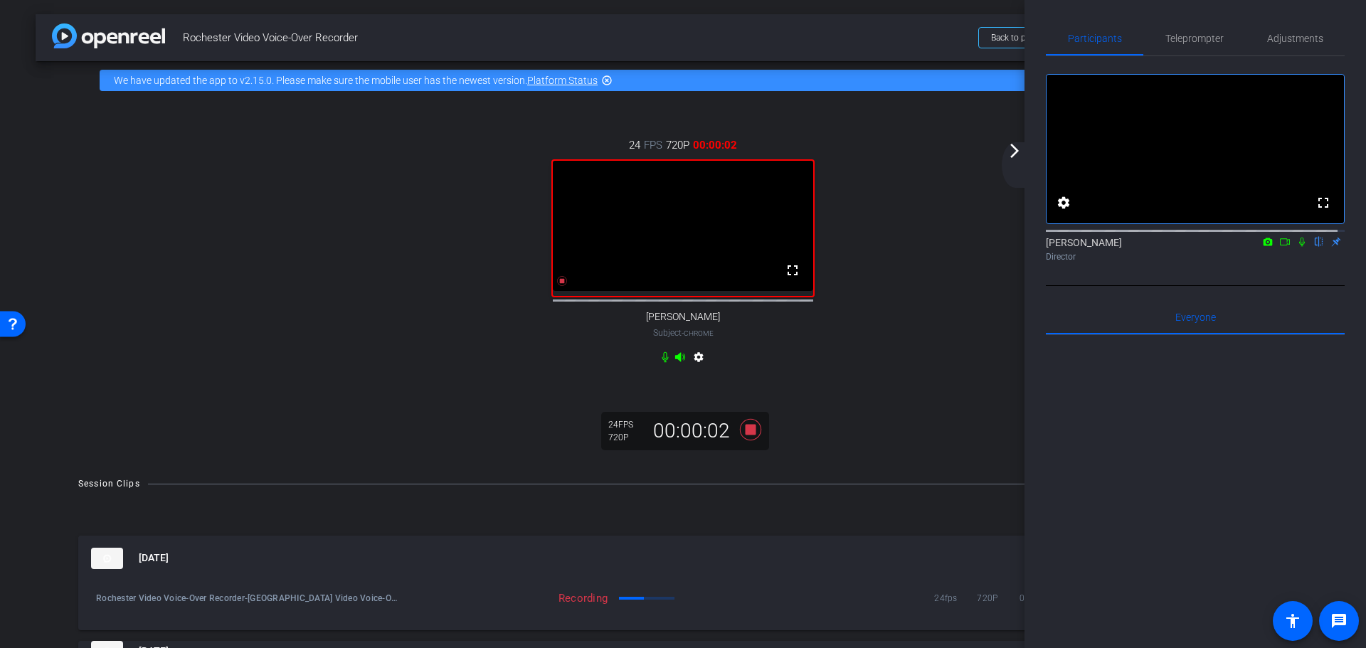
click at [1299, 247] on icon at bounding box center [1302, 242] width 6 height 9
click at [1296, 247] on icon at bounding box center [1301, 242] width 11 height 10
click at [1299, 247] on icon at bounding box center [1301, 242] width 11 height 10
click at [747, 440] on icon at bounding box center [750, 429] width 21 height 21
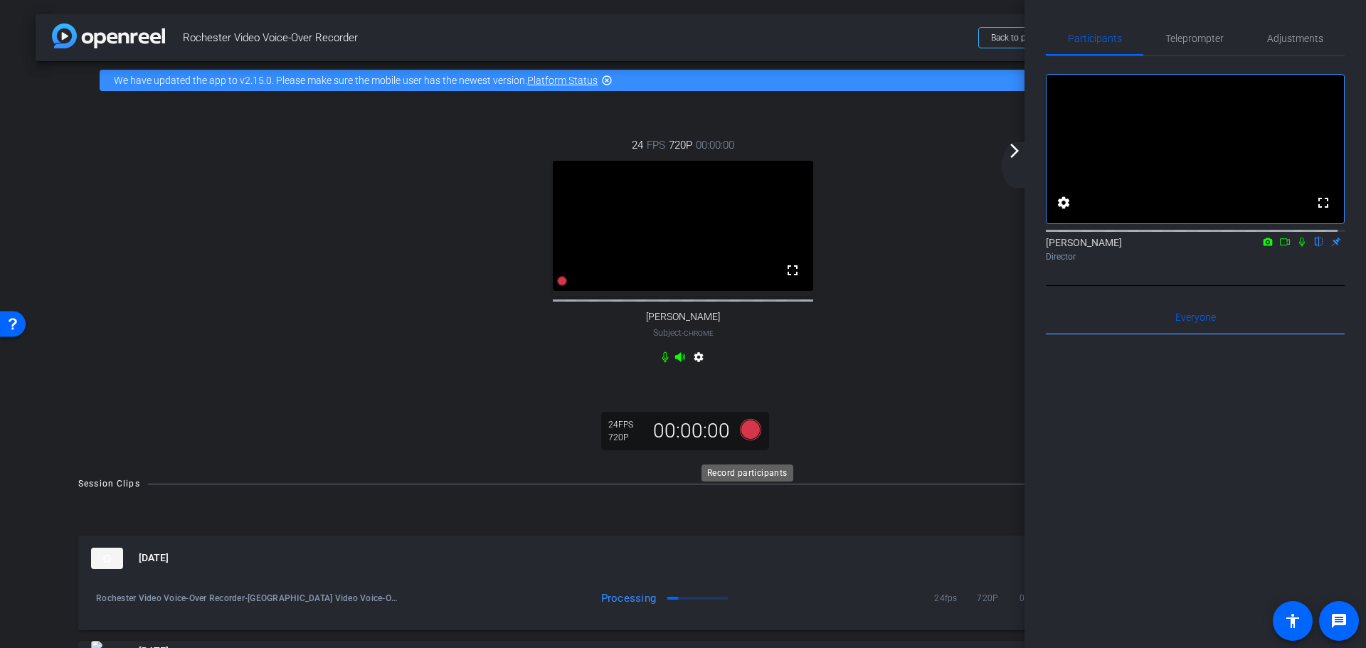
click at [746, 440] on icon at bounding box center [750, 429] width 21 height 21
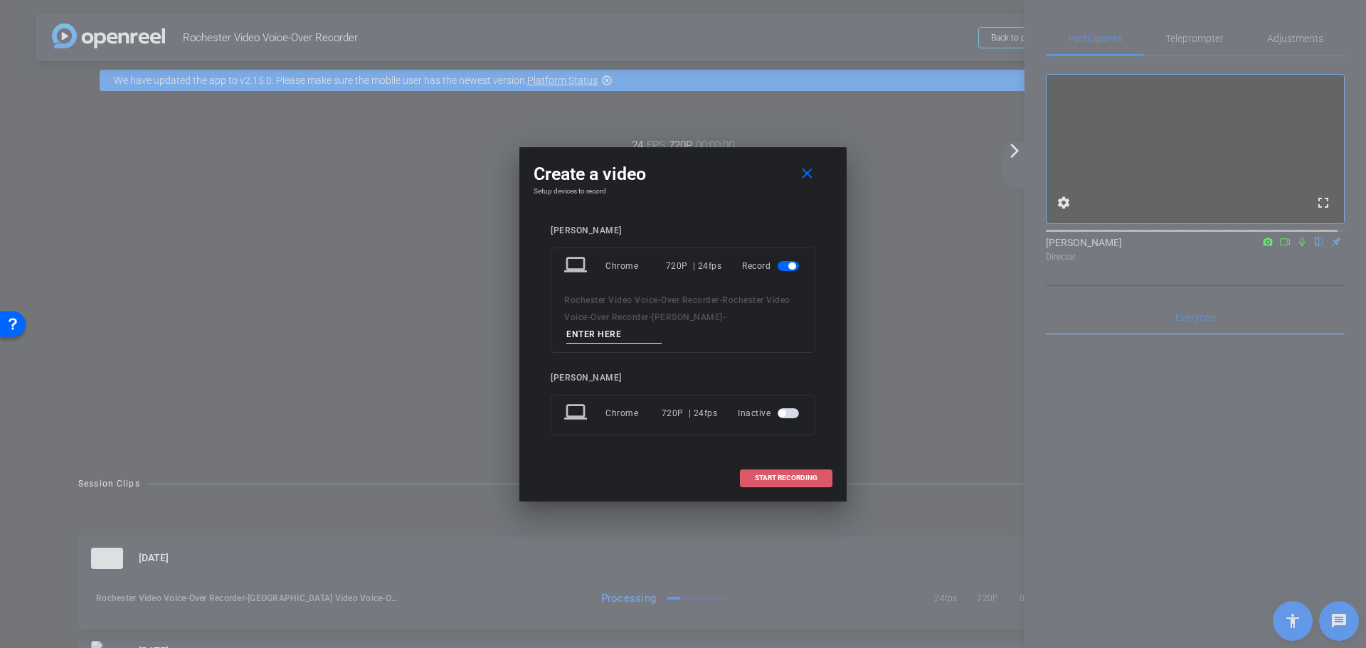
click at [783, 475] on span "START RECORDING" at bounding box center [786, 477] width 63 height 7
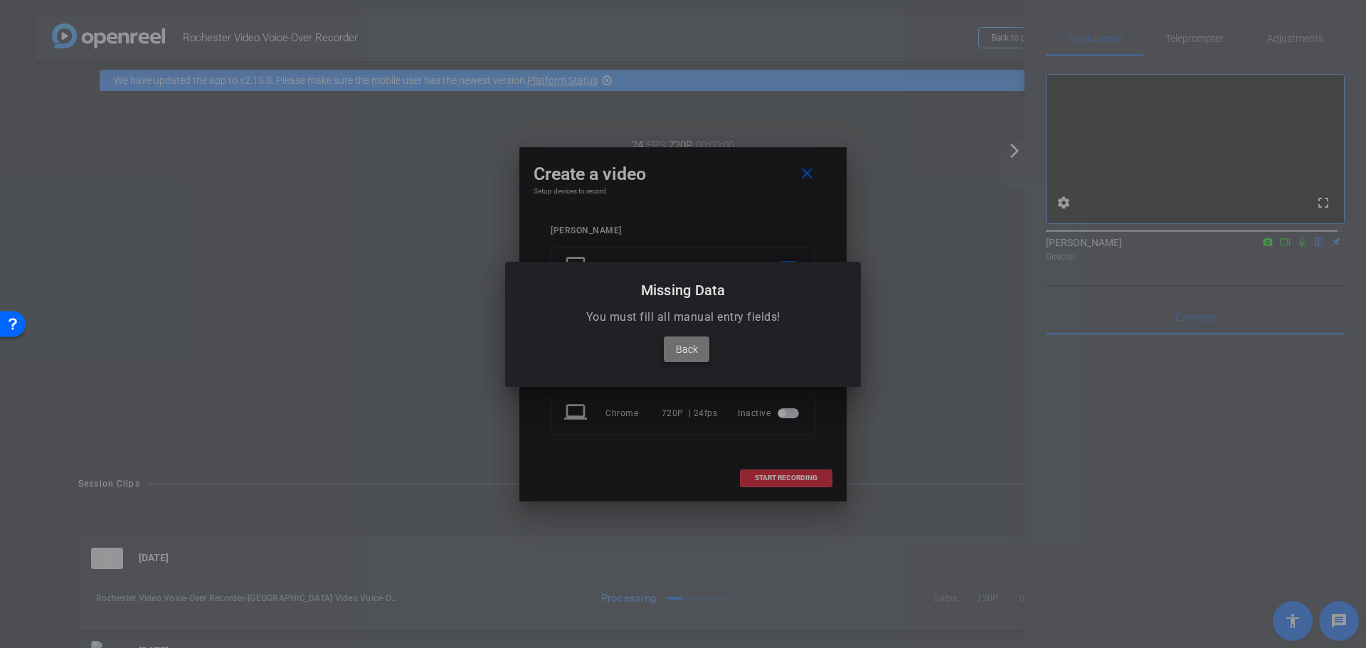
click at [696, 355] on span "Back" at bounding box center [687, 349] width 22 height 17
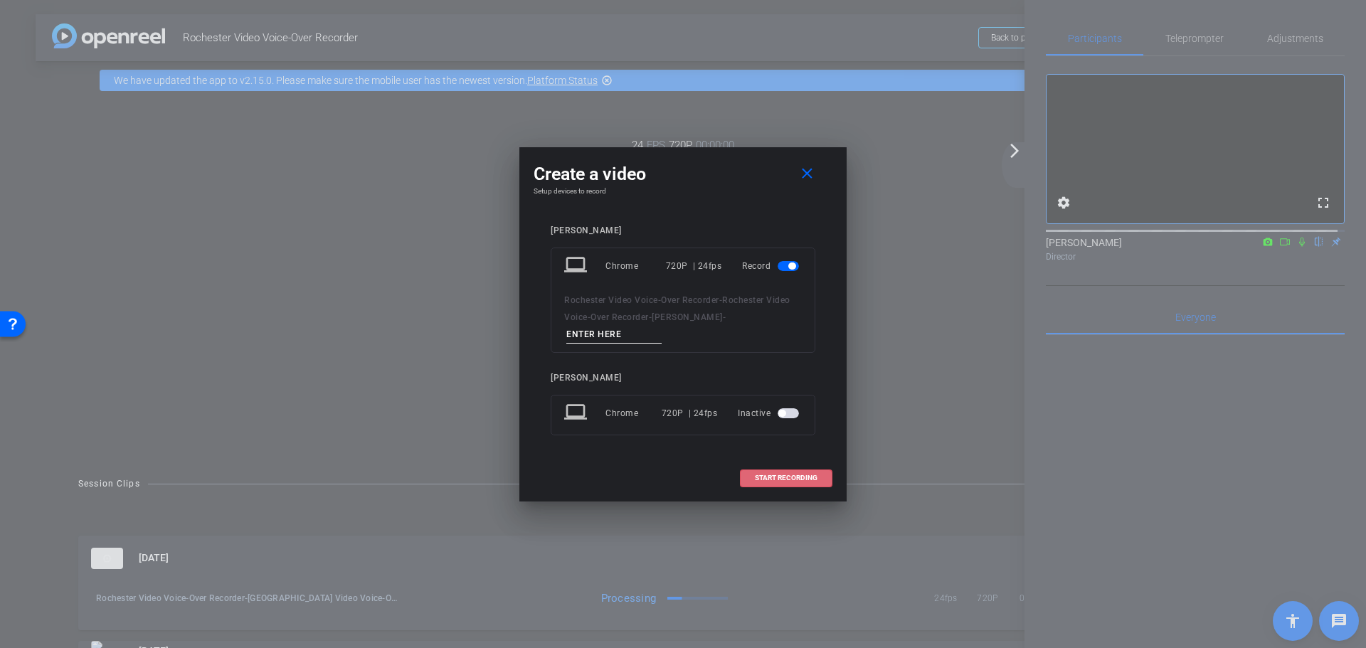
click at [601, 328] on input at bounding box center [613, 335] width 95 height 18
type input "3"
click at [811, 482] on span at bounding box center [785, 478] width 91 height 34
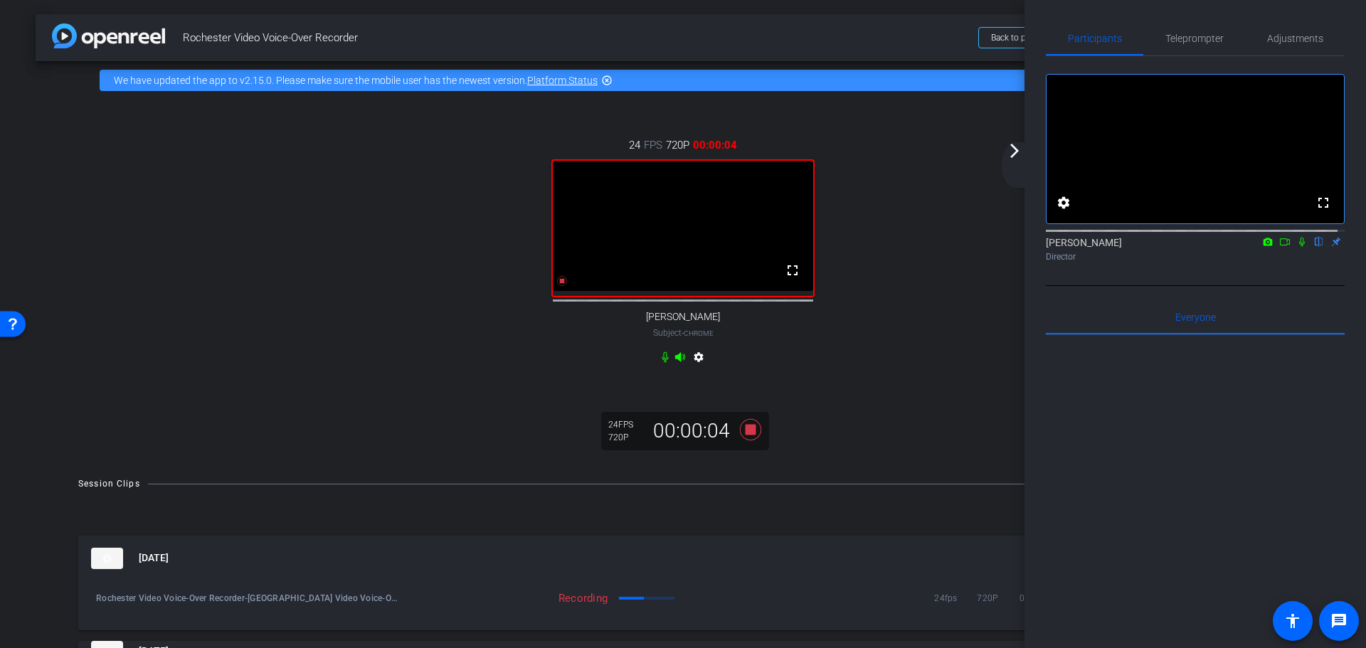
click at [1297, 247] on icon at bounding box center [1301, 242] width 11 height 10
click at [743, 440] on icon at bounding box center [750, 429] width 21 height 21
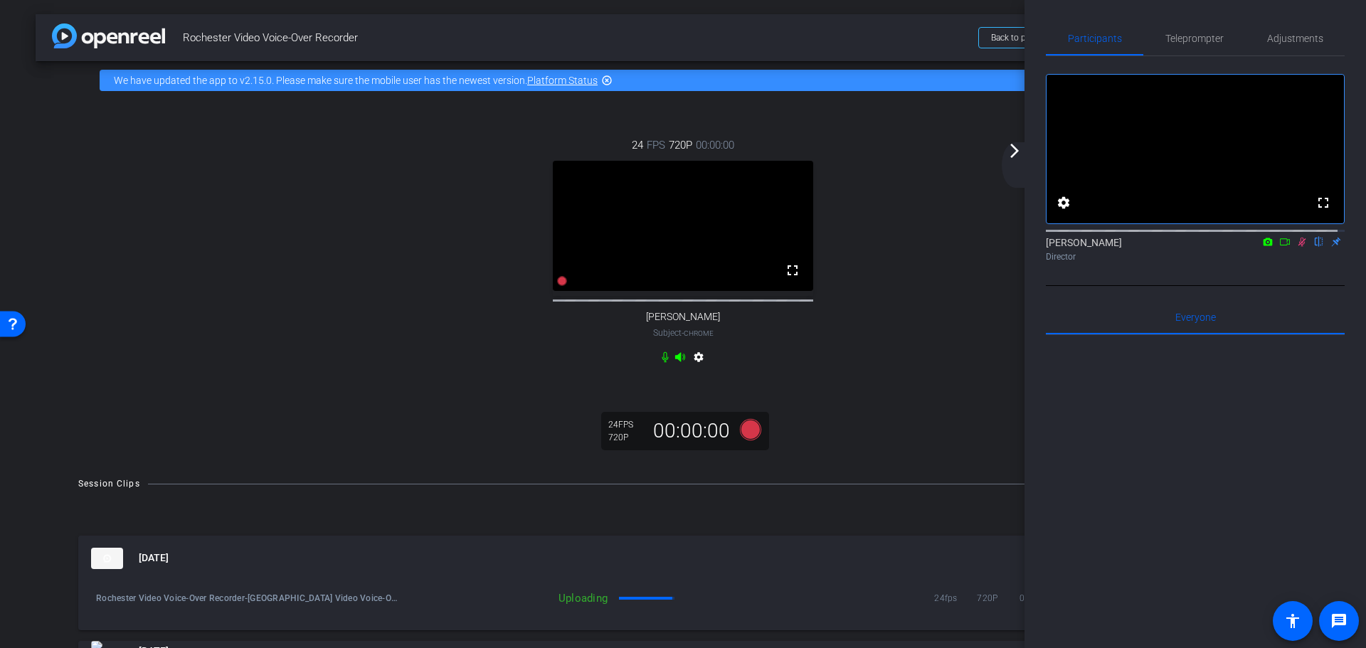
click at [1298, 247] on icon at bounding box center [1302, 242] width 8 height 9
click at [847, 569] on mat-panel-title "Sep 12, 2025" at bounding box center [601, 558] width 1020 height 21
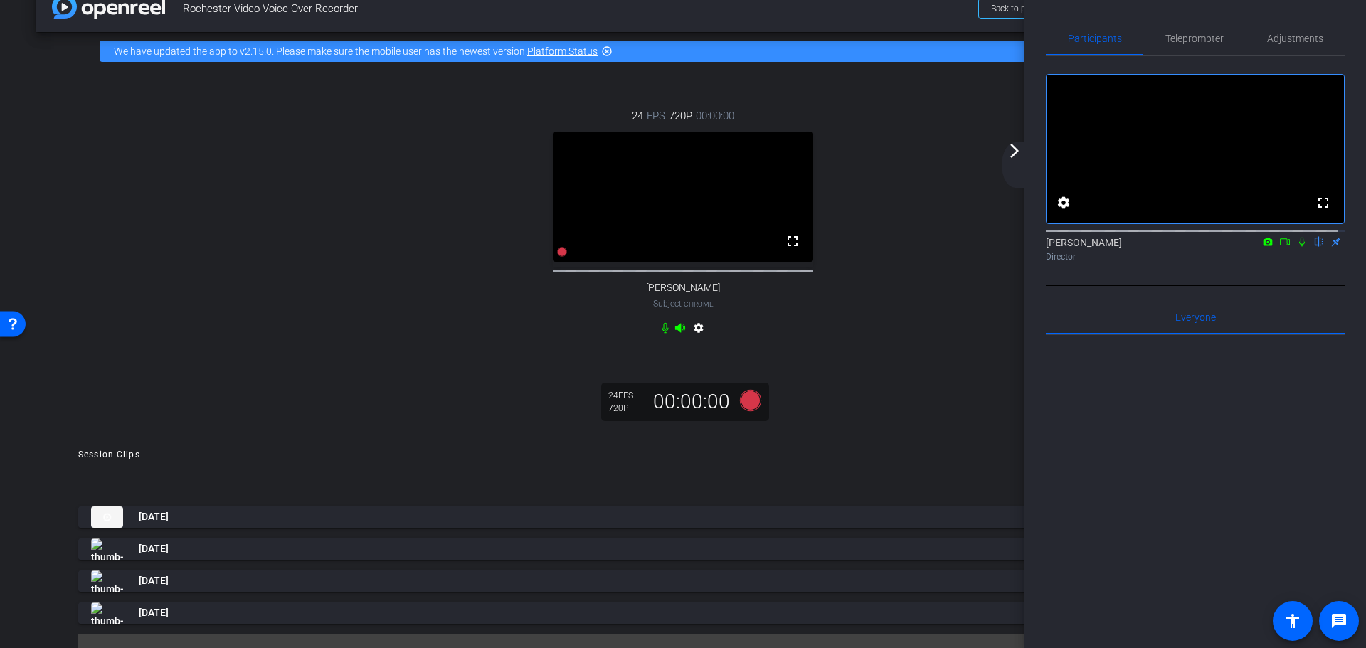
scroll to position [71, 0]
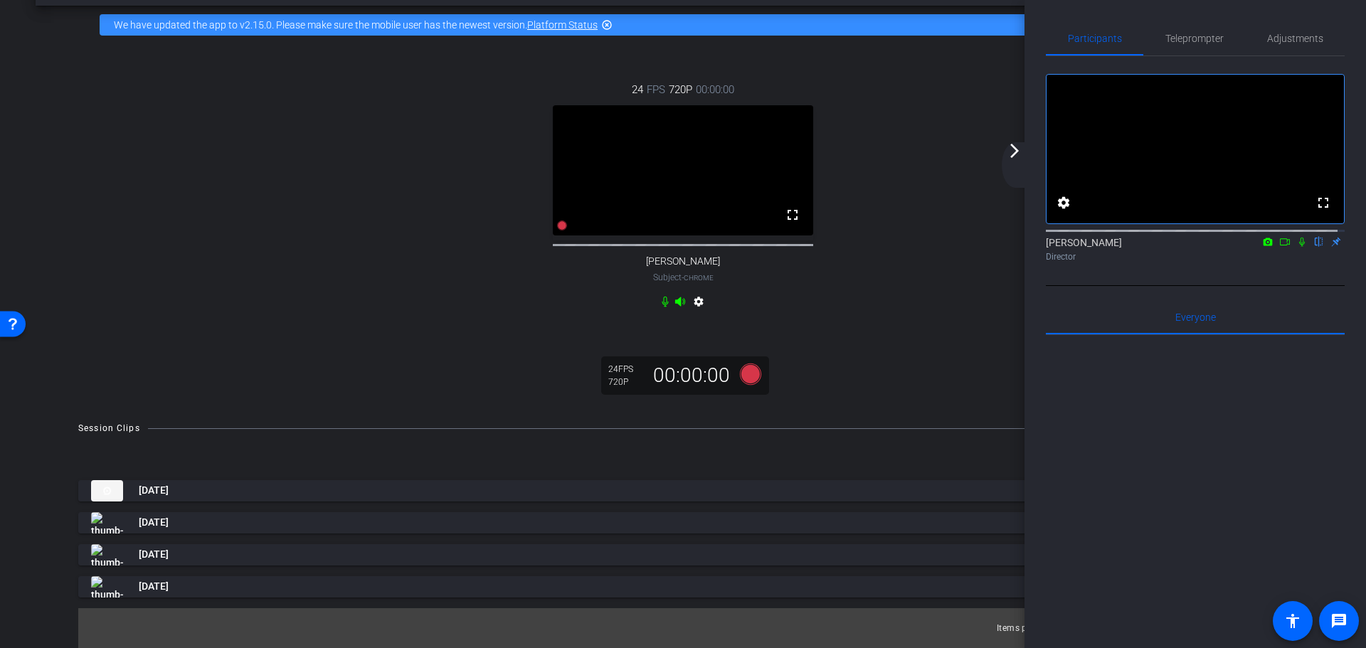
click at [1019, 155] on mat-icon "arrow_forward_ios" at bounding box center [1014, 150] width 17 height 17
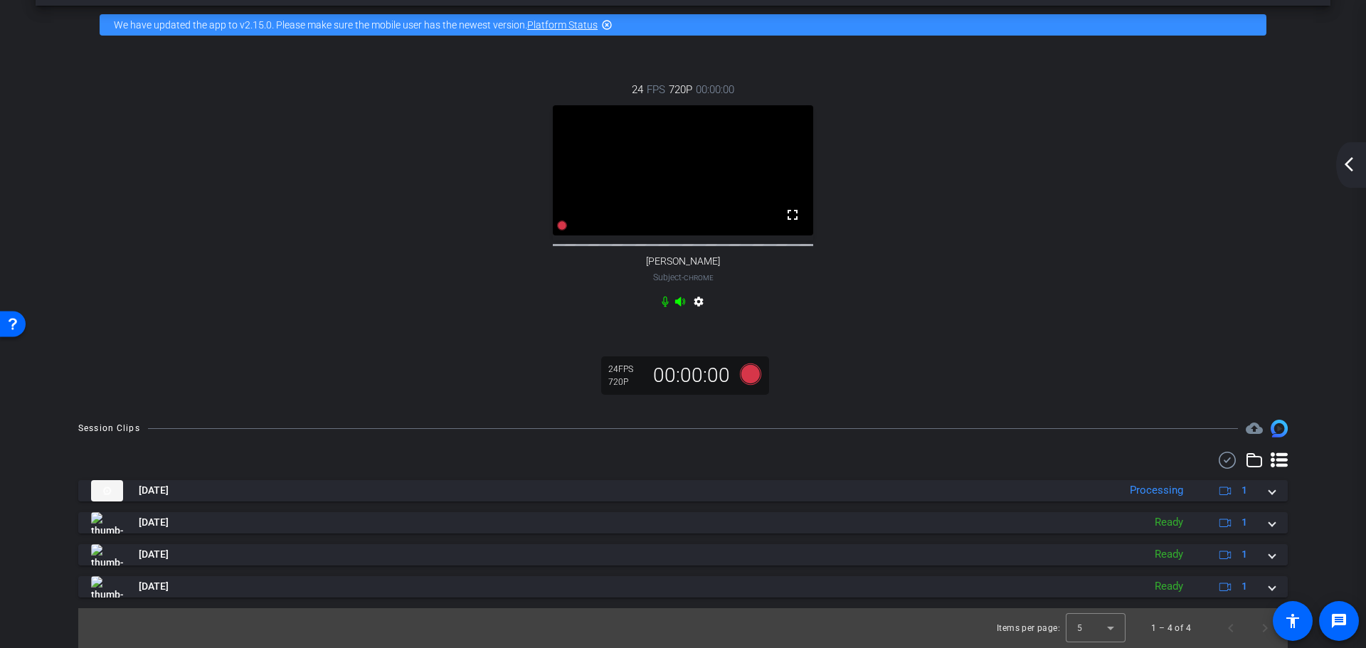
scroll to position [0, 0]
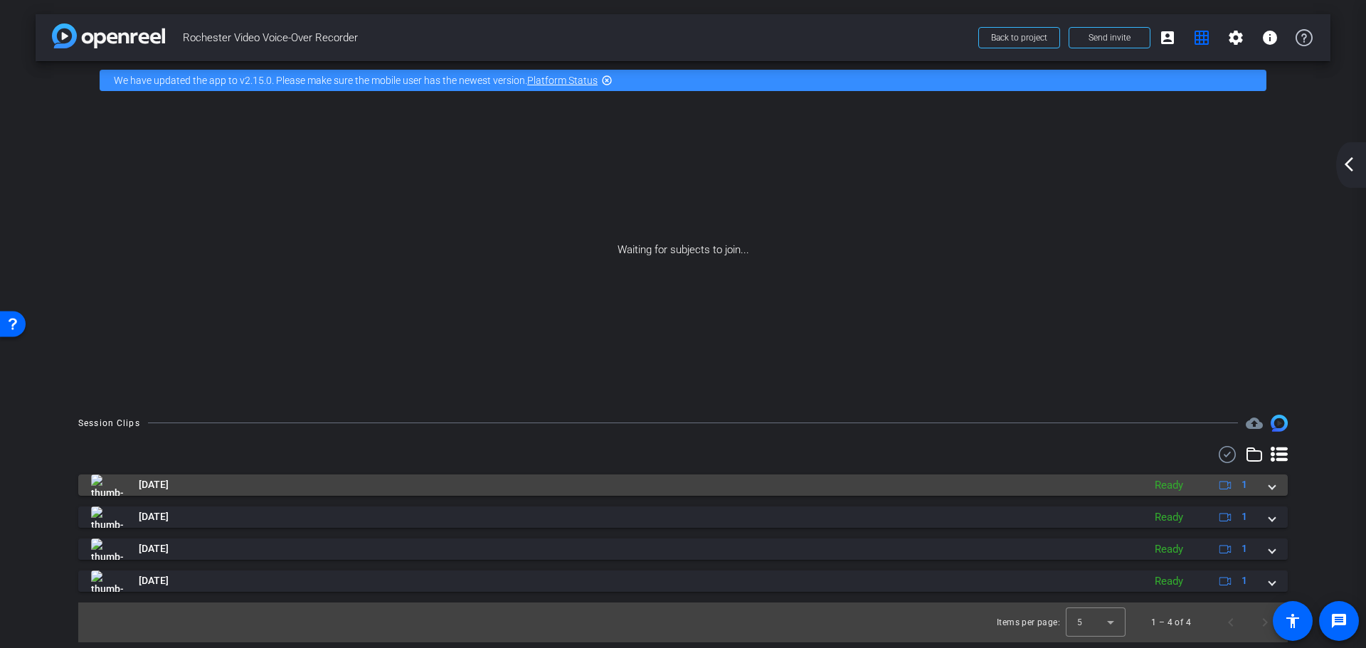
click at [1270, 489] on span at bounding box center [1272, 484] width 6 height 15
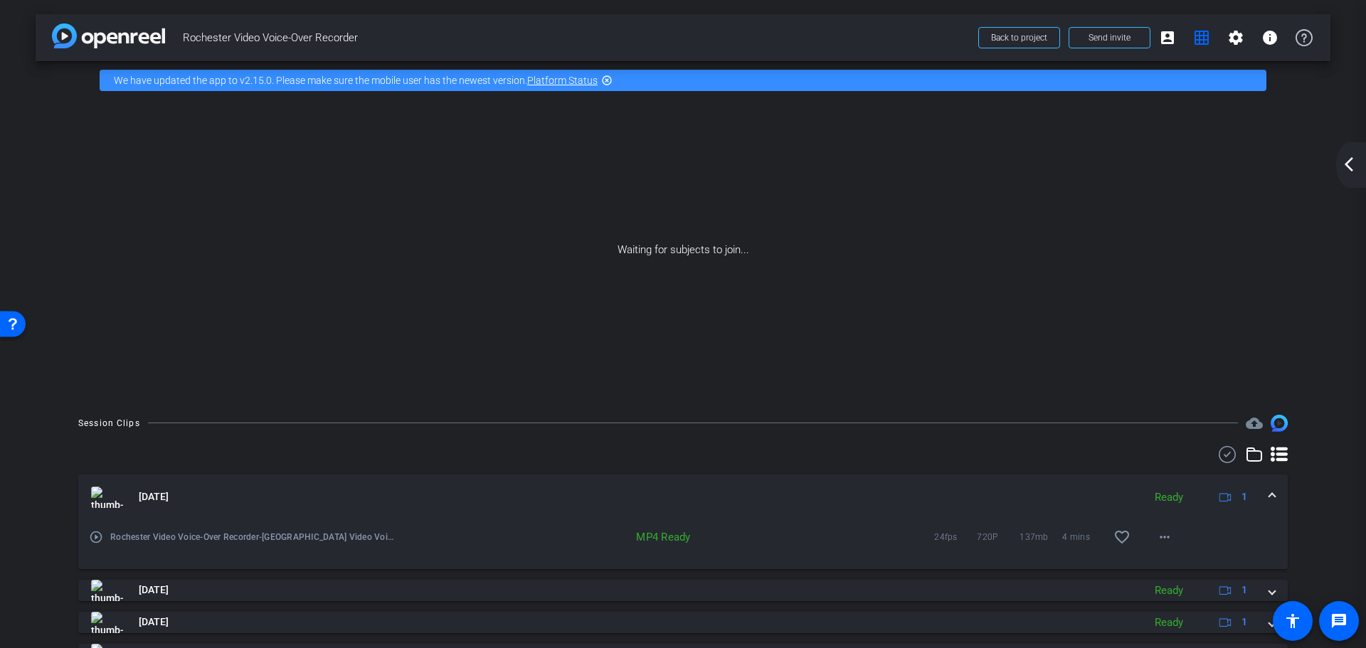
click at [1270, 488] on mat-expansion-panel-header "Sep 12, 2025 Ready 1" at bounding box center [682, 497] width 1209 height 46
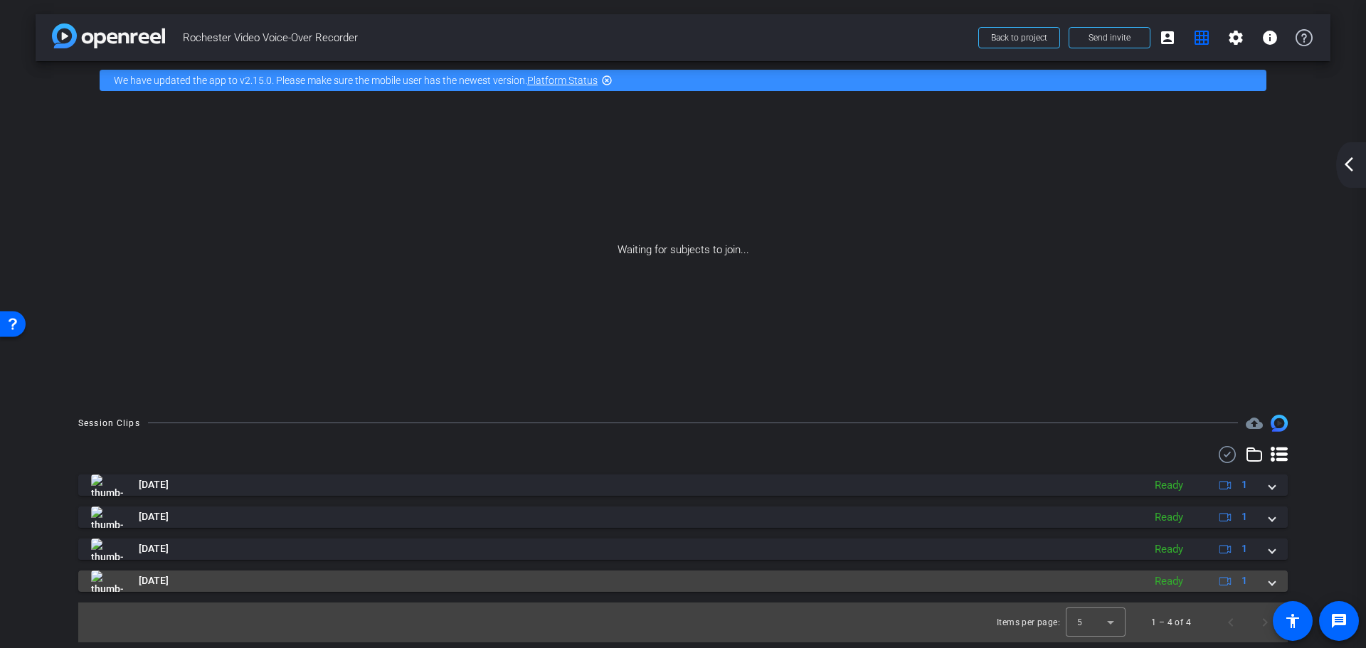
click at [1269, 580] on span at bounding box center [1272, 580] width 6 height 15
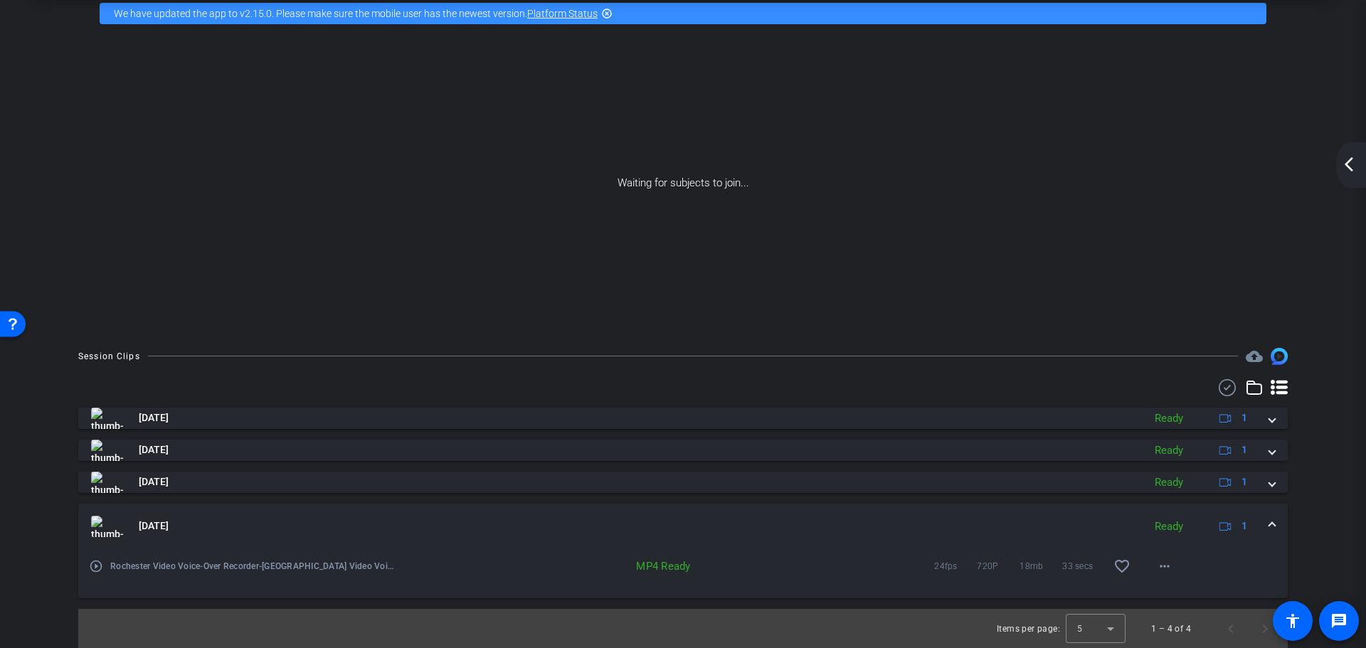
scroll to position [68, 0]
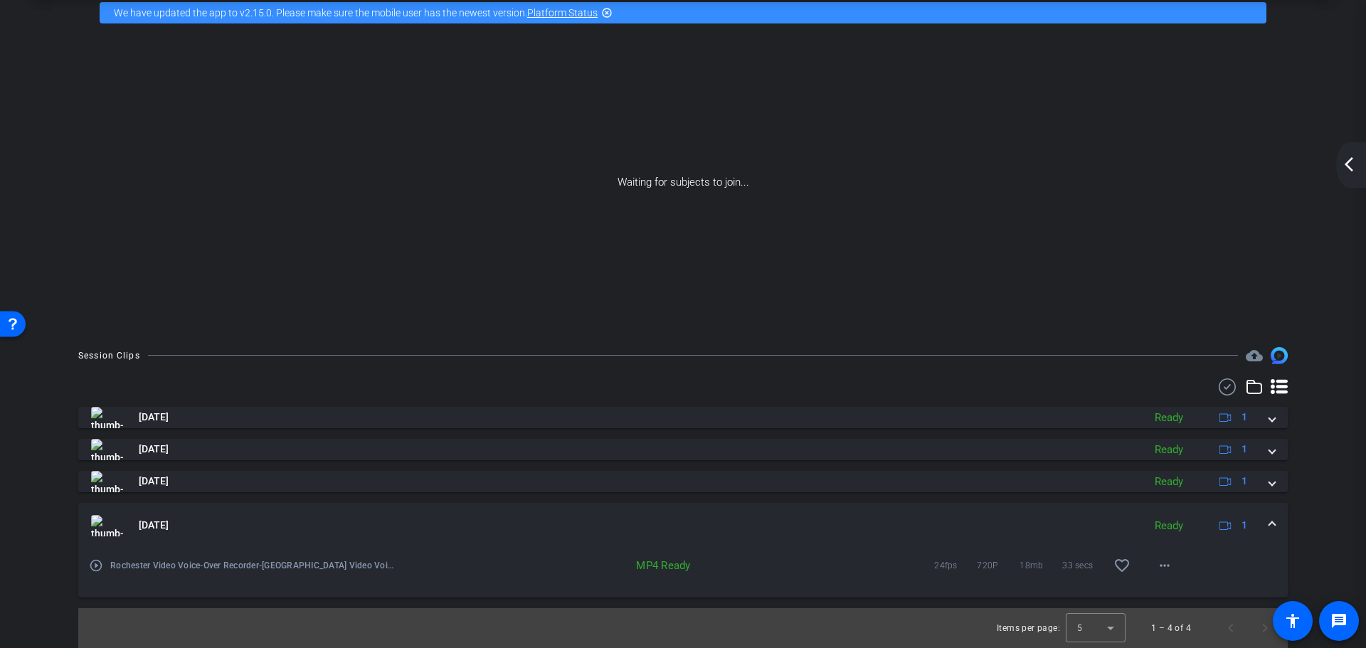
click at [1269, 523] on span at bounding box center [1272, 525] width 6 height 15
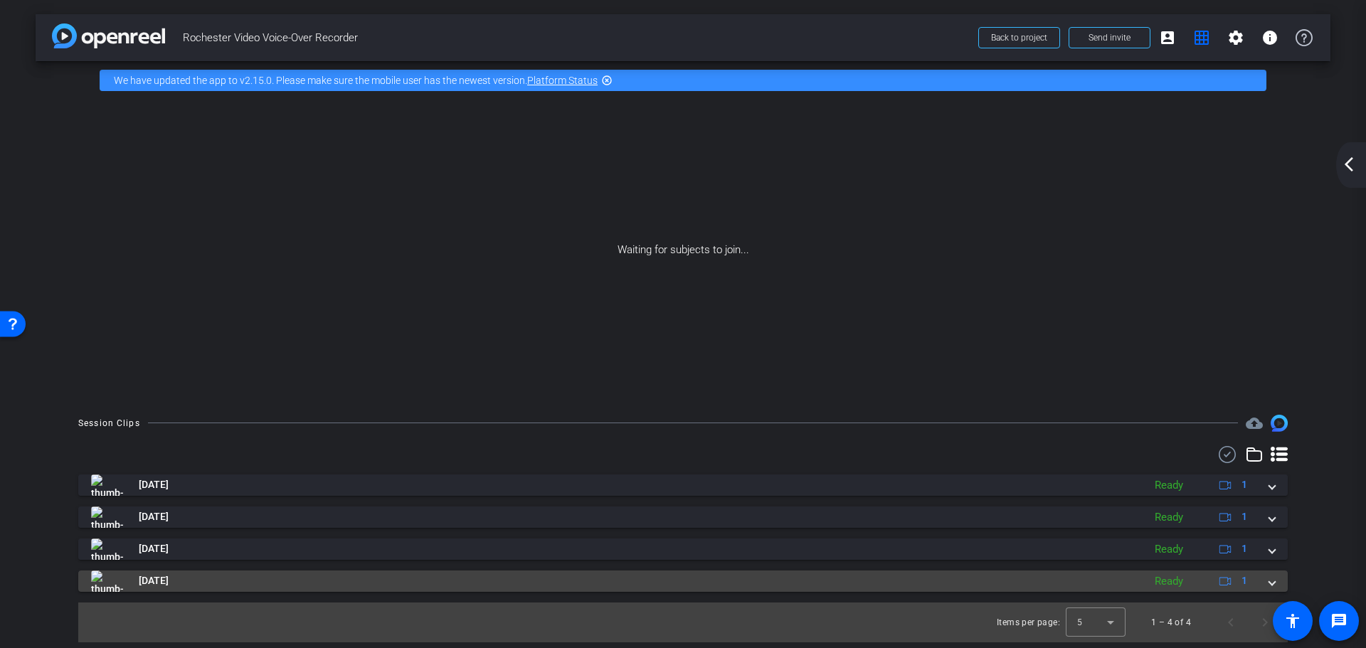
scroll to position [0, 0]
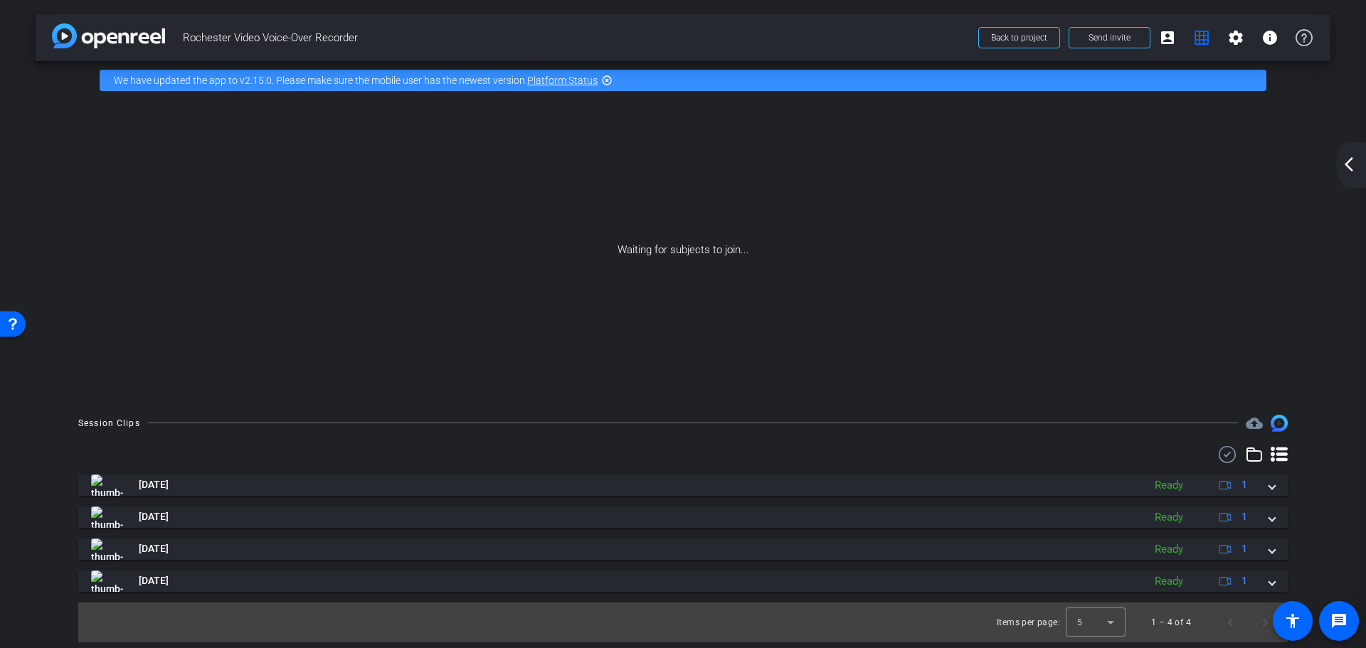
click at [1281, 454] on icon at bounding box center [1278, 454] width 17 height 15
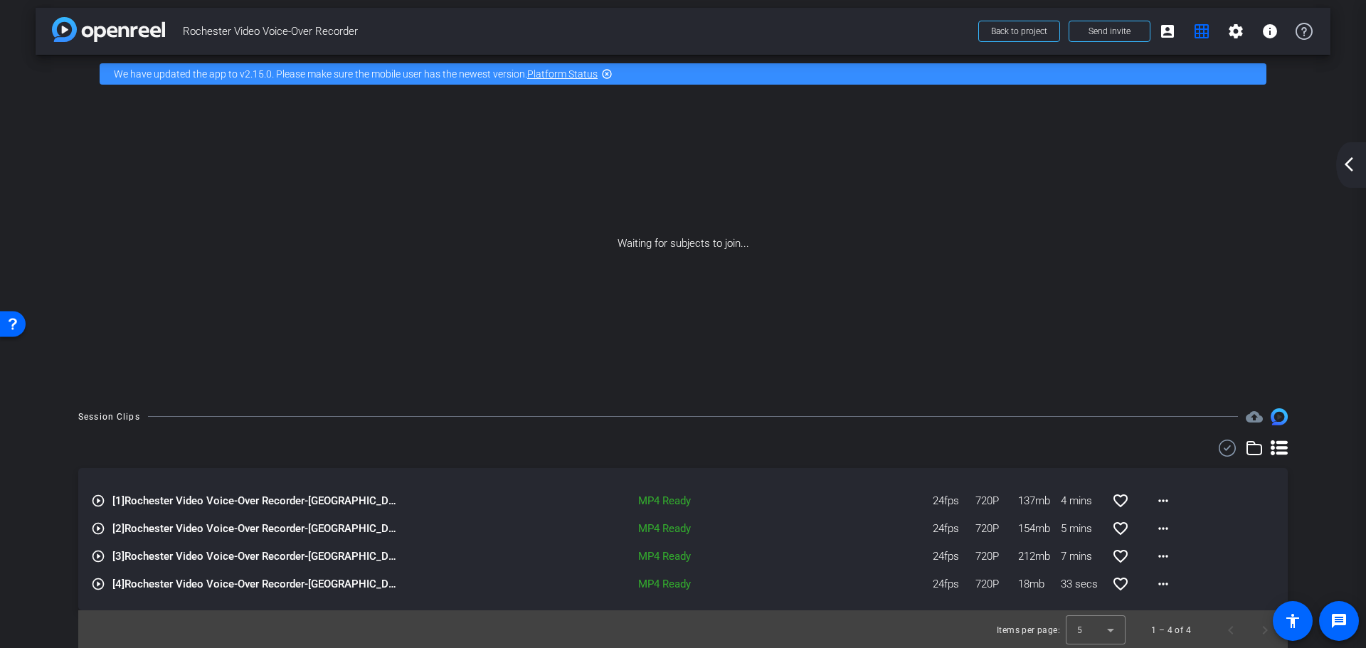
scroll to position [9, 0]
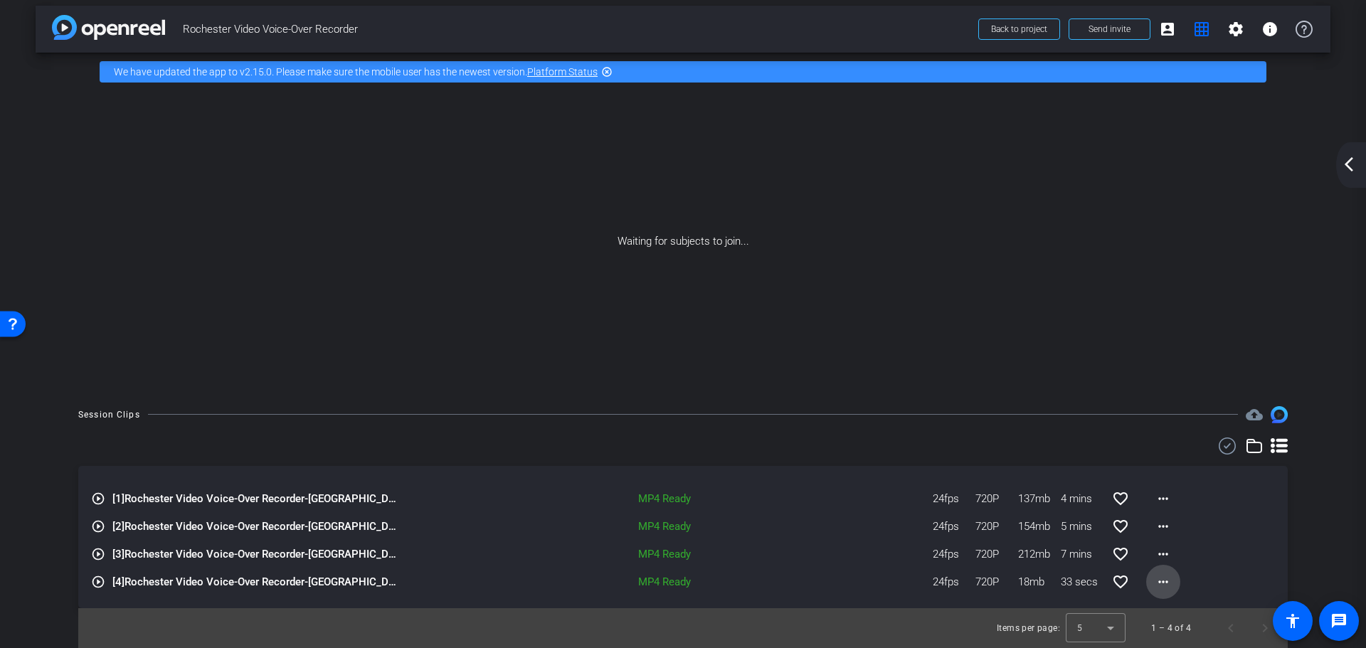
click at [1157, 580] on mat-icon "more_horiz" at bounding box center [1162, 581] width 17 height 17
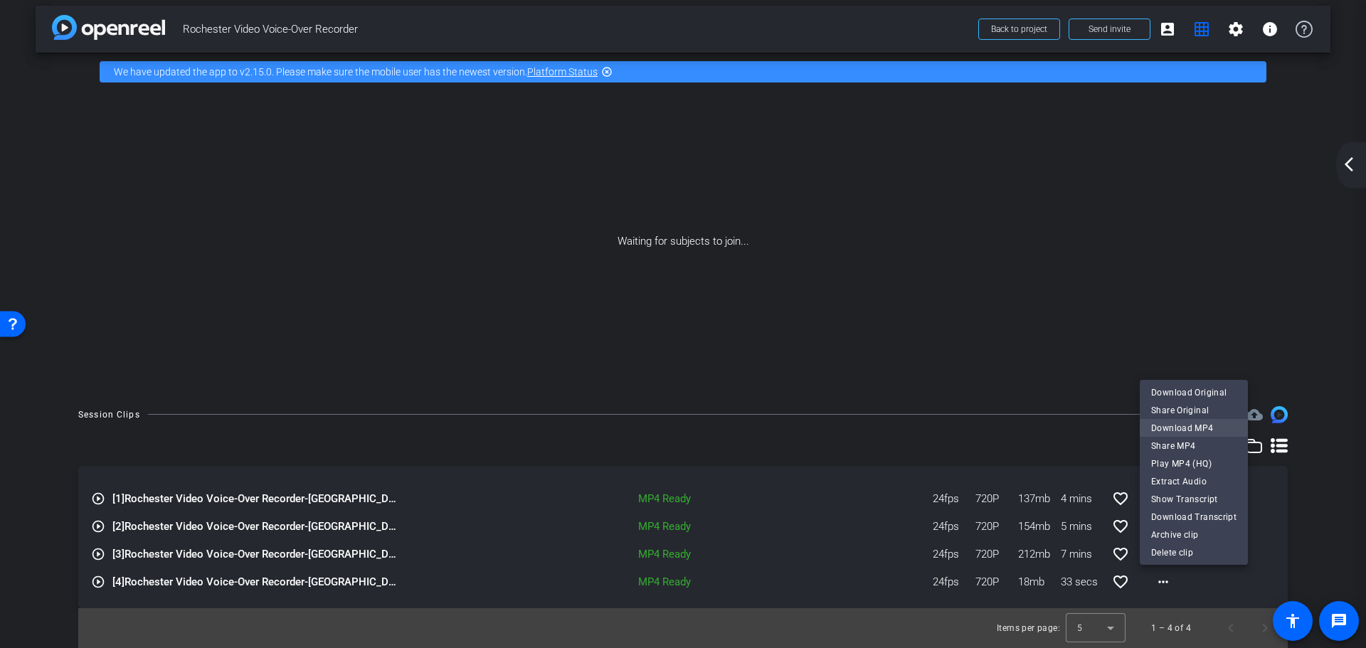
click at [1183, 430] on span "Download MP4" at bounding box center [1193, 427] width 85 height 17
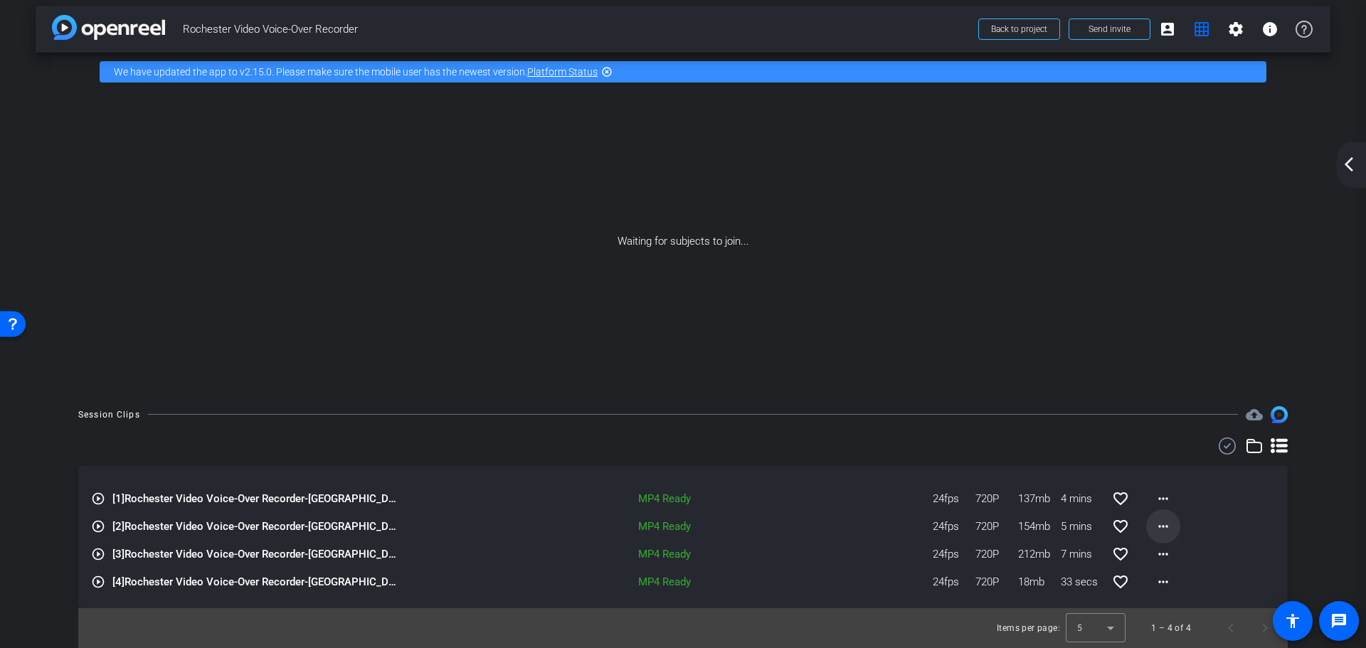
click at [1159, 522] on mat-icon "more_horiz" at bounding box center [1162, 526] width 17 height 17
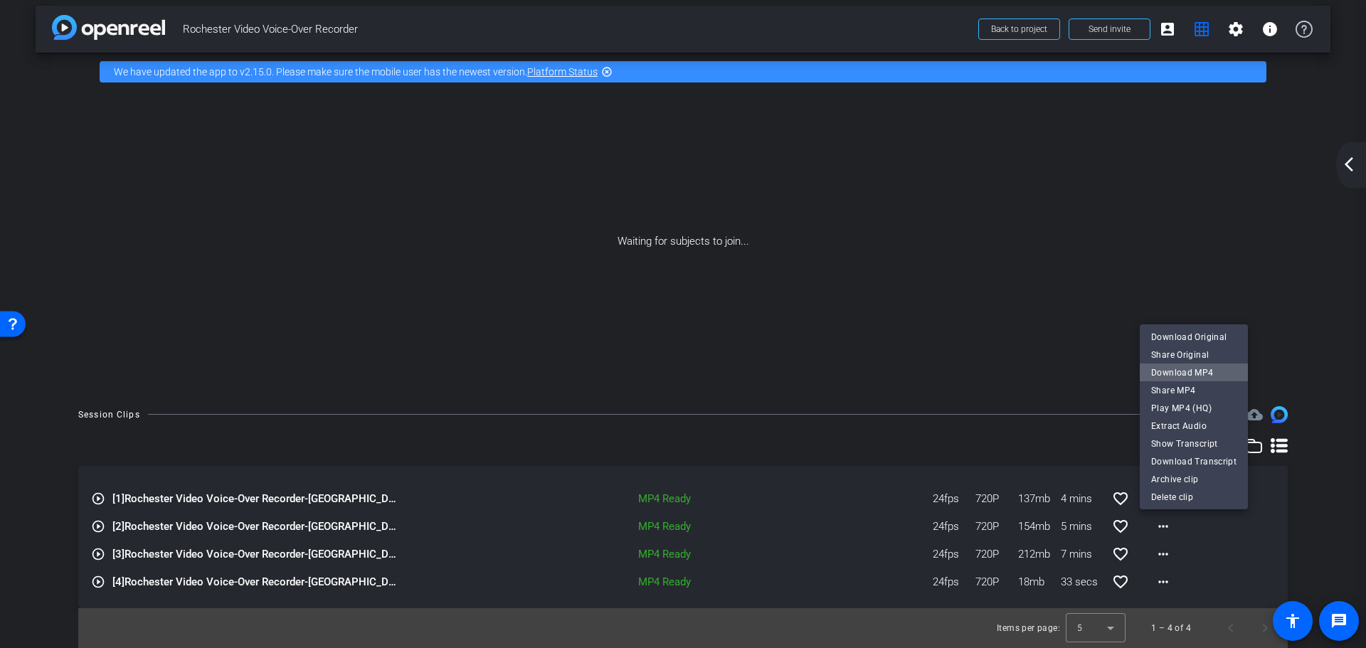
click at [1201, 371] on span "Download MP4" at bounding box center [1193, 371] width 85 height 17
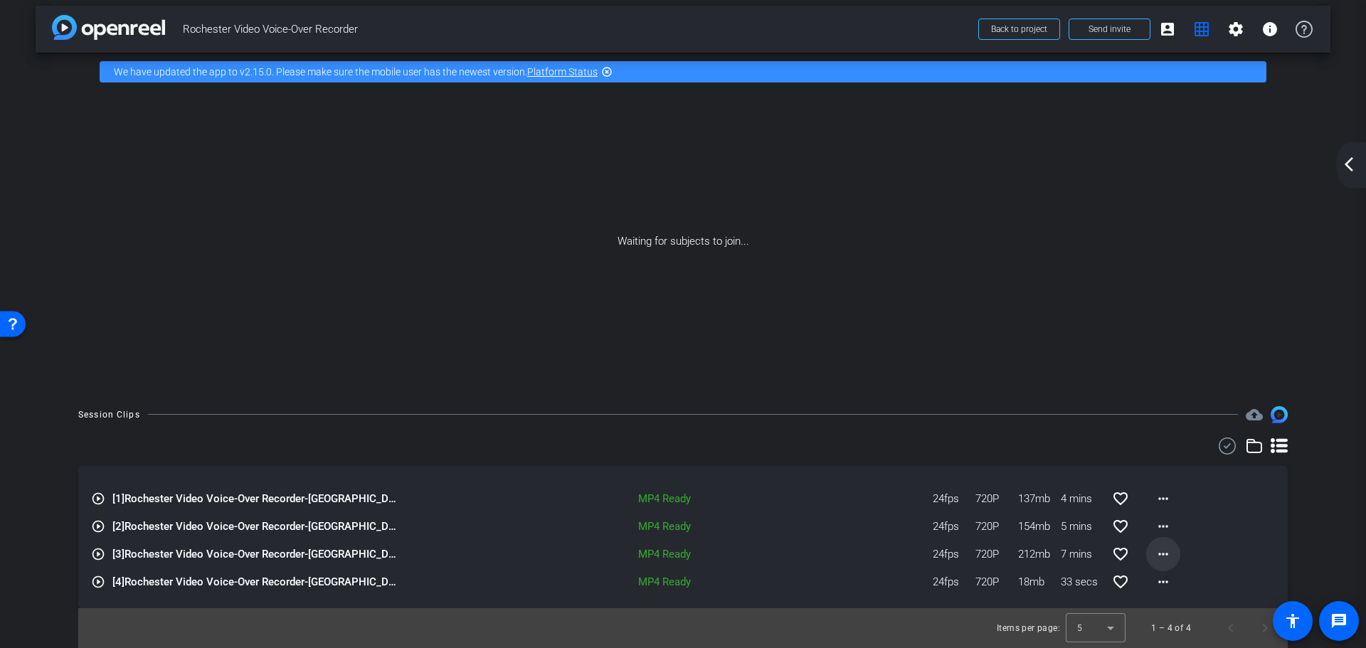
click at [1154, 553] on mat-icon "more_horiz" at bounding box center [1162, 554] width 17 height 17
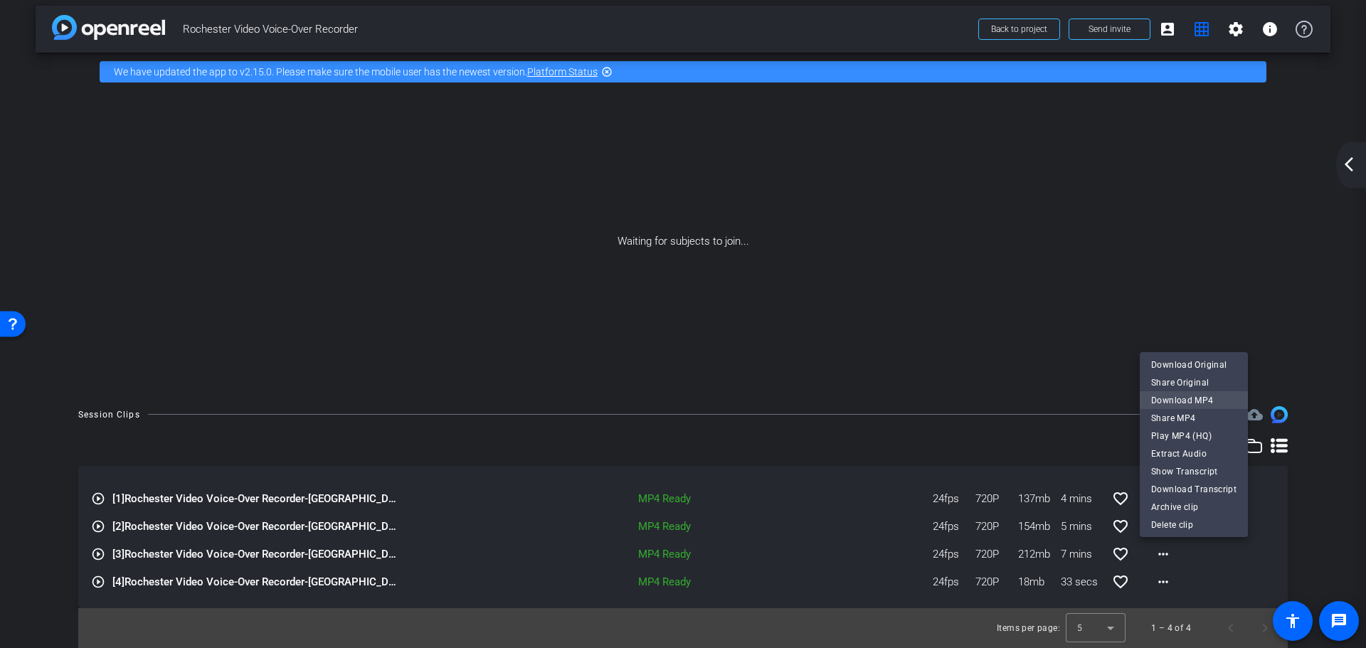
click at [1194, 403] on span "Download MP4" at bounding box center [1193, 399] width 85 height 17
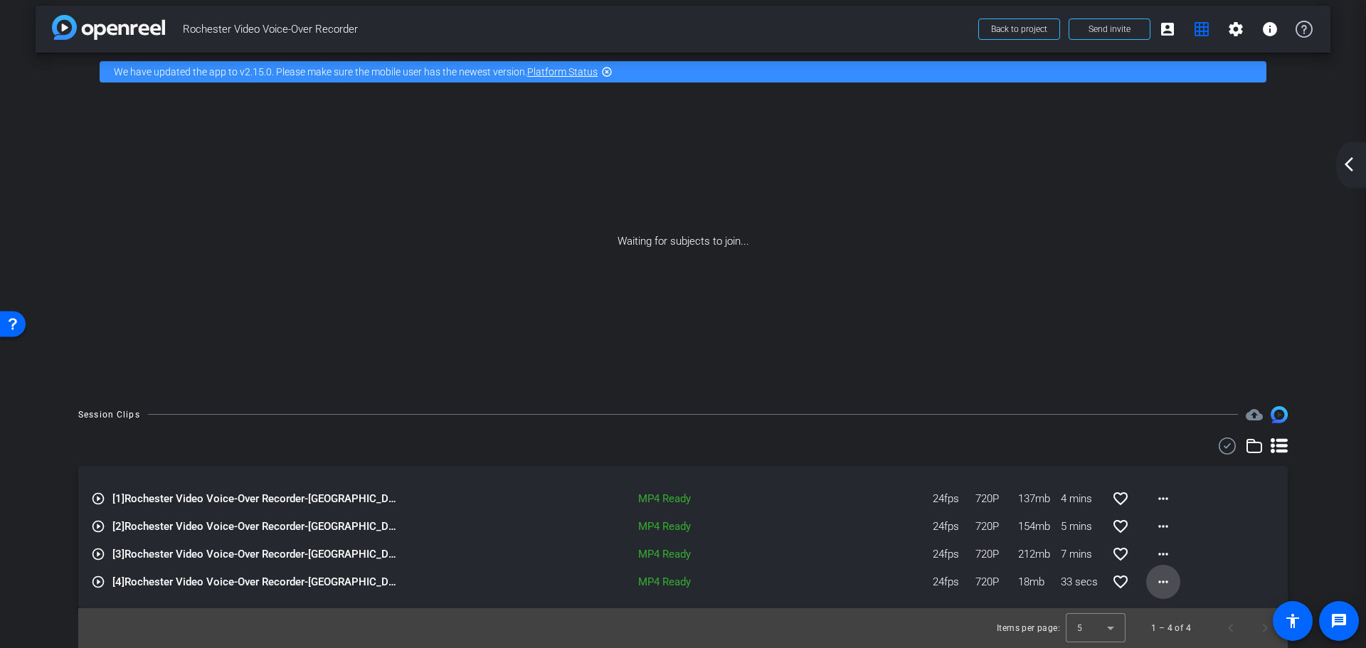
click at [1154, 577] on mat-icon "more_horiz" at bounding box center [1162, 581] width 17 height 17
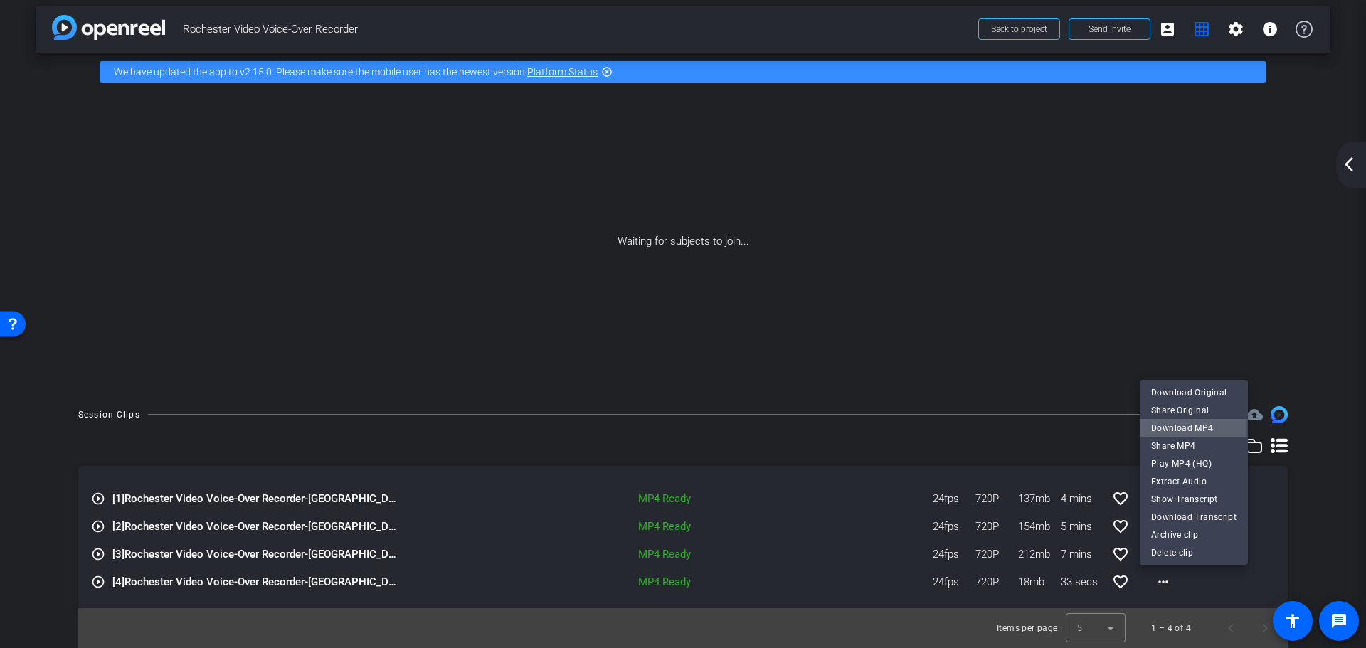
click at [1178, 425] on span "Download MP4" at bounding box center [1193, 427] width 85 height 17
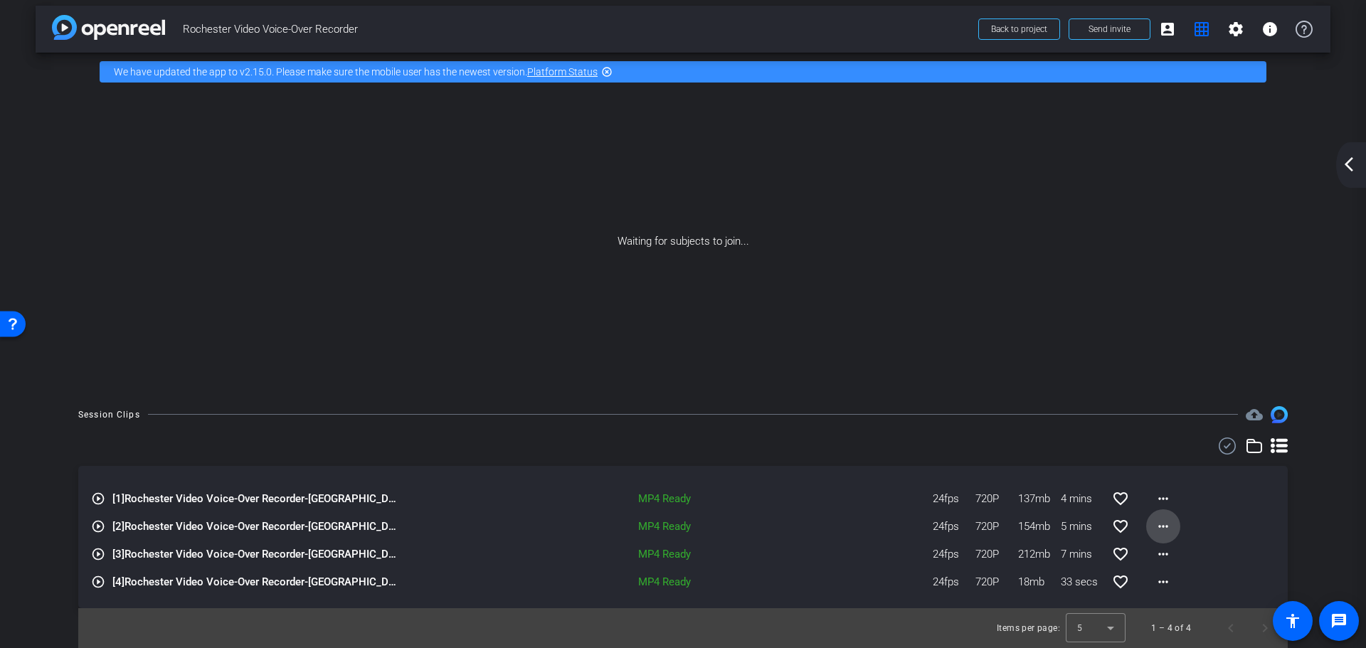
click at [1155, 521] on mat-icon "more_horiz" at bounding box center [1162, 526] width 17 height 17
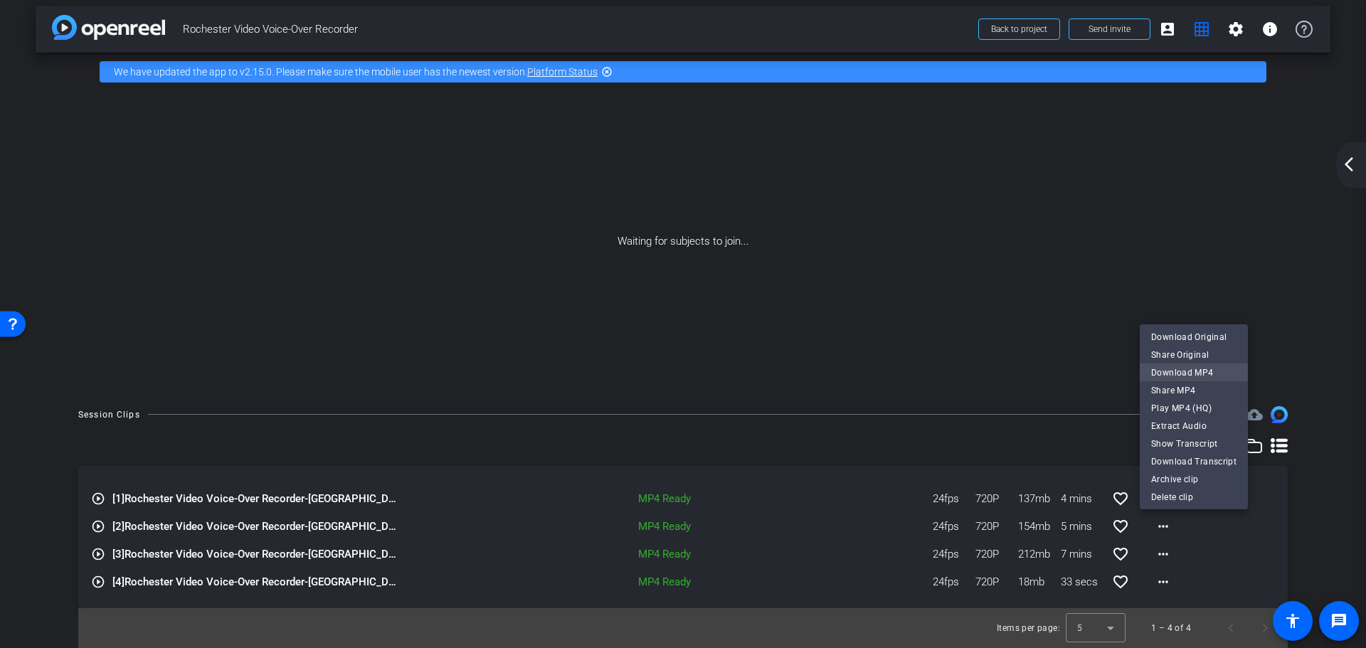
click at [1192, 369] on span "Download MP4" at bounding box center [1193, 371] width 85 height 17
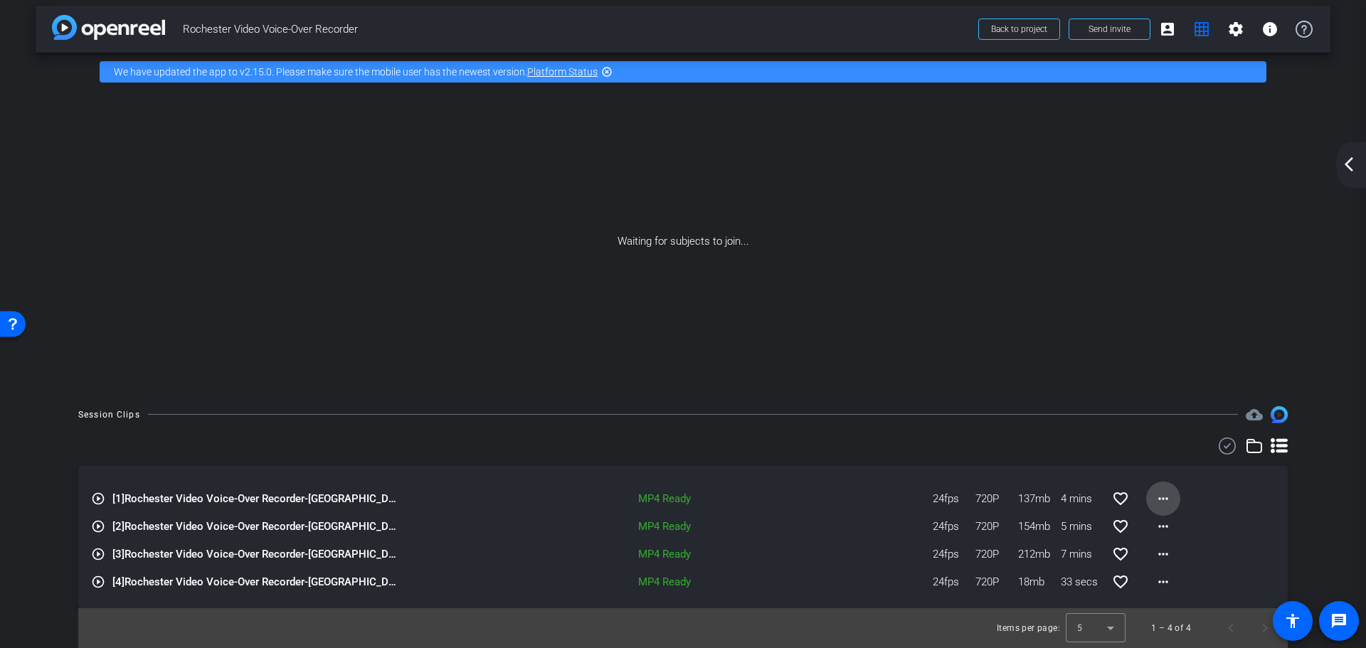
click at [1162, 496] on mat-icon "more_horiz" at bounding box center [1162, 498] width 17 height 17
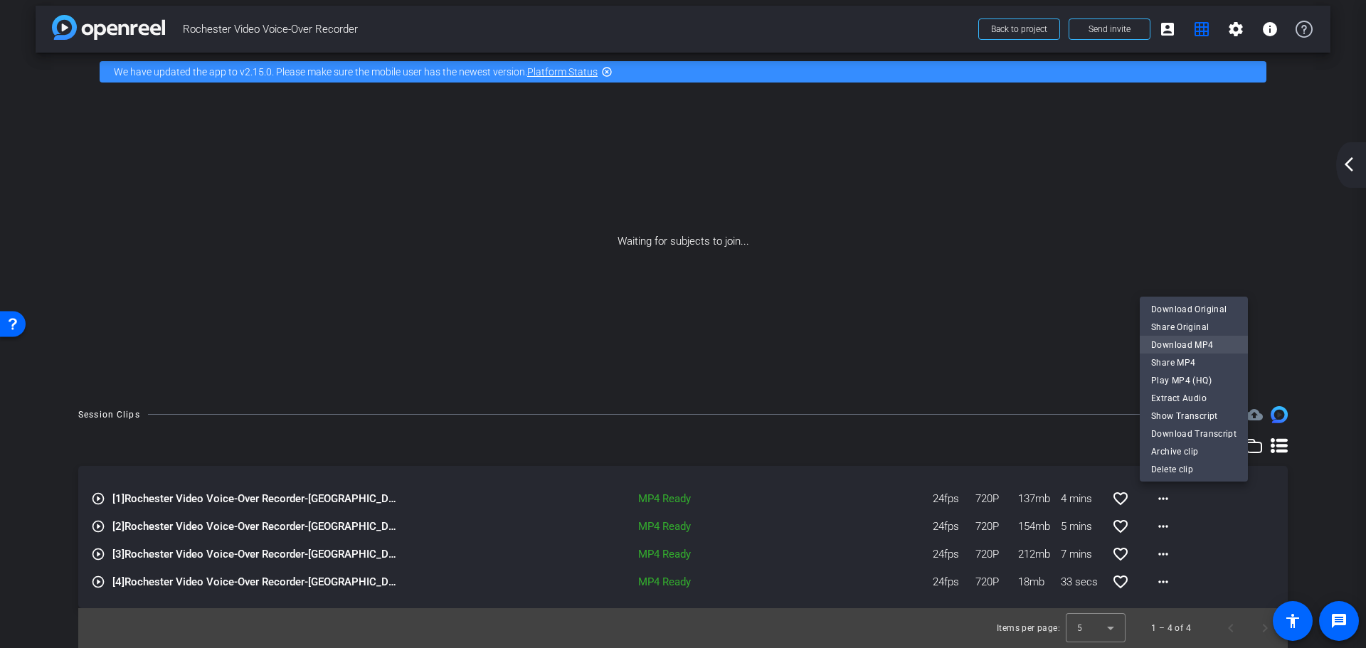
click at [1196, 344] on span "Download MP4" at bounding box center [1193, 344] width 85 height 17
